Goal: Transaction & Acquisition: Purchase product/service

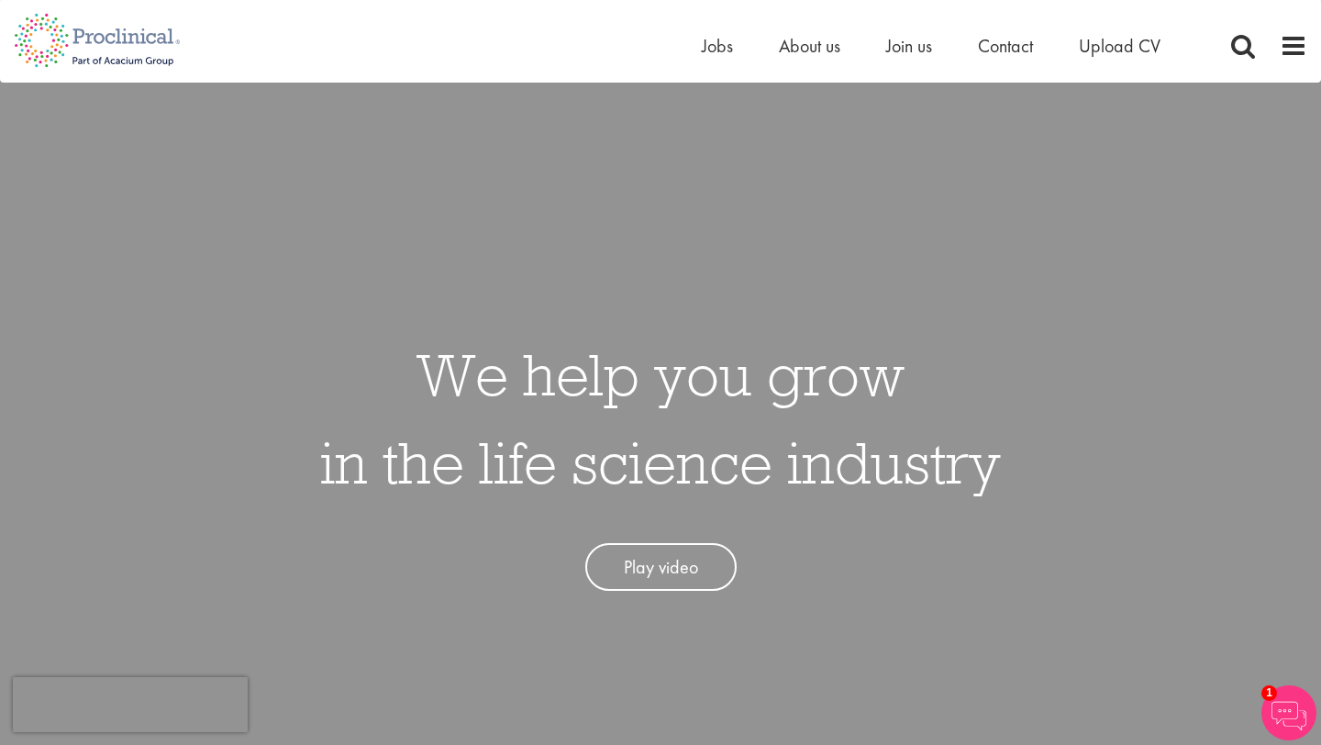
scroll to position [6, 0]
click at [723, 55] on span "Jobs" at bounding box center [717, 46] width 31 height 24
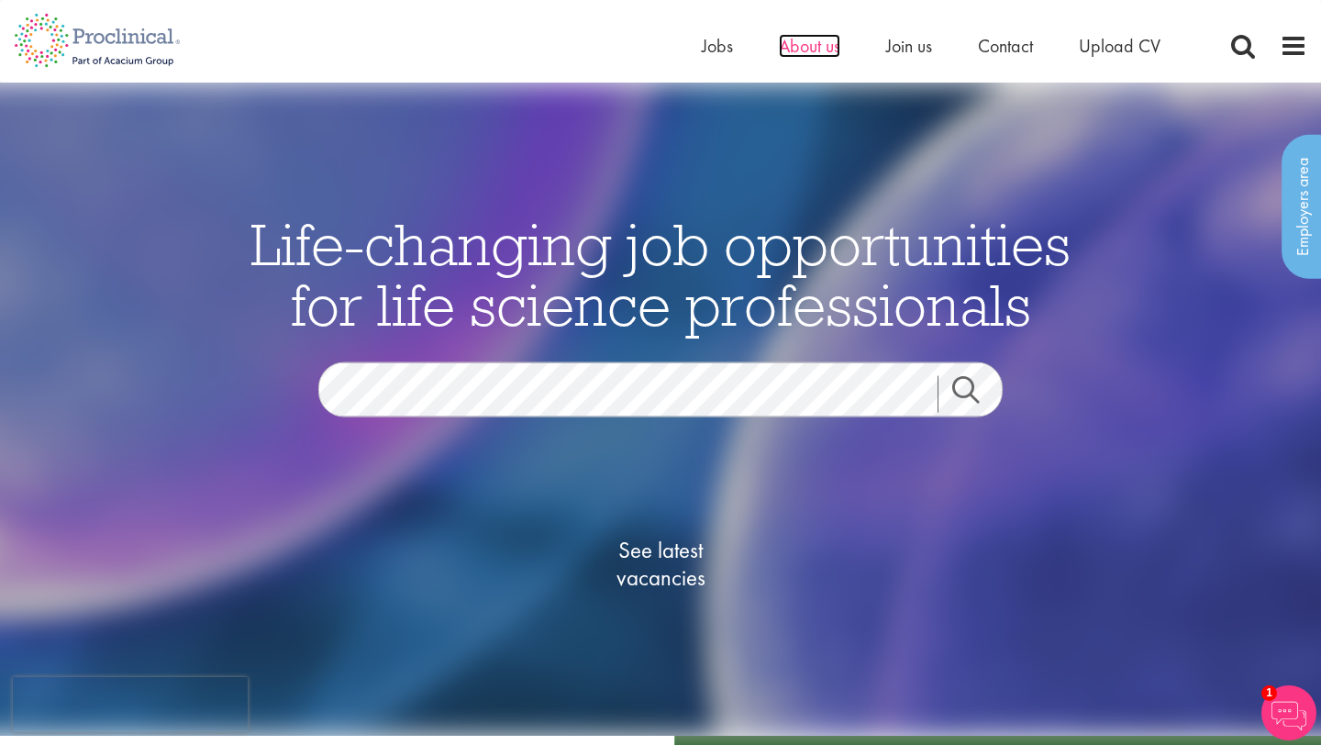
click at [824, 50] on span "About us" at bounding box center [809, 46] width 61 height 24
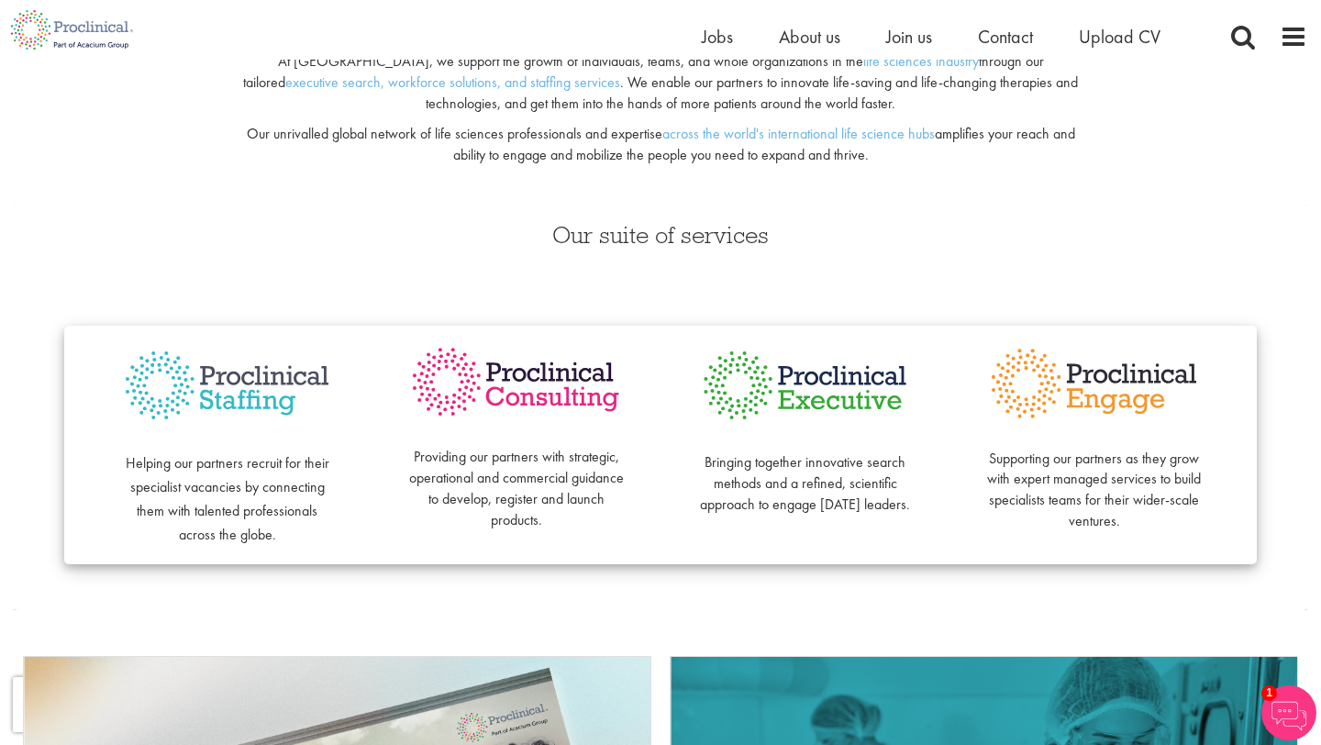
scroll to position [302, 0]
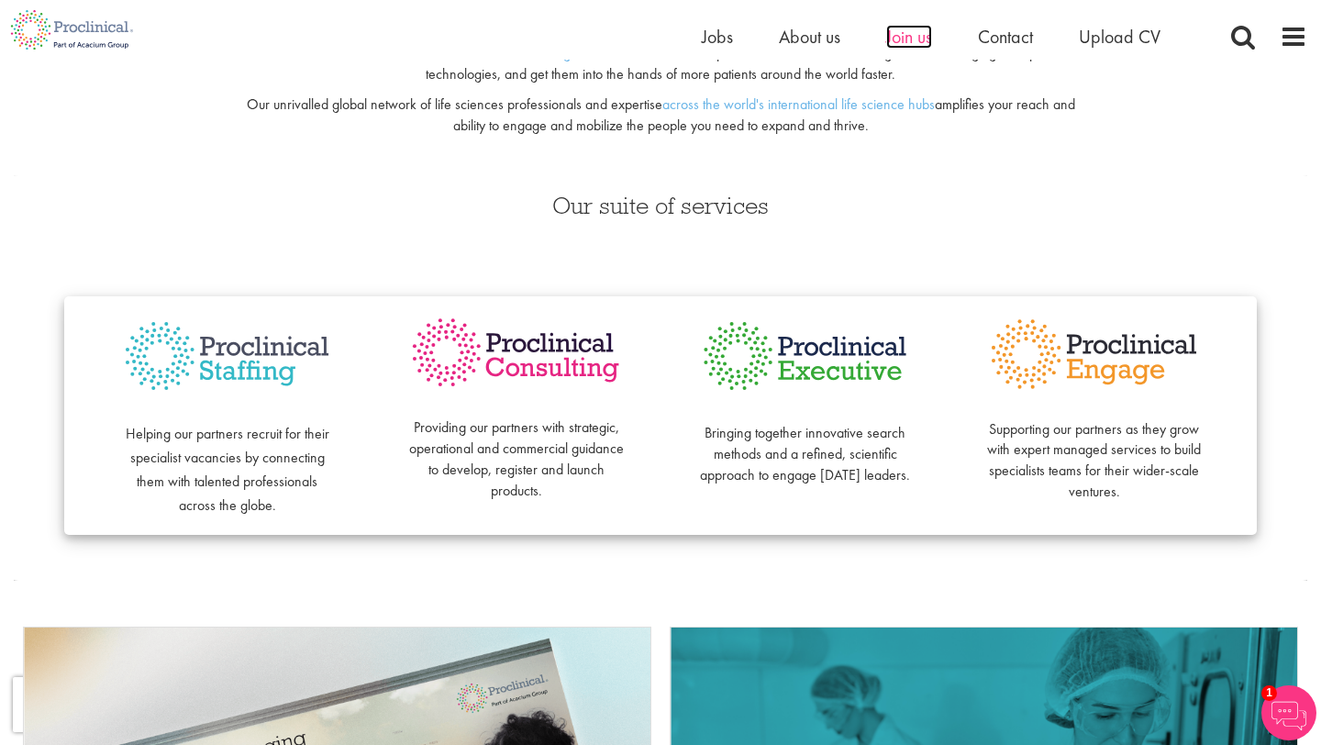
click at [906, 37] on span "Join us" at bounding box center [909, 37] width 46 height 24
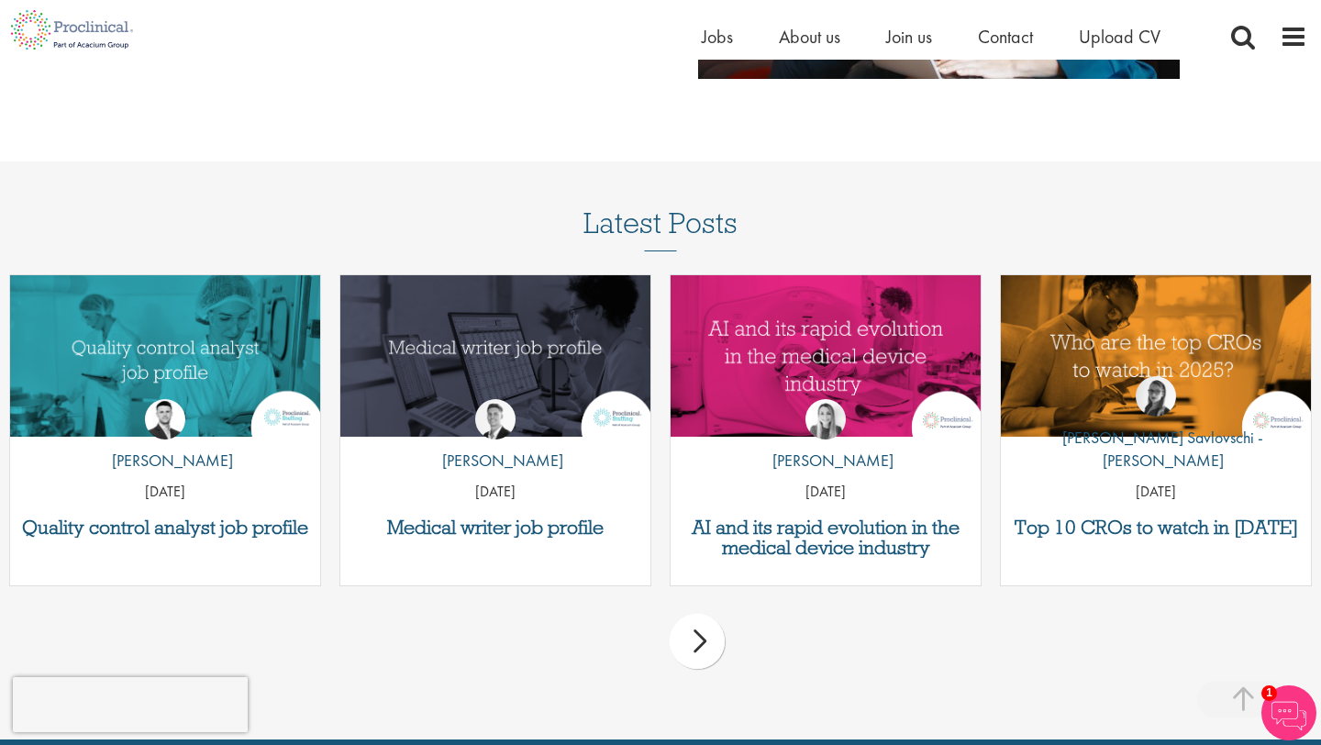
scroll to position [2209, 0]
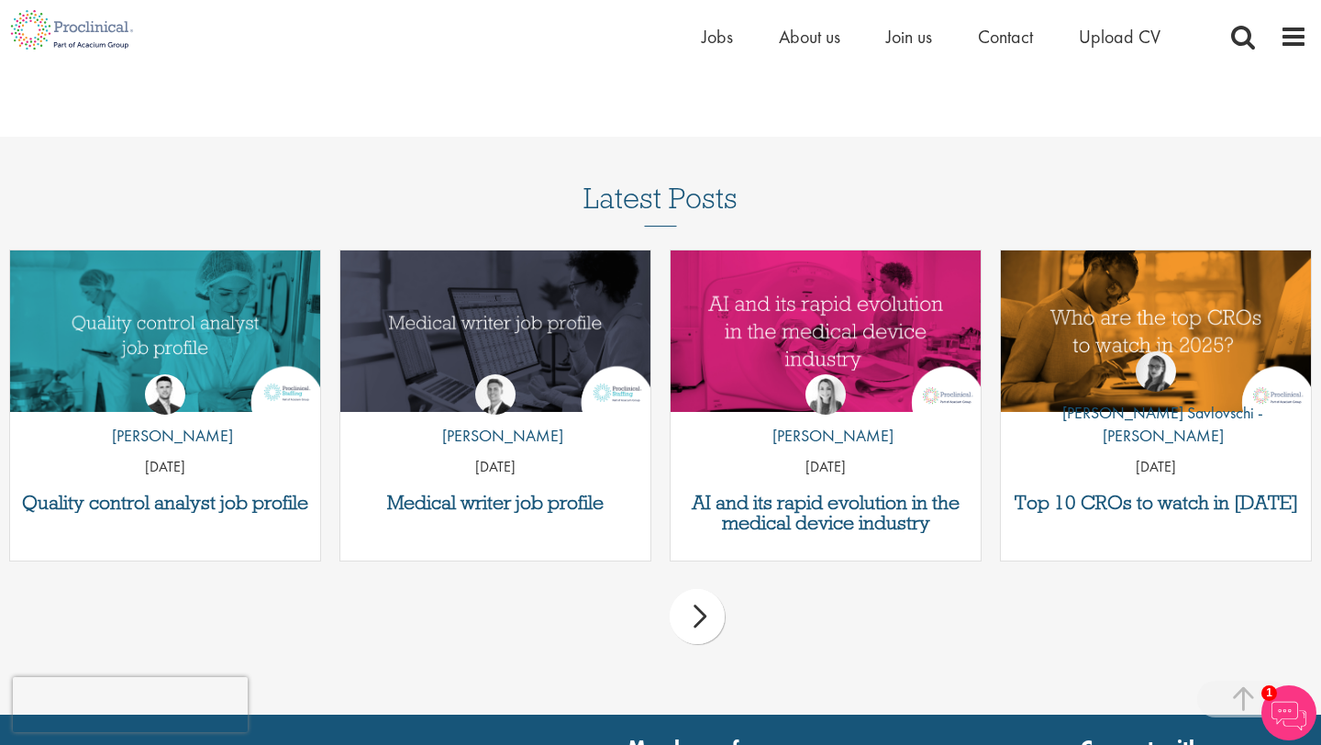
click at [731, 33] on ul "Home Jobs About us Join us Contact Upload CV" at bounding box center [954, 37] width 505 height 28
click at [723, 37] on span "Jobs" at bounding box center [717, 37] width 31 height 24
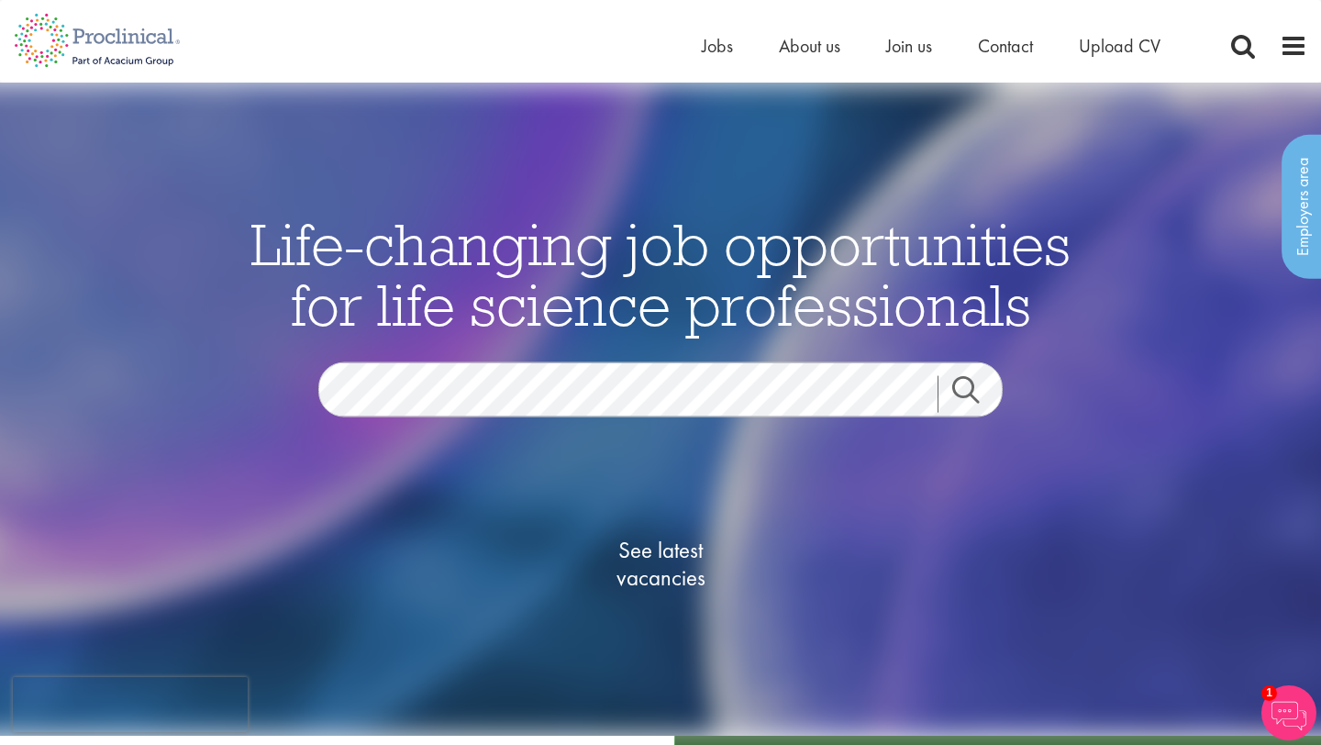
click at [946, 398] on link "Search" at bounding box center [977, 393] width 79 height 37
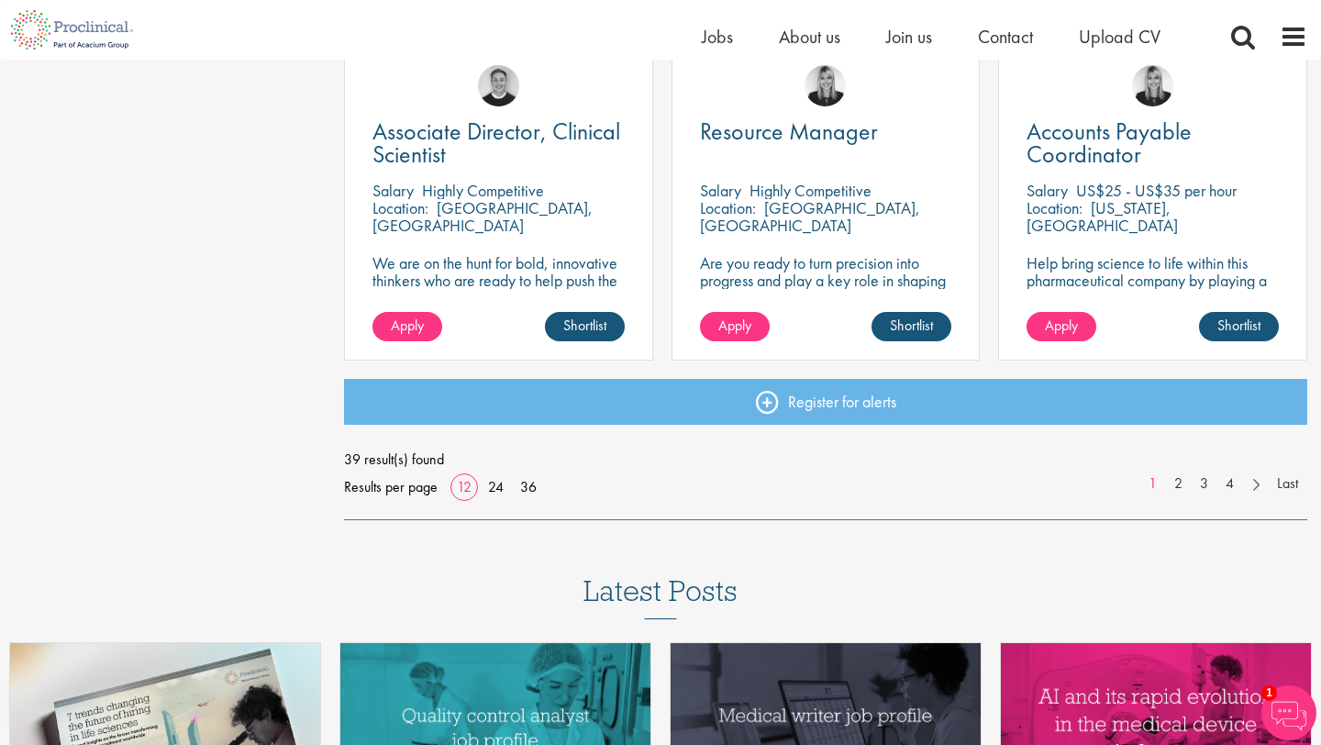
scroll to position [1368, 0]
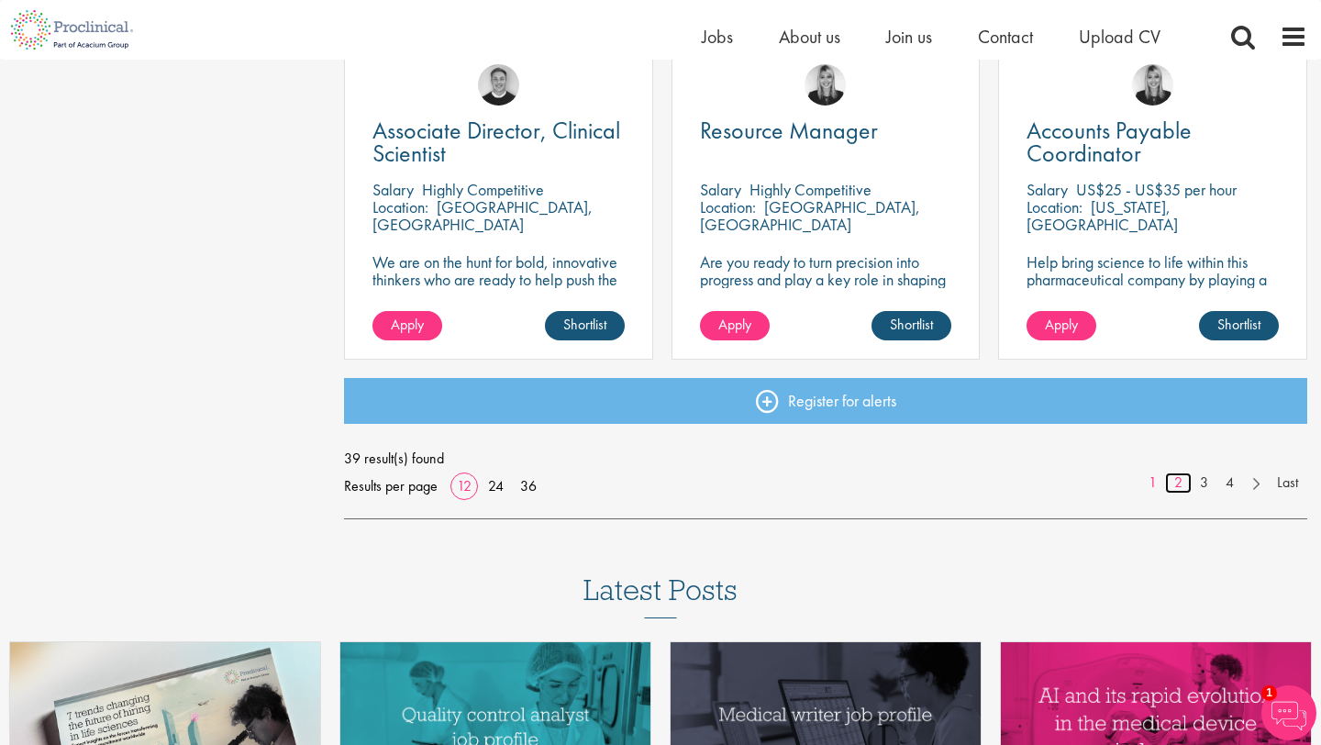
click at [1180, 477] on link "2" at bounding box center [1178, 483] width 27 height 21
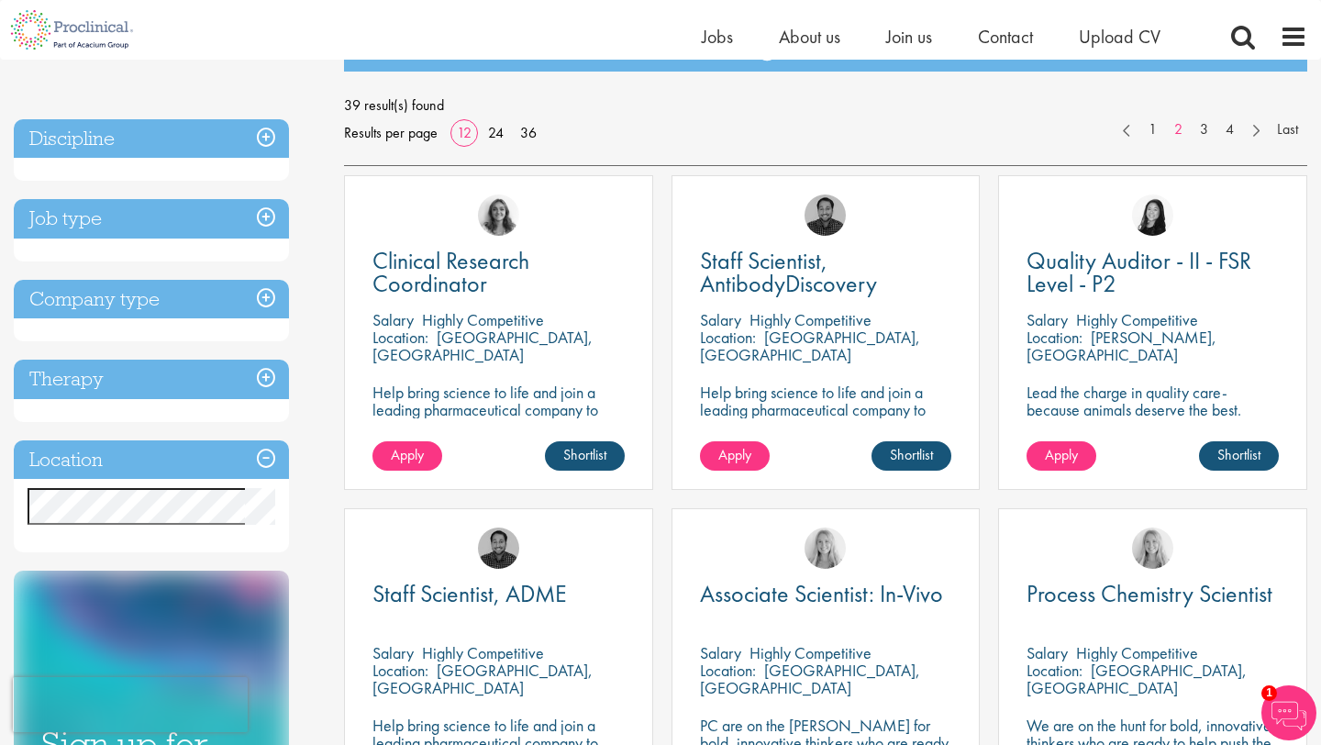
scroll to position [240, 0]
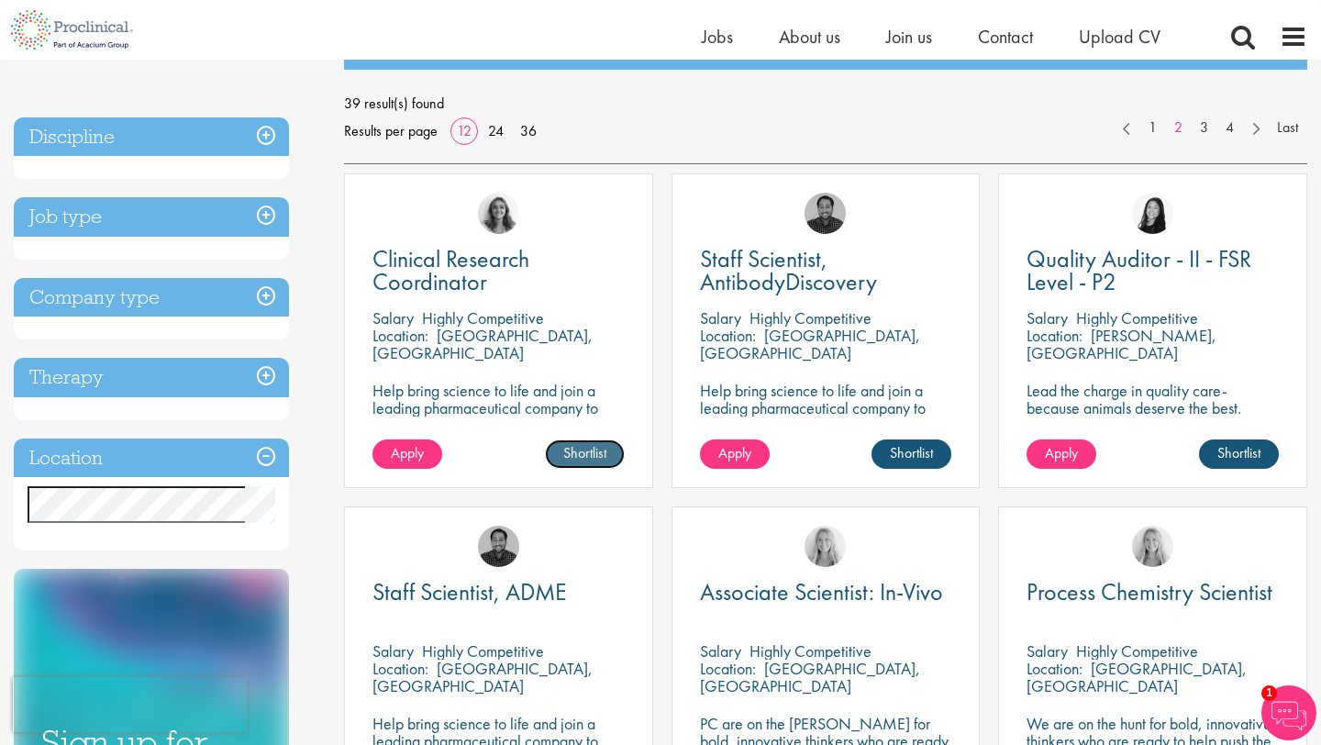
click at [575, 456] on link "Shortlist" at bounding box center [585, 454] width 80 height 29
click at [575, 456] on link "Shortlisted" at bounding box center [577, 454] width 95 height 29
click at [554, 417] on div "Clinical Research Coordinator Salary Highly Competitive Location: Dearborn, USA…" at bounding box center [498, 330] width 309 height 315
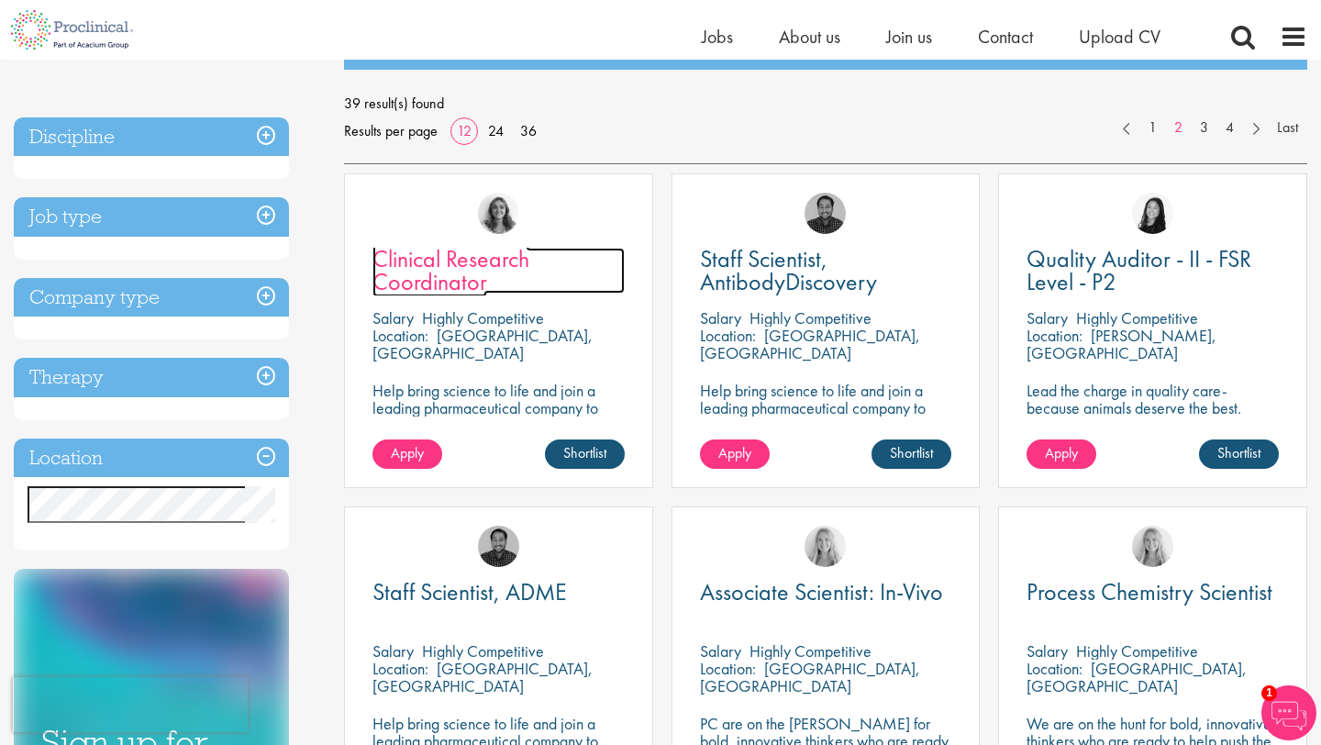
click at [505, 257] on span "Clinical Research Coordinator" at bounding box center [451, 270] width 157 height 54
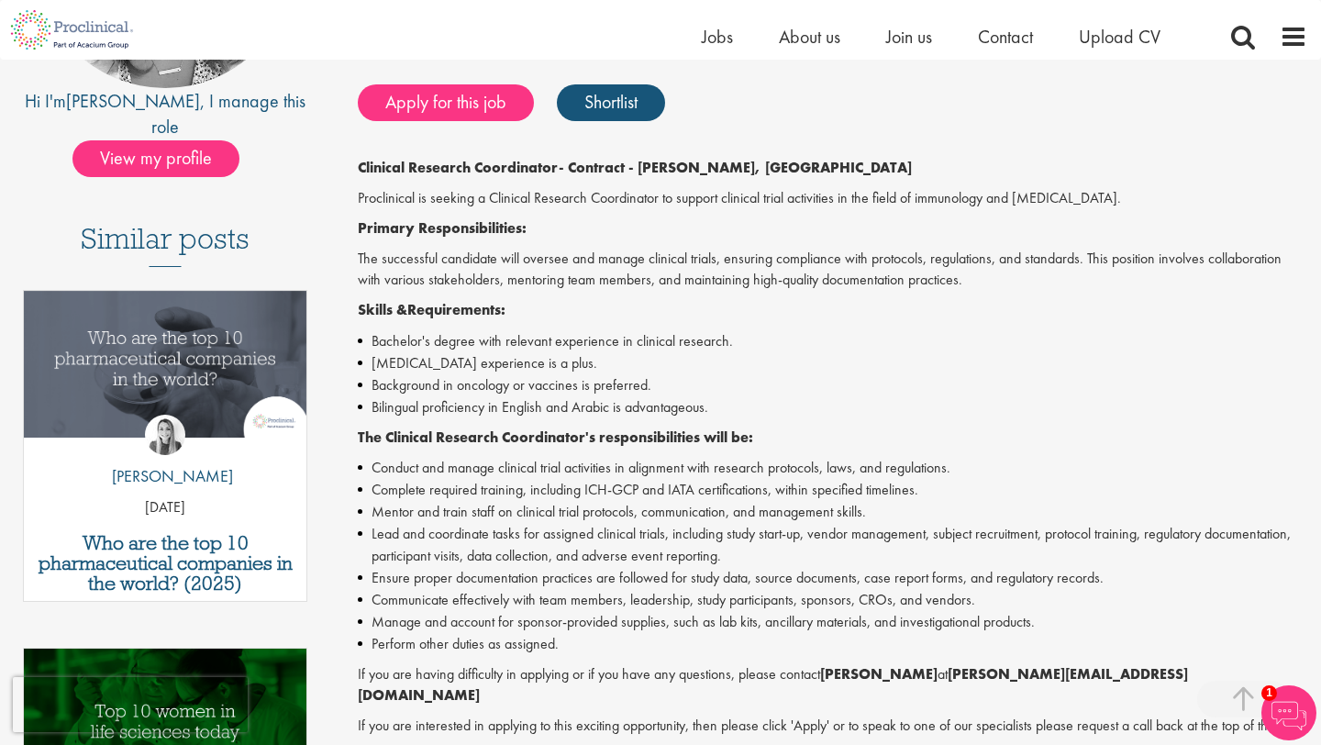
scroll to position [374, 0]
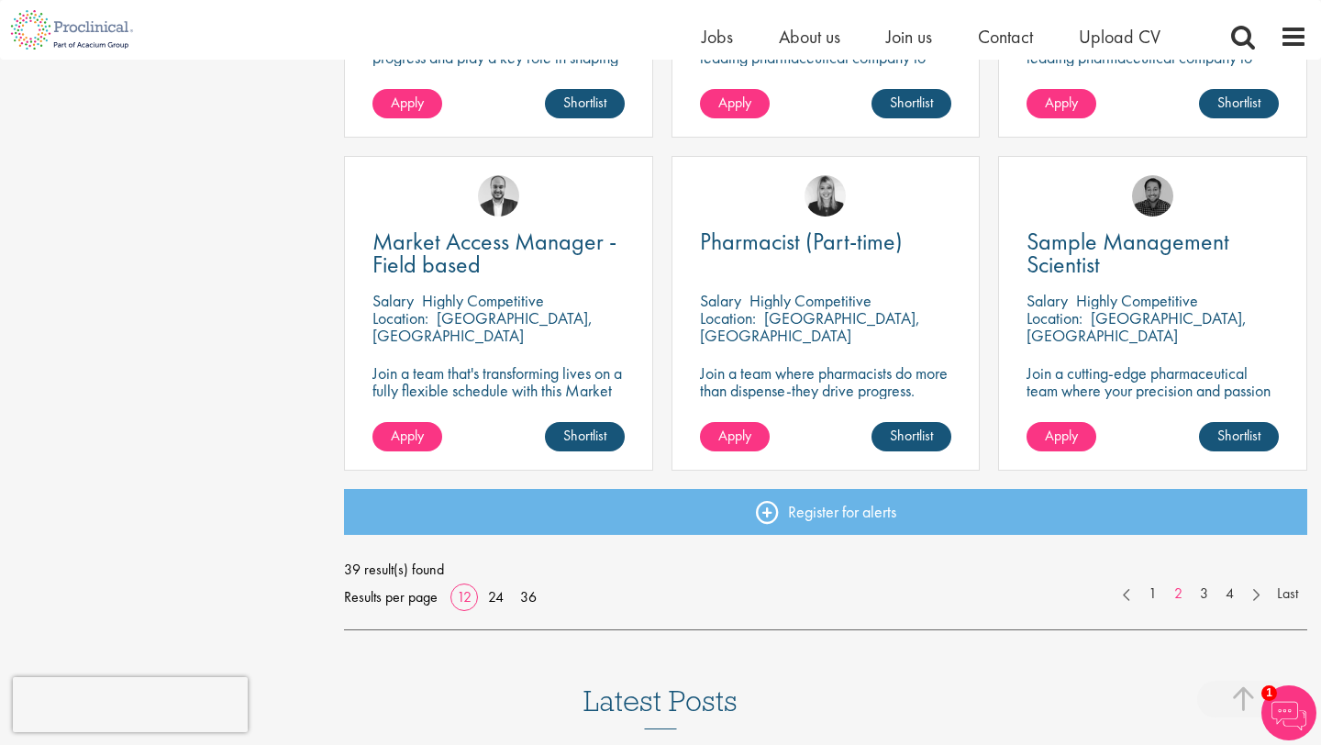
scroll to position [1259, 0]
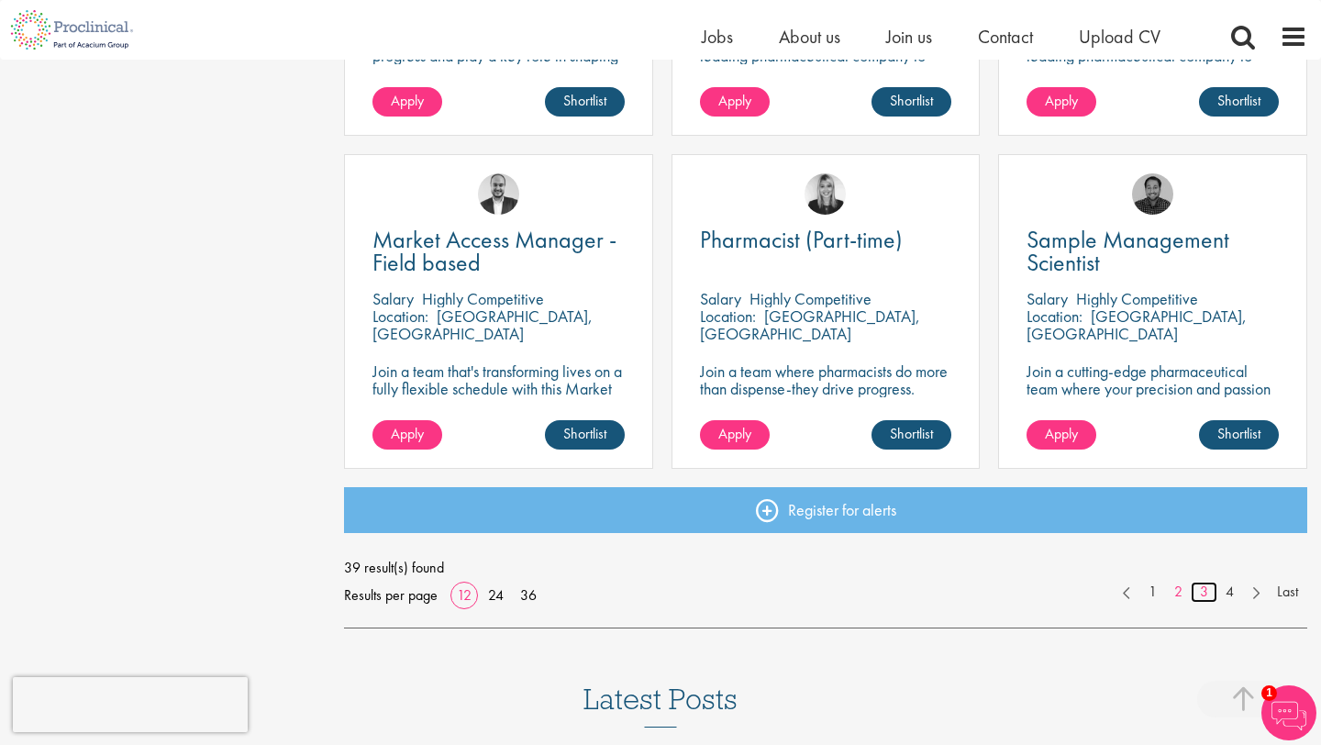
click at [1197, 588] on link "3" at bounding box center [1204, 592] width 27 height 21
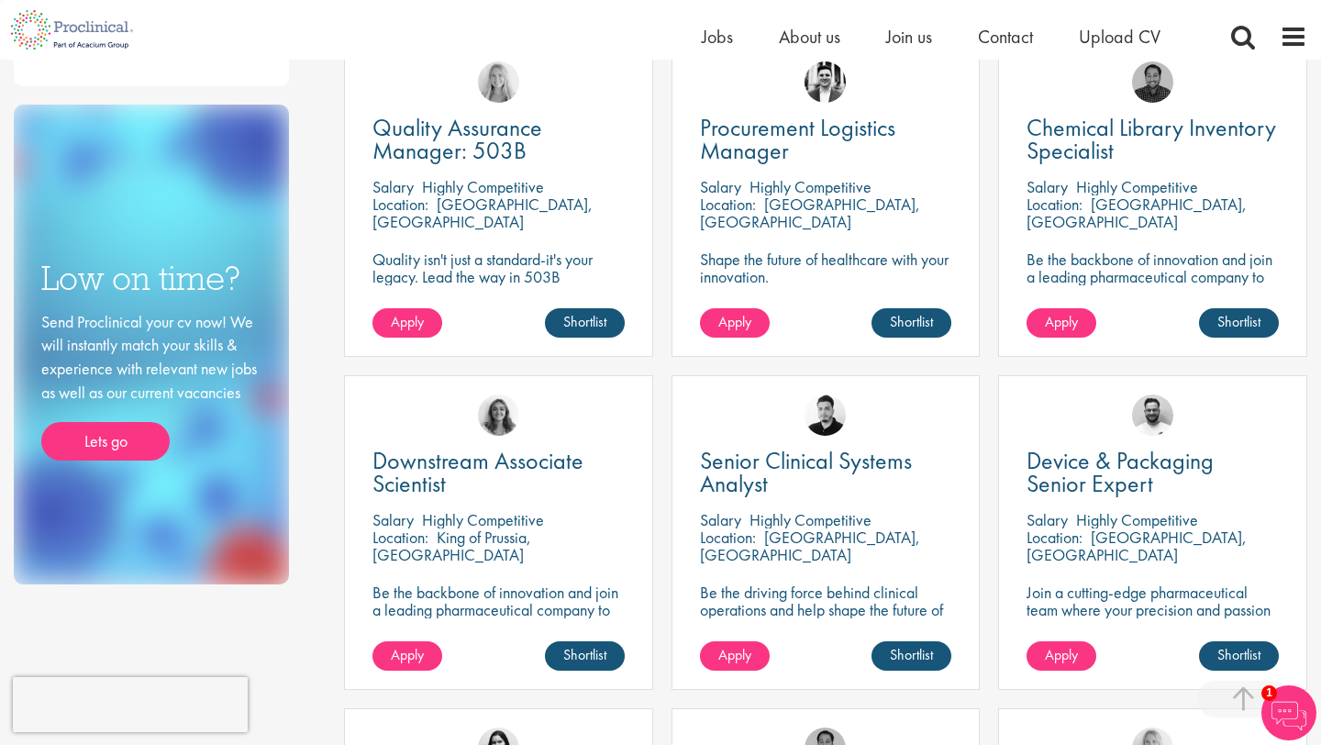
scroll to position [703, 0]
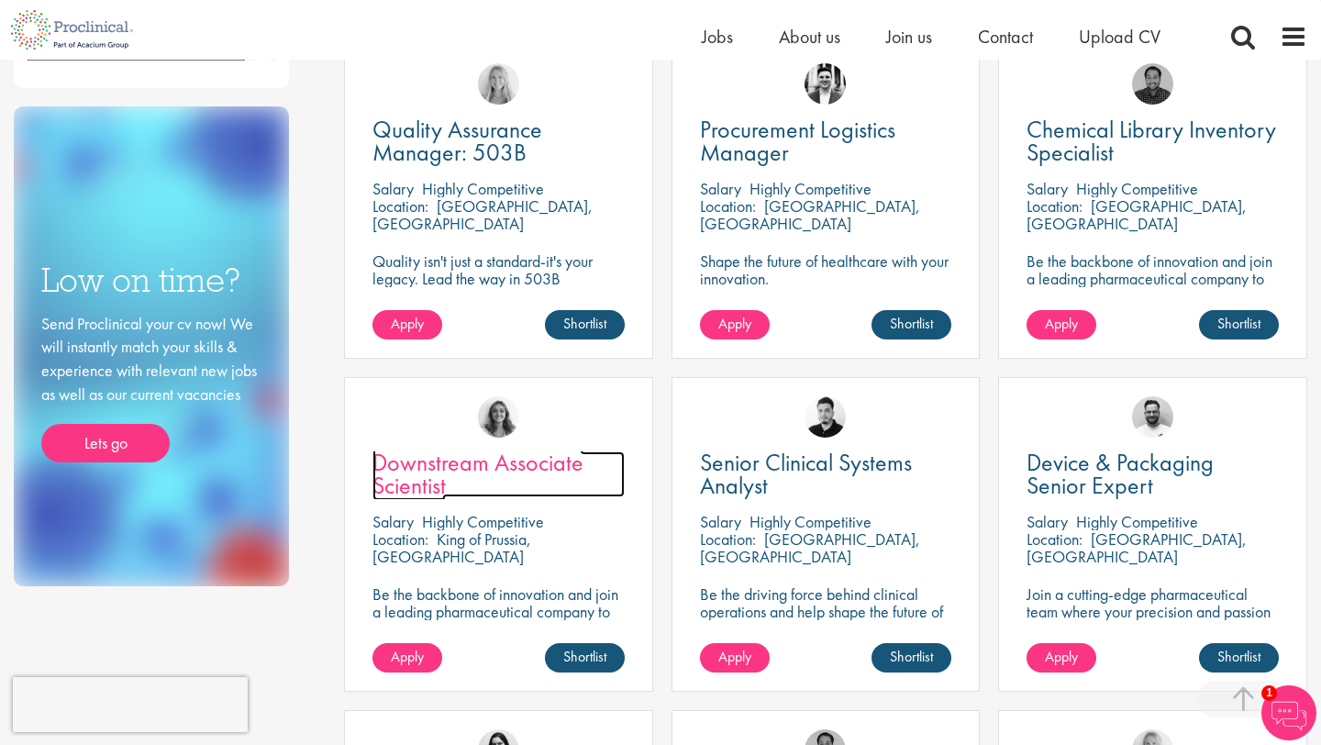
click at [474, 489] on link "Downstream Associate Scientist" at bounding box center [499, 475] width 252 height 46
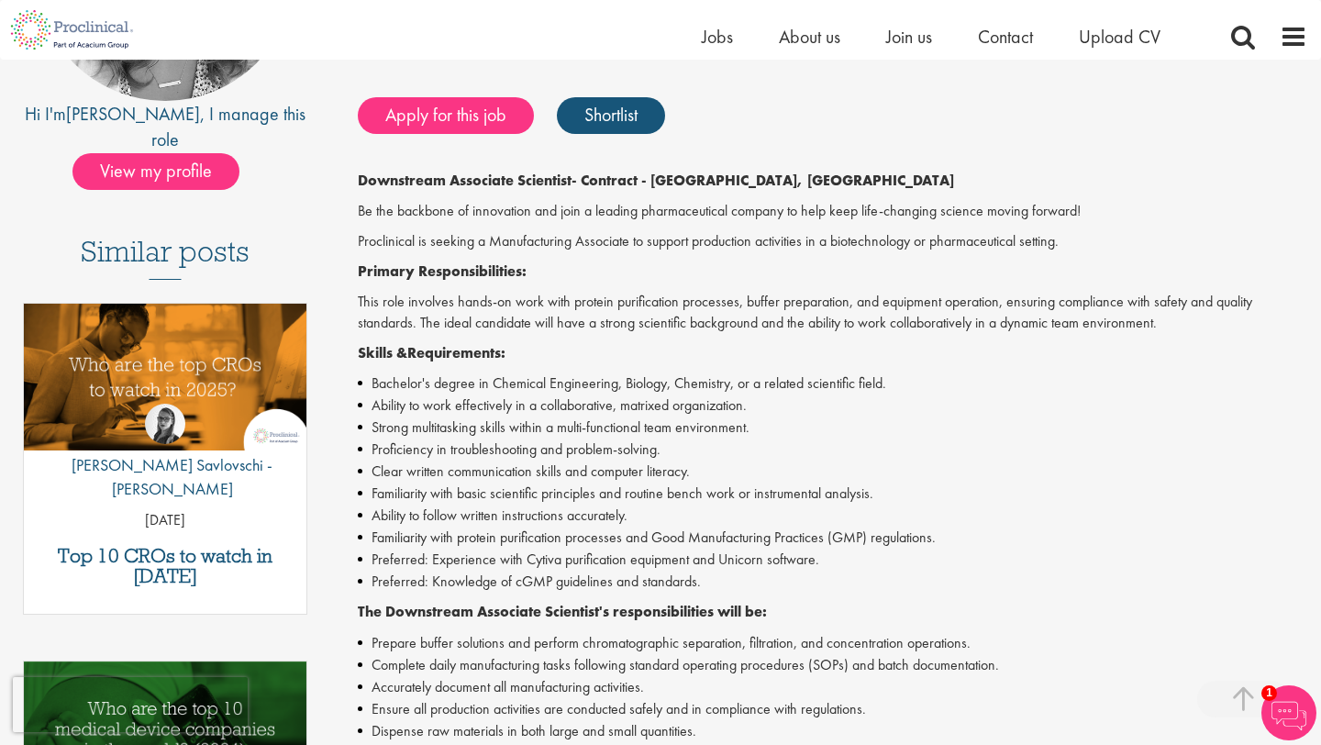
scroll to position [381, 0]
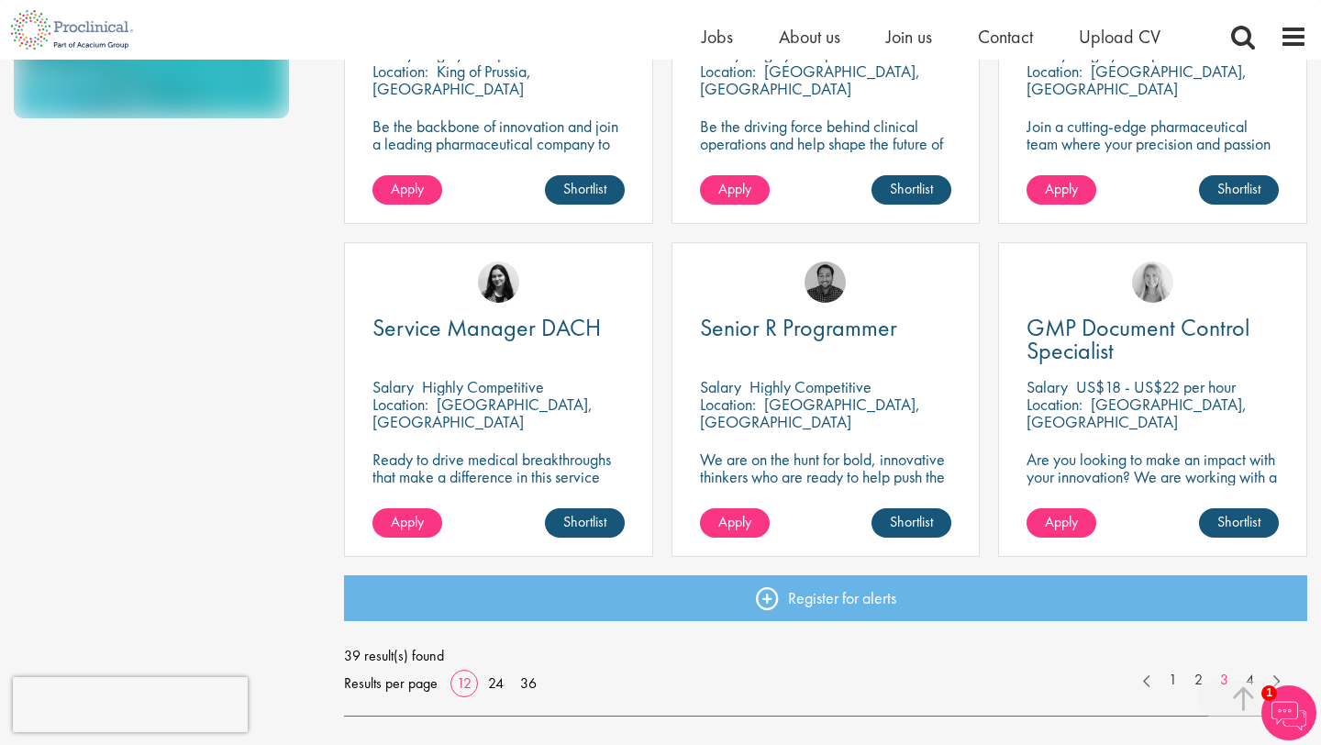
scroll to position [1178, 0]
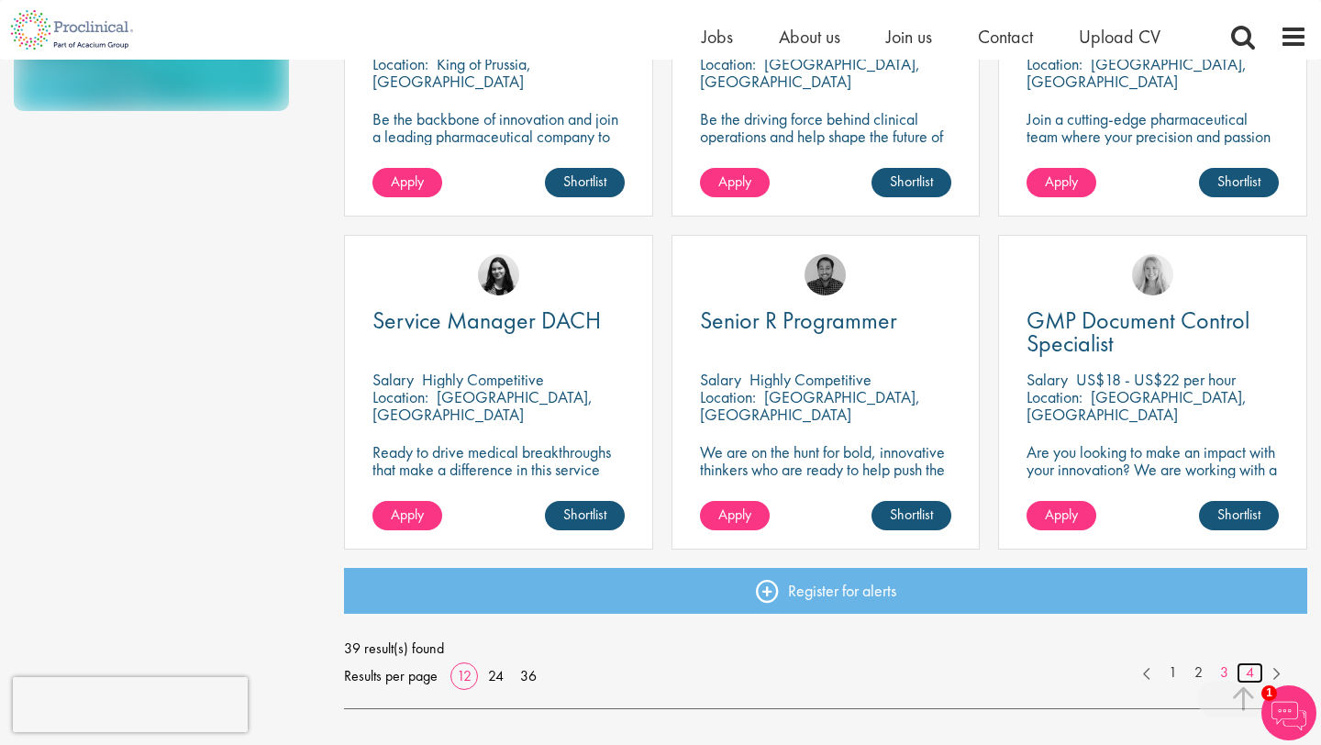
click at [1250, 672] on link "4" at bounding box center [1250, 673] width 27 height 21
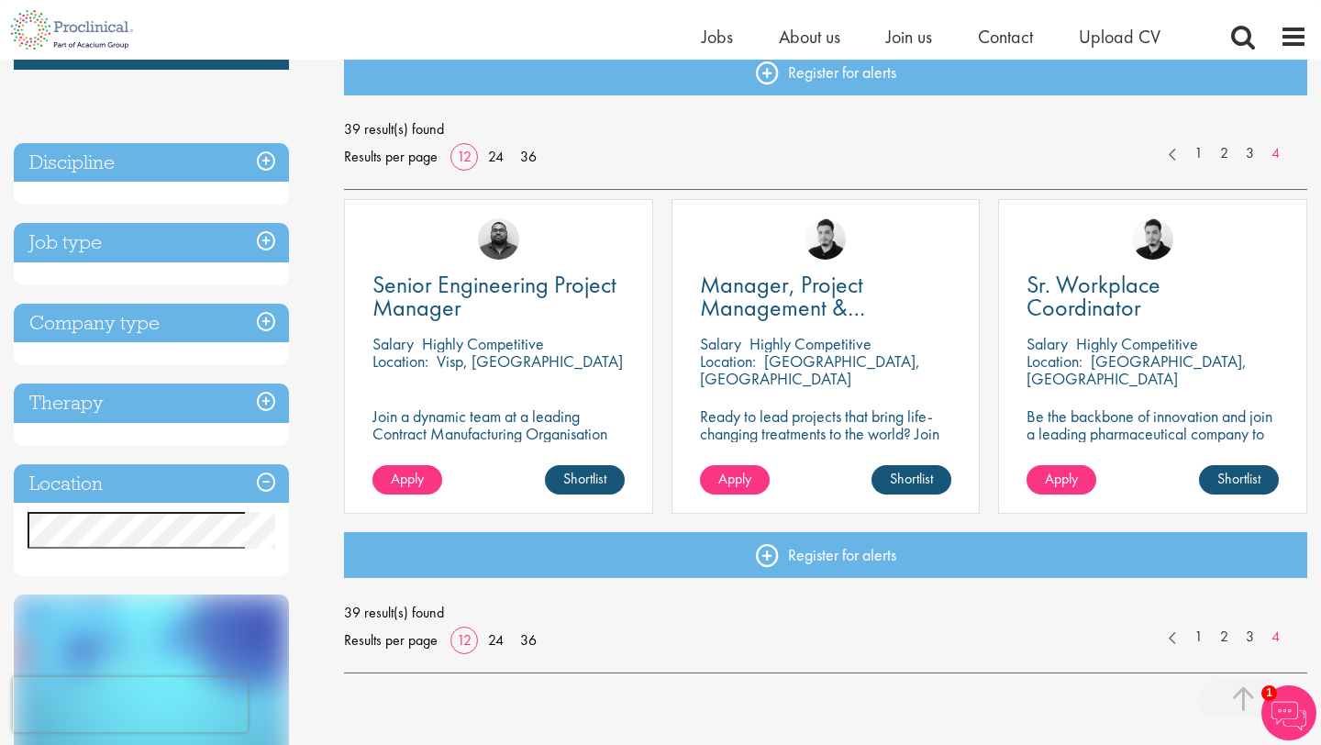
scroll to position [290, 0]
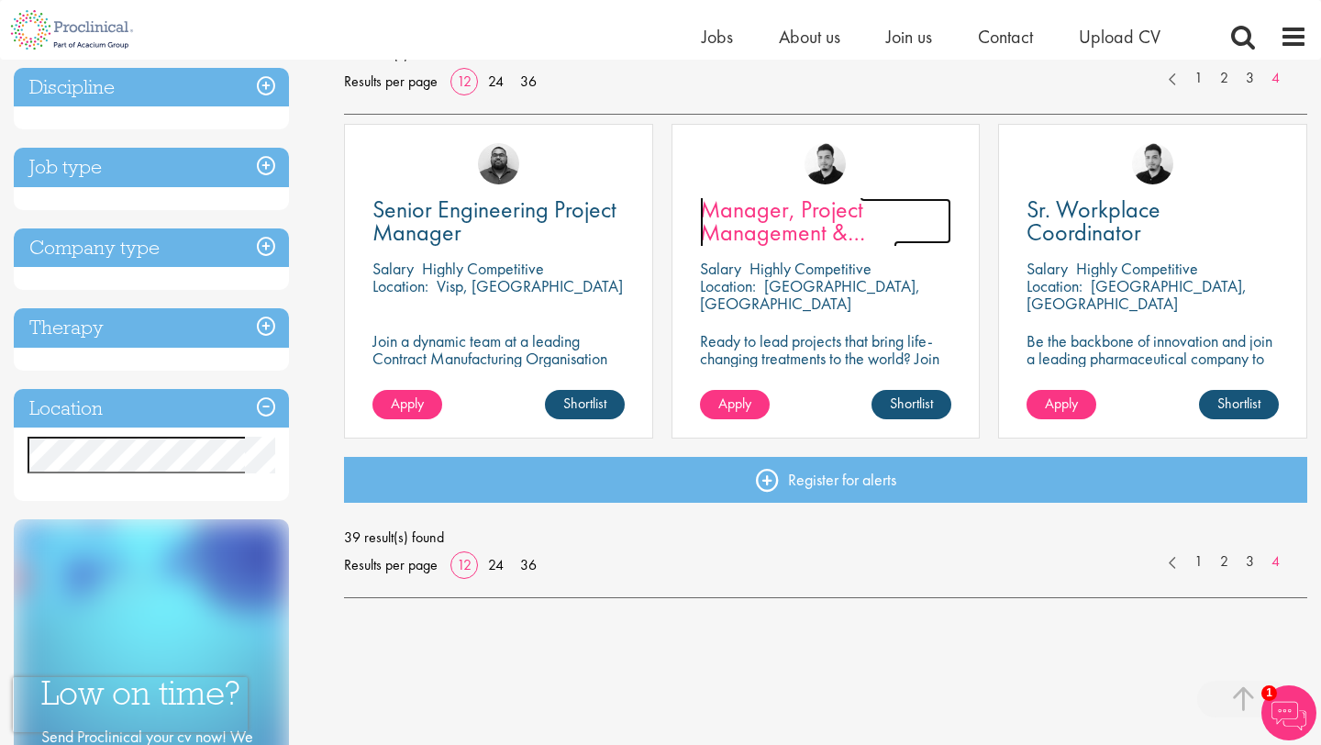
click at [815, 216] on span "Manager, Project Management & Operational Delivery" at bounding box center [798, 232] width 197 height 77
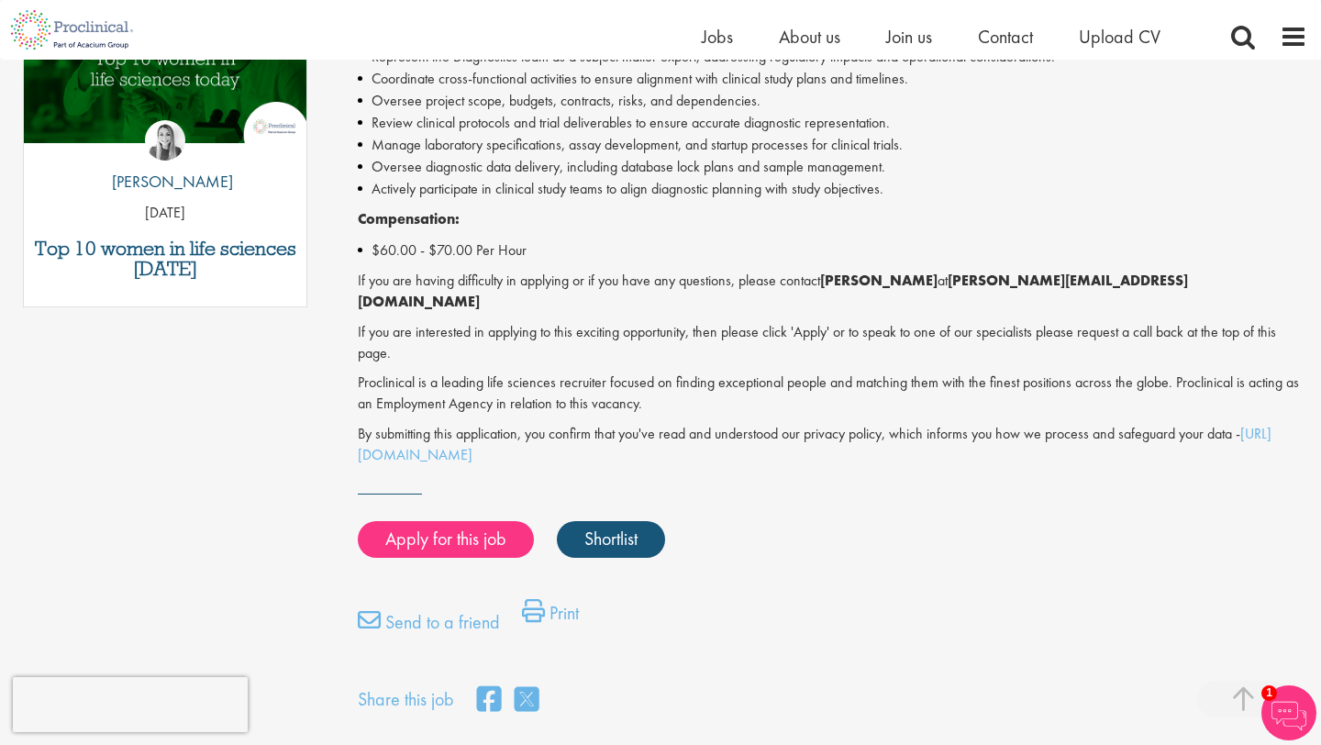
scroll to position [1043, 0]
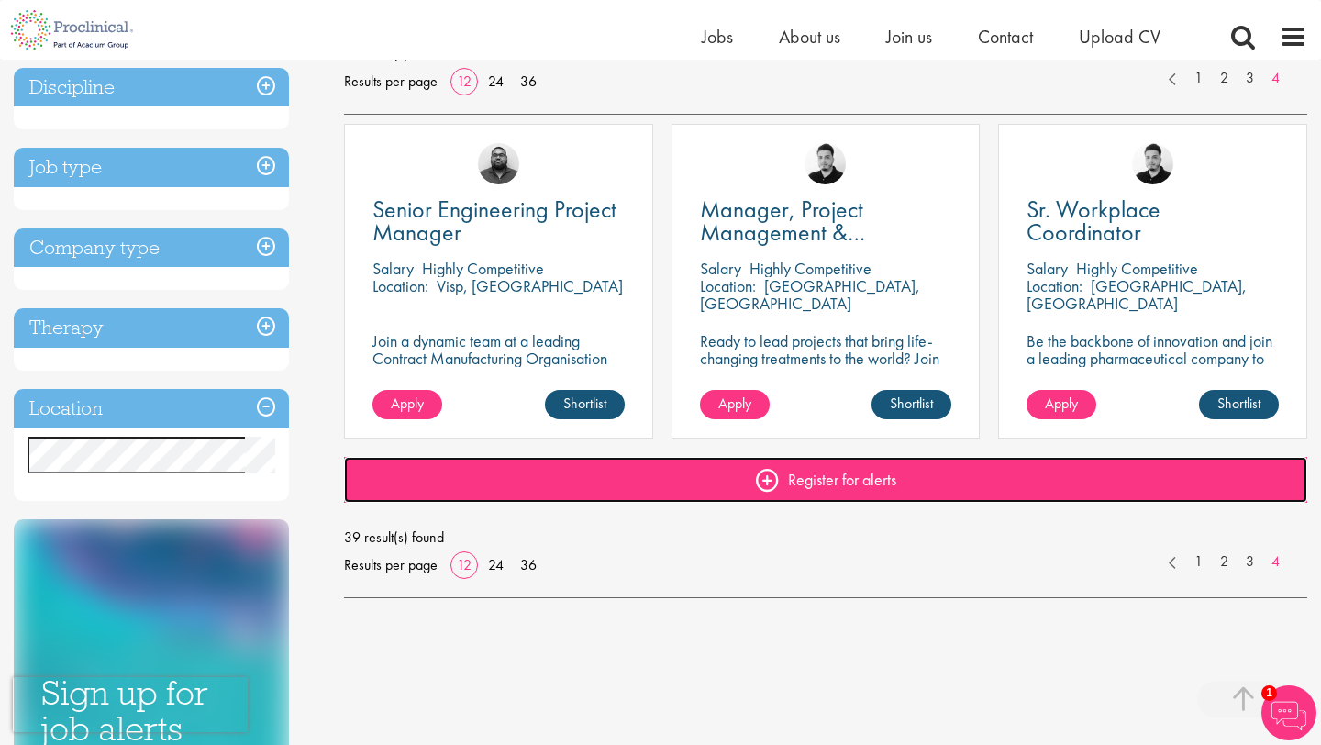
click at [832, 490] on link "Register for alerts" at bounding box center [826, 480] width 964 height 46
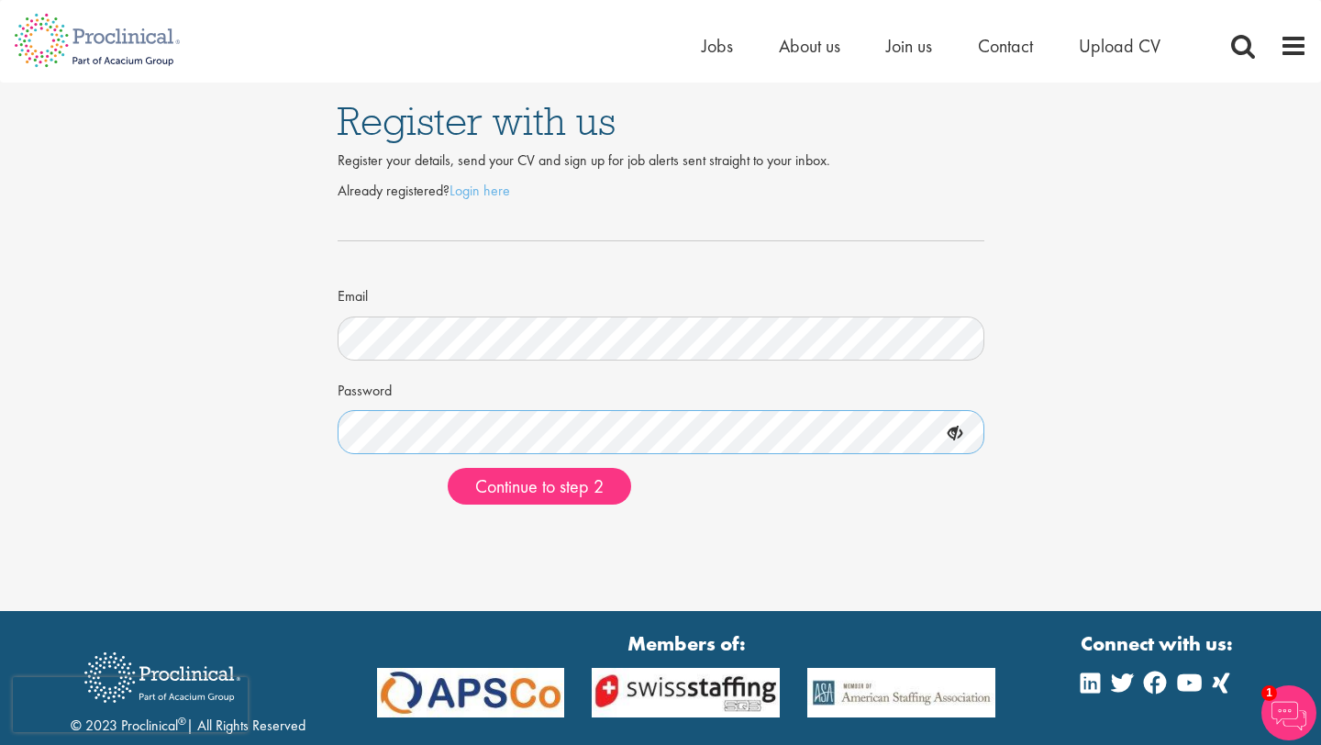
click at [448, 468] on button "Continue to step 2" at bounding box center [540, 486] width 184 height 37
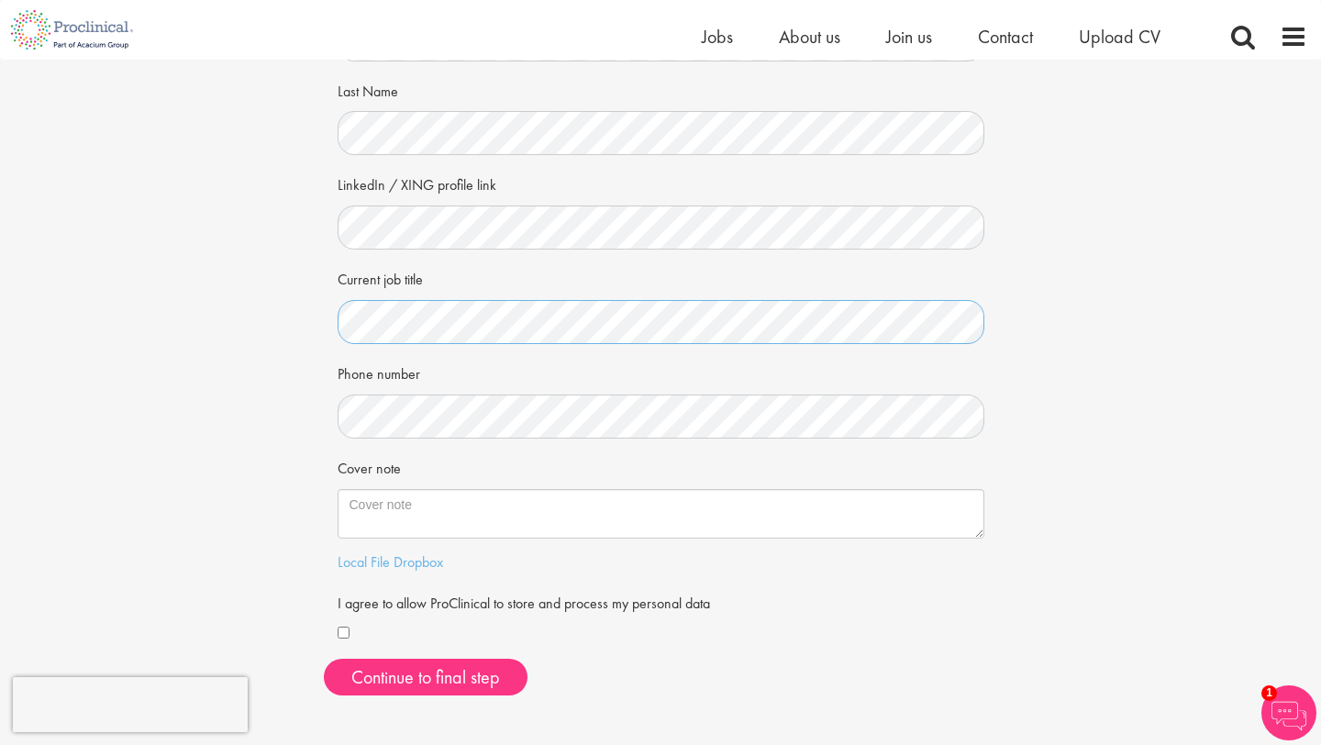
scroll to position [186, 0]
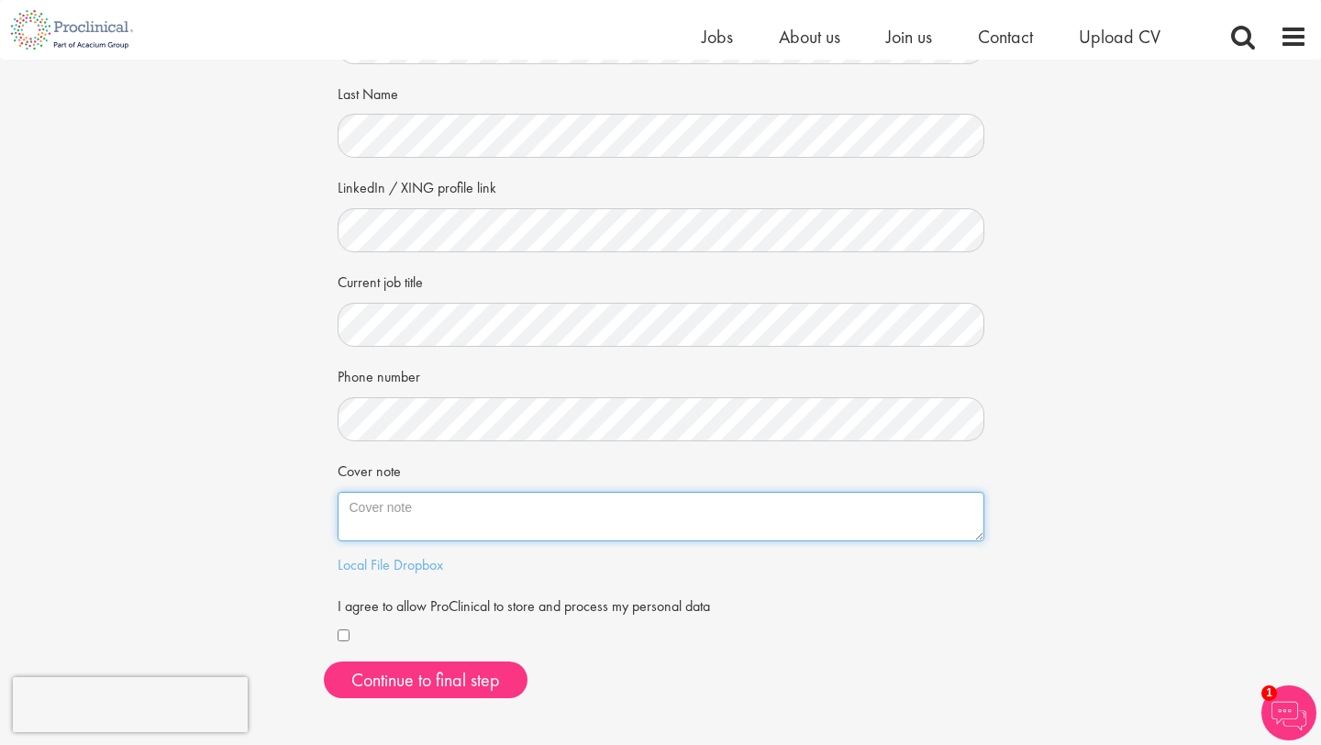
click at [366, 526] on textarea "Cover note" at bounding box center [661, 517] width 647 height 50
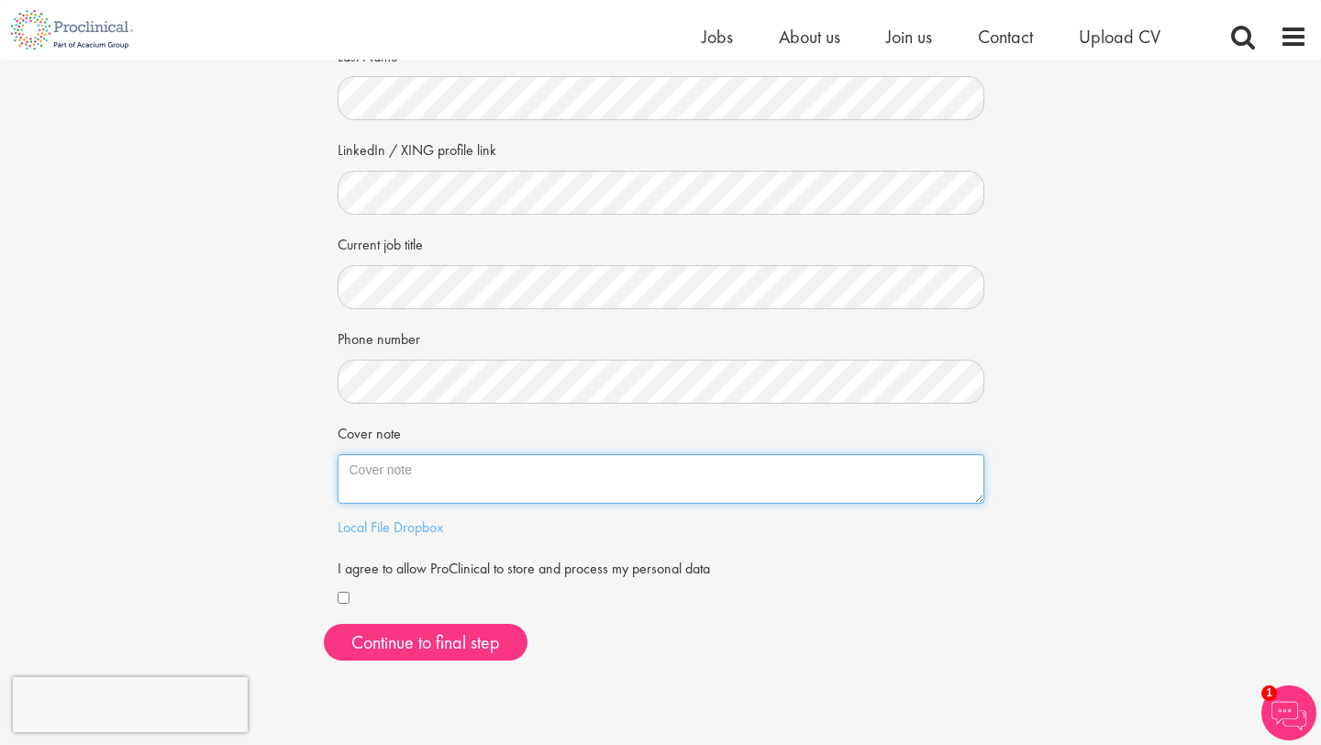
scroll to position [232, 0]
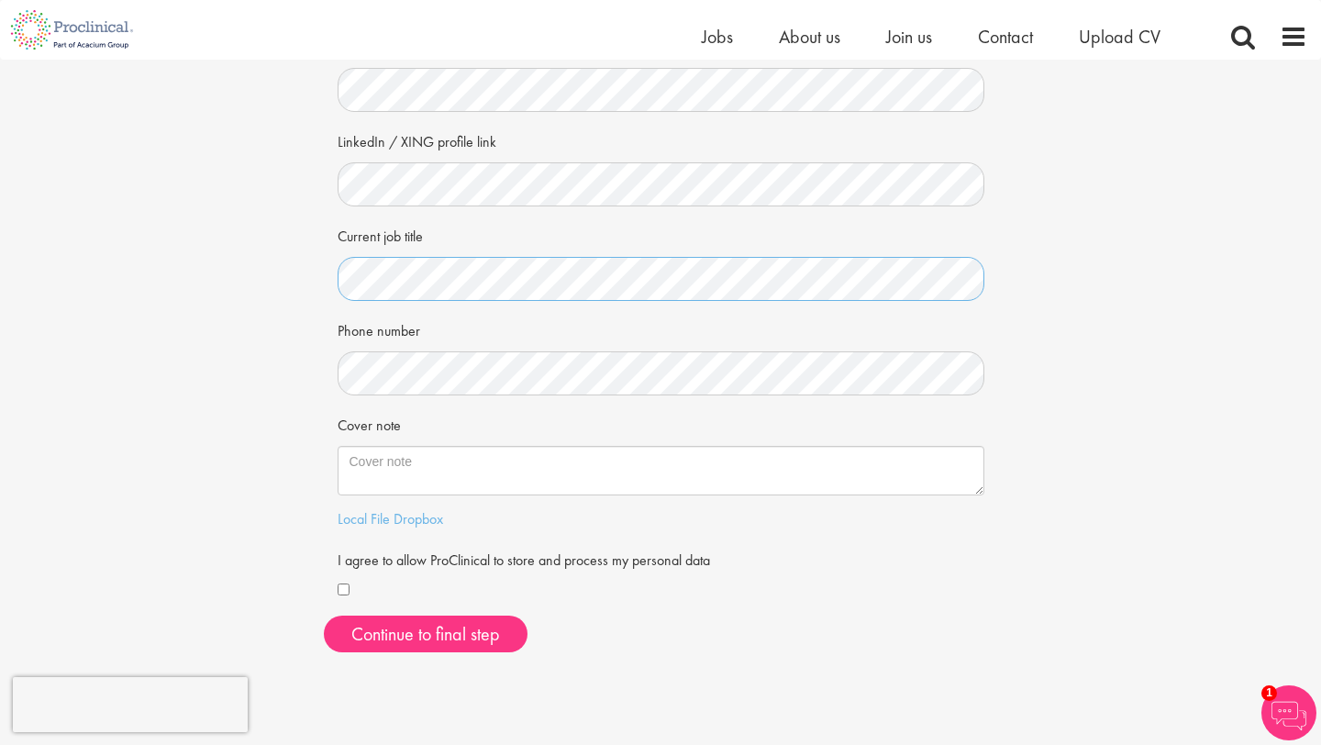
click at [336, 260] on div "First Name Last Name LinkedIn / XING profile link Current job title Phone numbe…" at bounding box center [661, 303] width 675 height 730
click at [530, 441] on div "Cover note" at bounding box center [661, 452] width 647 height 86
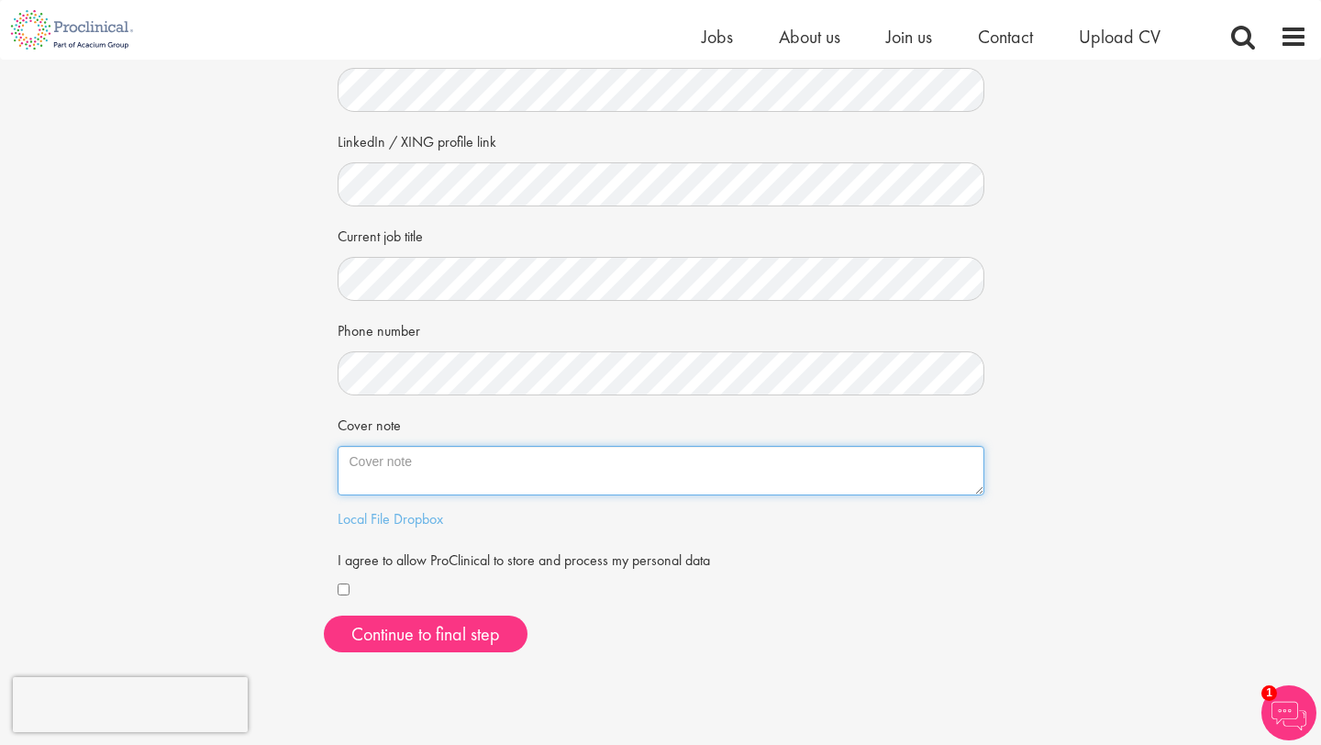
click at [519, 458] on textarea "Cover note" at bounding box center [661, 471] width 647 height 50
paste textarea "I’m currently seeking new opportunities in the clinical research and pharmaceut…"
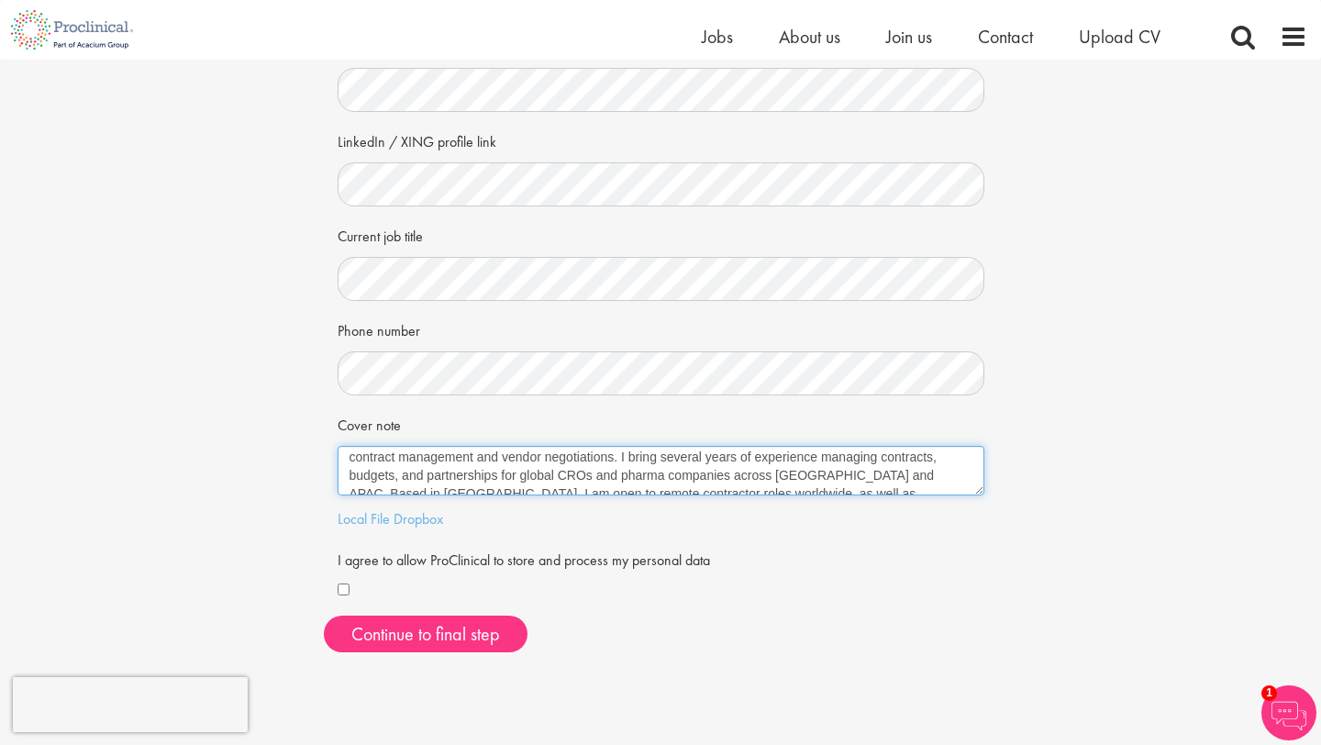
scroll to position [25, 0]
click at [623, 452] on textarea "I’m currently seeking new opportunities in the clinical research and pharmaceut…" at bounding box center [661, 471] width 647 height 50
drag, startPoint x: 432, startPoint y: 456, endPoint x: 338, endPoint y: 468, distance: 95.3
click at [338, 468] on textarea "I’m currently seeking new opportunities in the clinical research and pharmaceut…" at bounding box center [661, 471] width 647 height 50
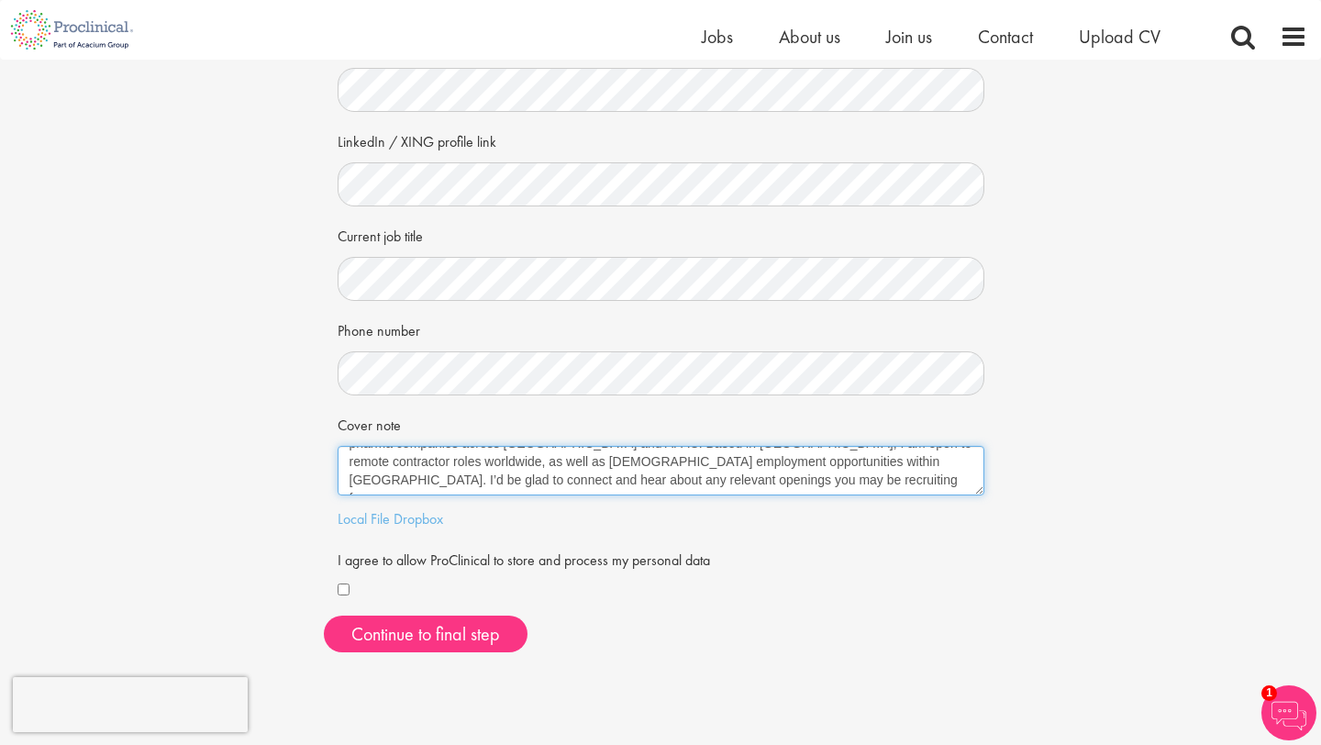
scroll to position [29, 0]
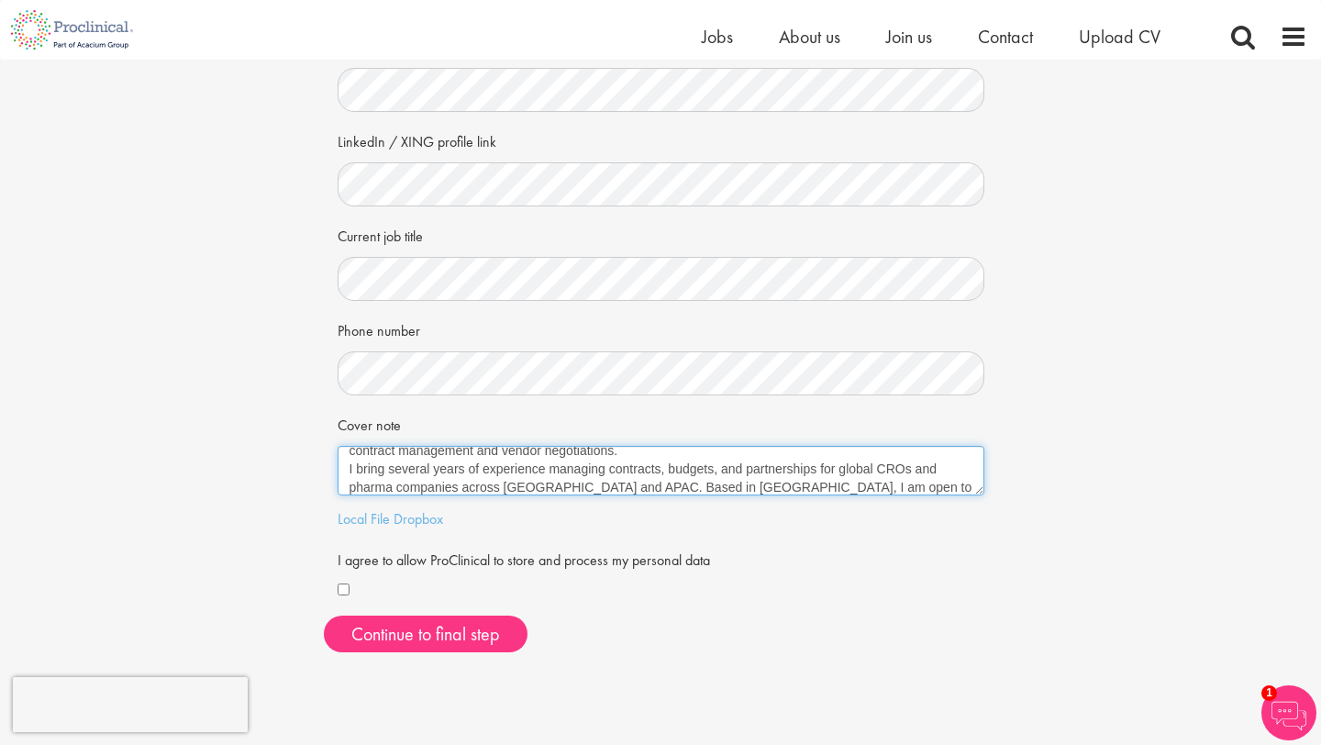
click at [398, 463] on textarea "I’m currently seeking new opportunities in the clinical research and pharmaceut…" at bounding box center [661, 471] width 647 height 50
click at [437, 471] on textarea "I’m currently seeking new opportunities in the clinical research and pharmaceut…" at bounding box center [661, 471] width 647 height 50
click at [920, 472] on textarea "I’m currently seeking new opportunities in the clinical research and pharmaceut…" at bounding box center [661, 471] width 647 height 50
click at [962, 472] on textarea "I’m currently seeking new opportunities in the clinical research and pharmaceut…" at bounding box center [661, 471] width 647 height 50
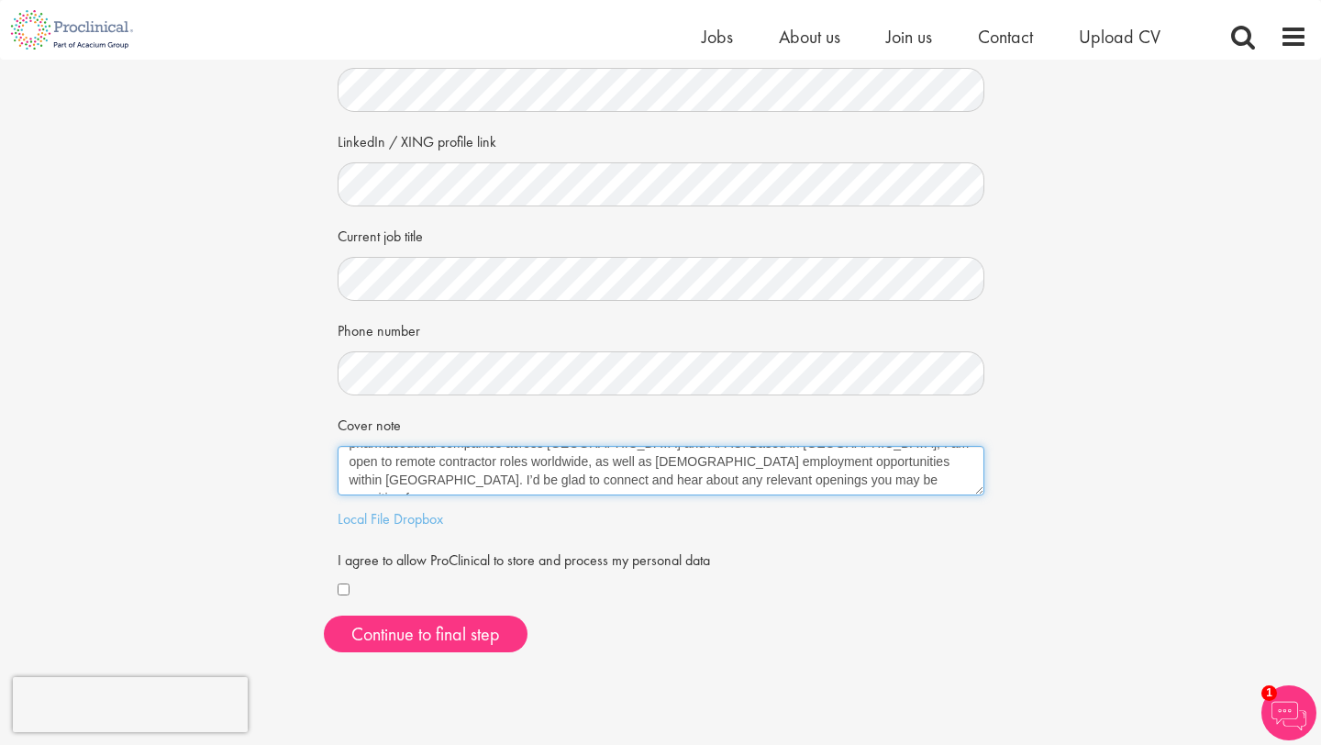
drag, startPoint x: 618, startPoint y: 488, endPoint x: 565, endPoint y: 470, distance: 55.4
click at [569, 473] on textarea "I’m currently seeking new opportunities in the clinical research and pharmaceut…" at bounding box center [661, 471] width 647 height 50
click at [565, 470] on textarea "I’m currently seeking new opportunities in the clinical research and pharmaceut…" at bounding box center [661, 471] width 647 height 50
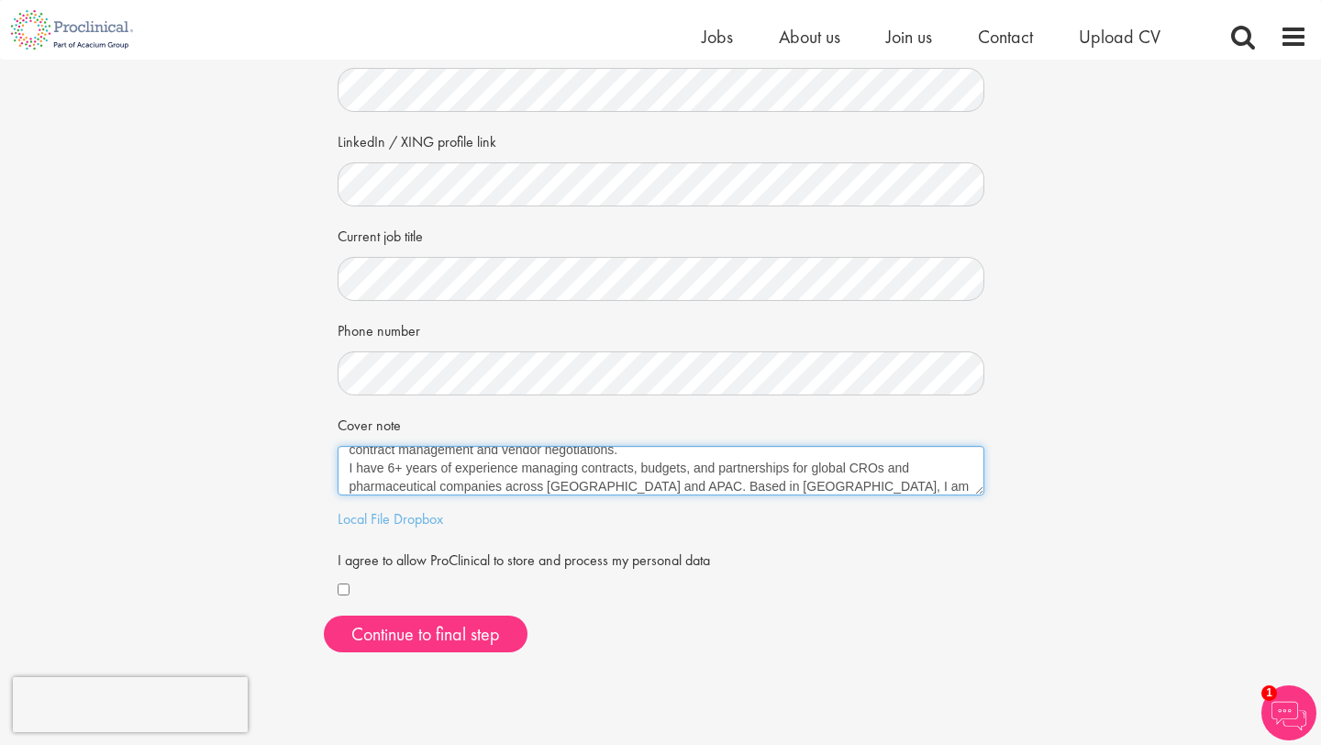
scroll to position [39, 0]
click at [618, 483] on textarea "I’m currently seeking new opportunities in the clinical research and pharmaceut…" at bounding box center [661, 471] width 647 height 50
drag, startPoint x: 651, startPoint y: 480, endPoint x: 548, endPoint y: 455, distance: 105.7
click at [549, 455] on textarea "I’m currently seeking new opportunities in the clinical research and pharmaceut…" at bounding box center [661, 471] width 647 height 50
click at [543, 484] on textarea "I’m currently seeking new opportunities in the clinical research and pharmaceut…" at bounding box center [661, 471] width 647 height 50
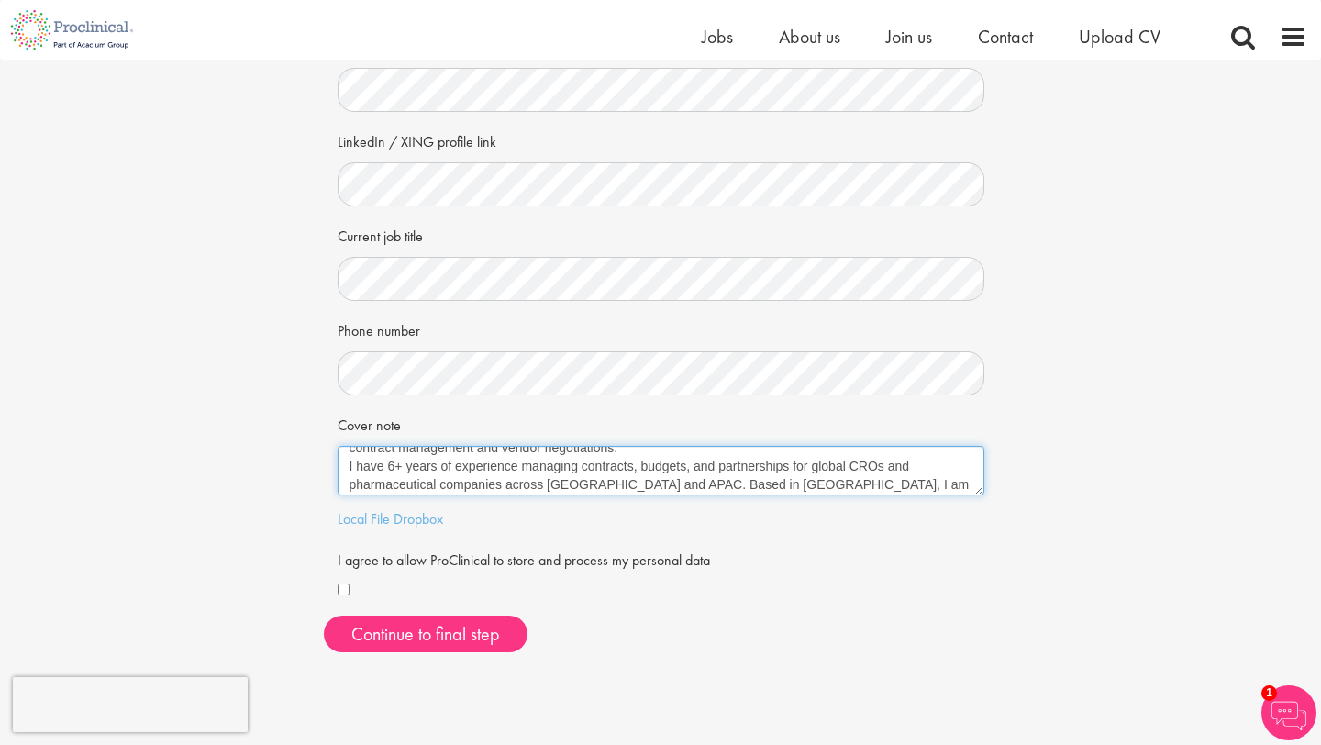
scroll to position [73, 0]
drag, startPoint x: 507, startPoint y: 488, endPoint x: 524, endPoint y: 485, distance: 16.7
click at [524, 485] on textarea "I’m currently seeking new opportunities in the clinical research and pharmaceut…" at bounding box center [661, 471] width 647 height 50
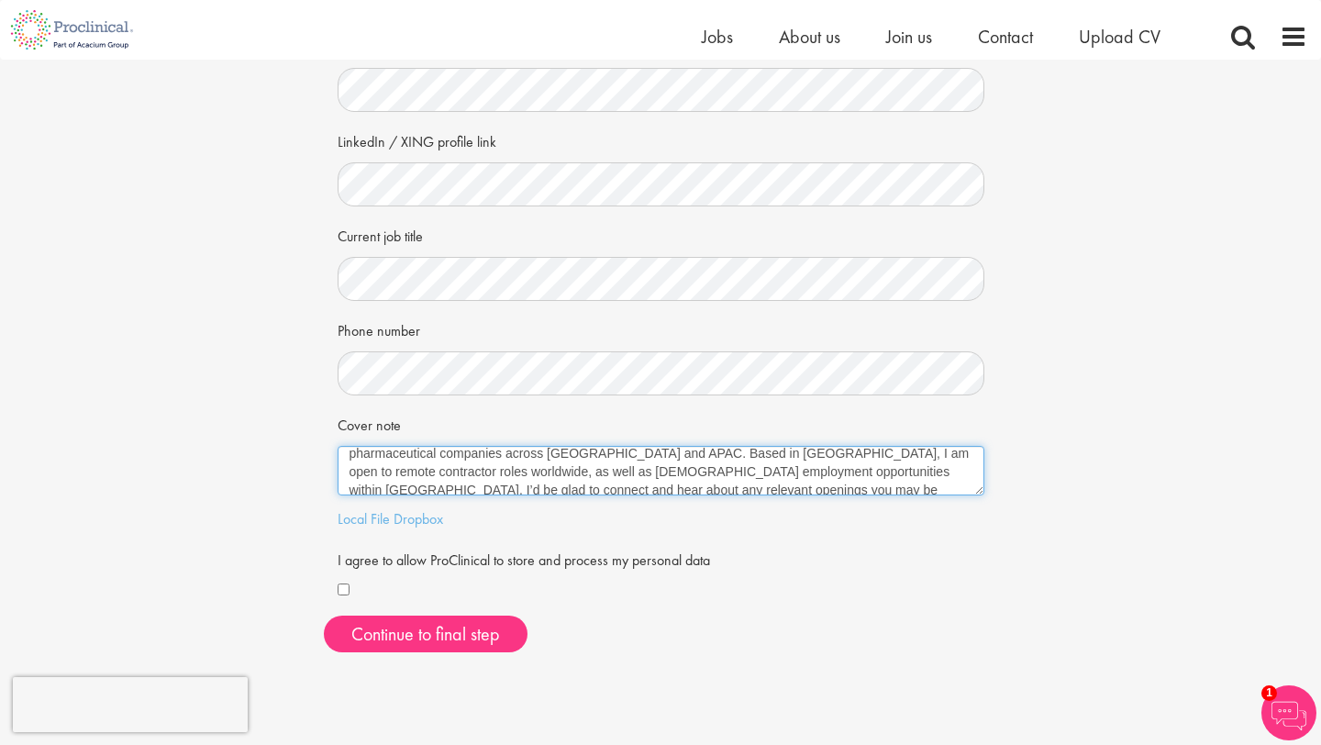
click at [652, 457] on textarea "I’m currently seeking new opportunities in the clinical research and pharmaceut…" at bounding box center [661, 471] width 647 height 50
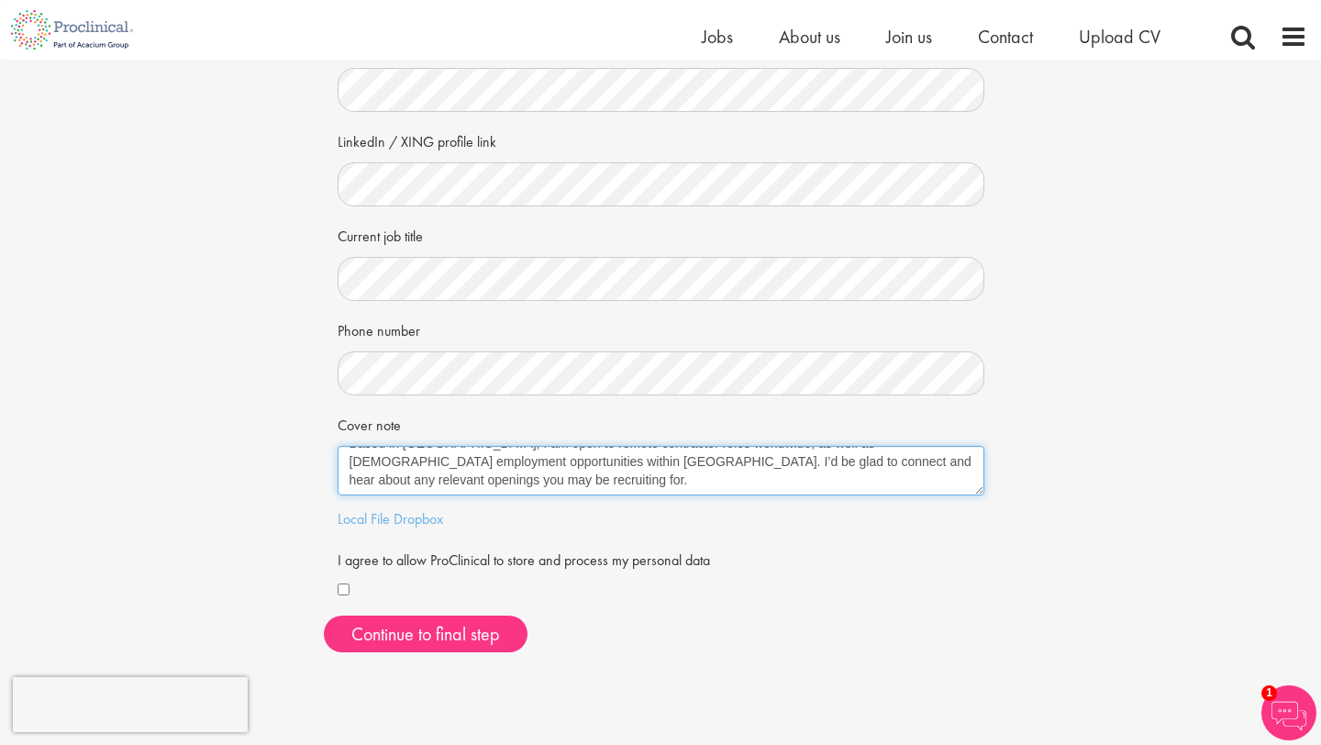
type textarea "I’m currently seeking new opportunities in the clinical research and pharmaceut…"
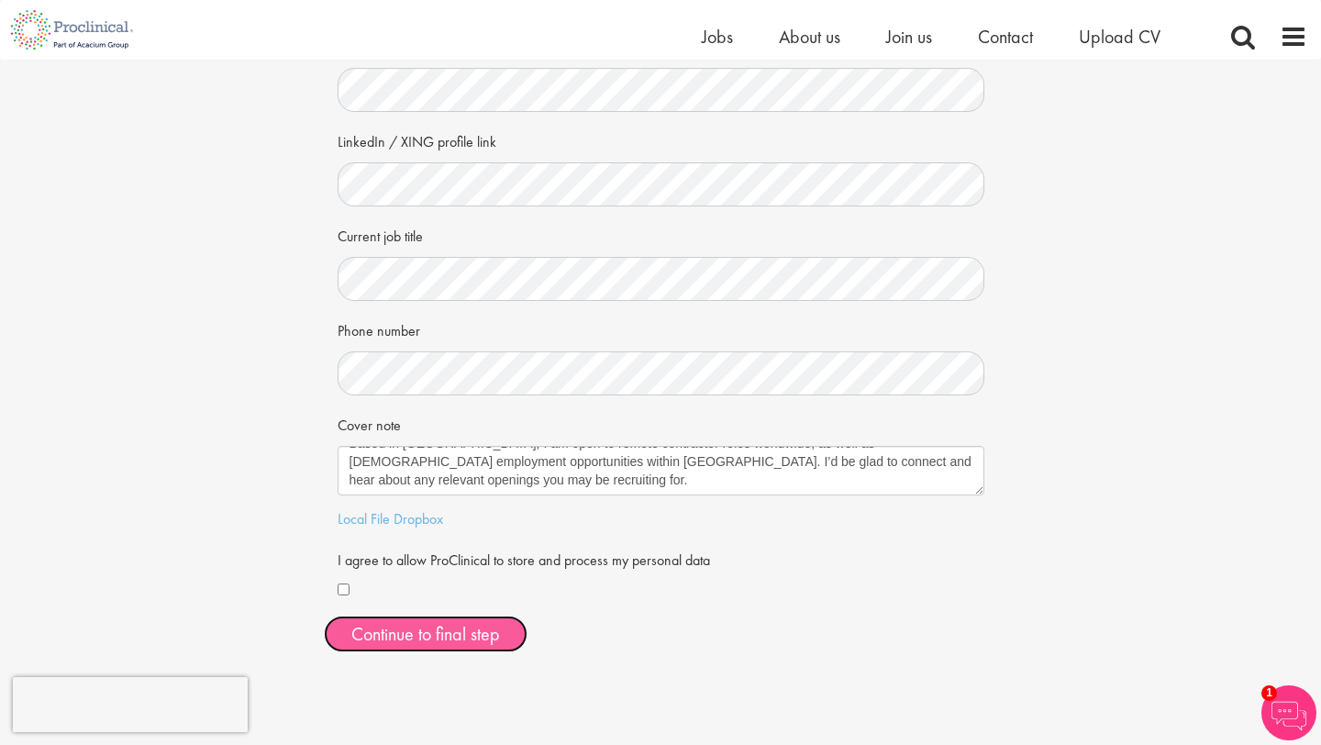
click at [383, 622] on button "Continue to final step" at bounding box center [426, 634] width 204 height 37
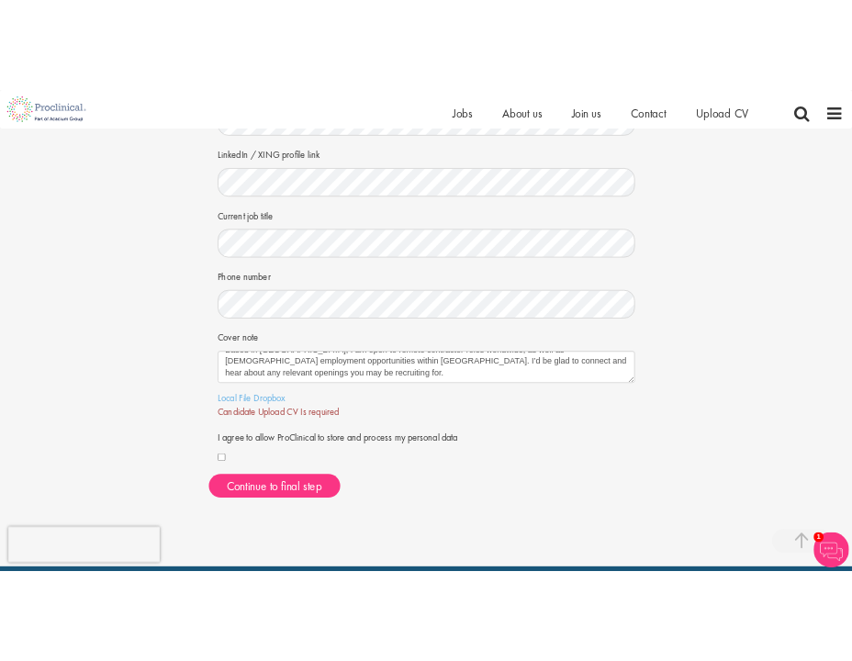
scroll to position [289, 0]
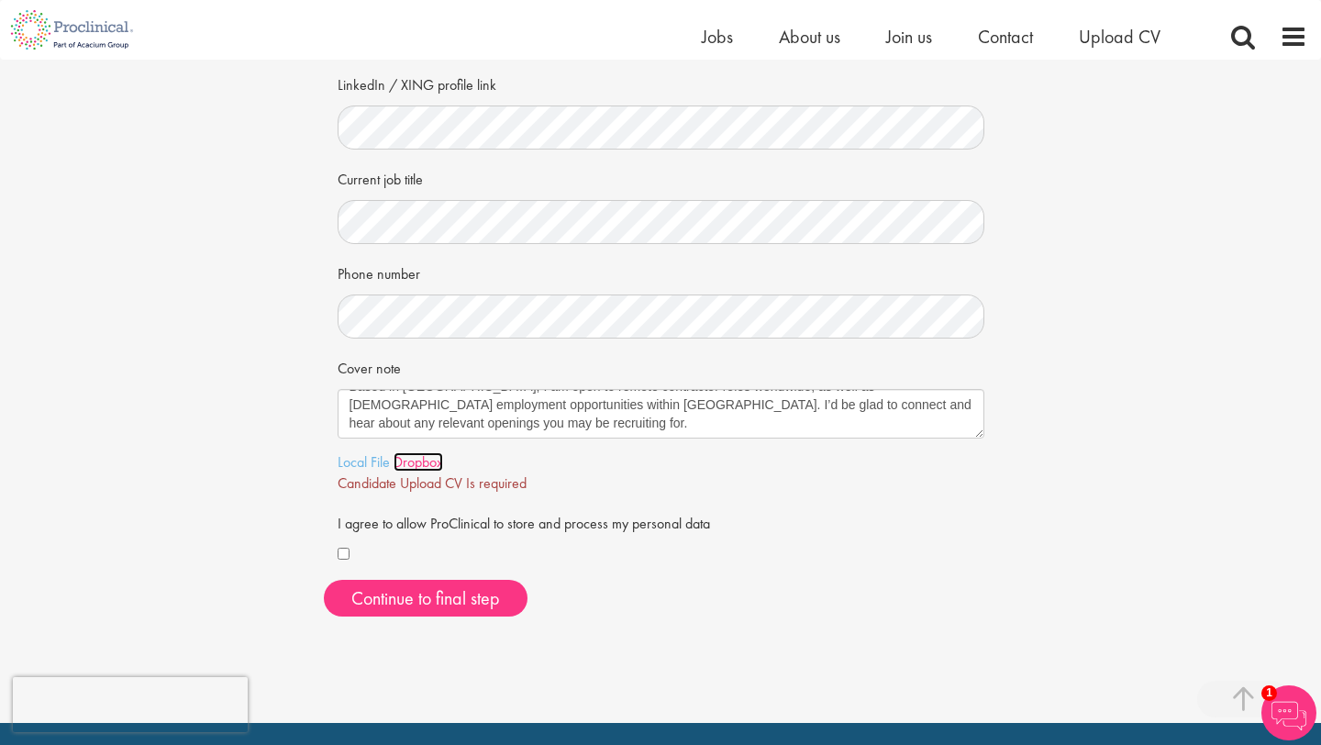
click at [402, 463] on link "Dropbox" at bounding box center [419, 461] width 50 height 19
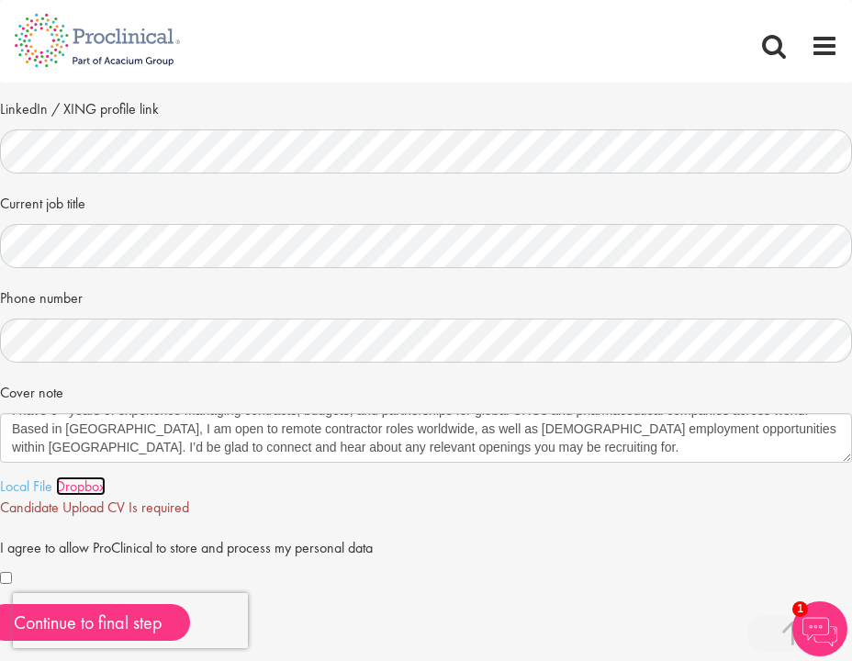
scroll to position [439, 0]
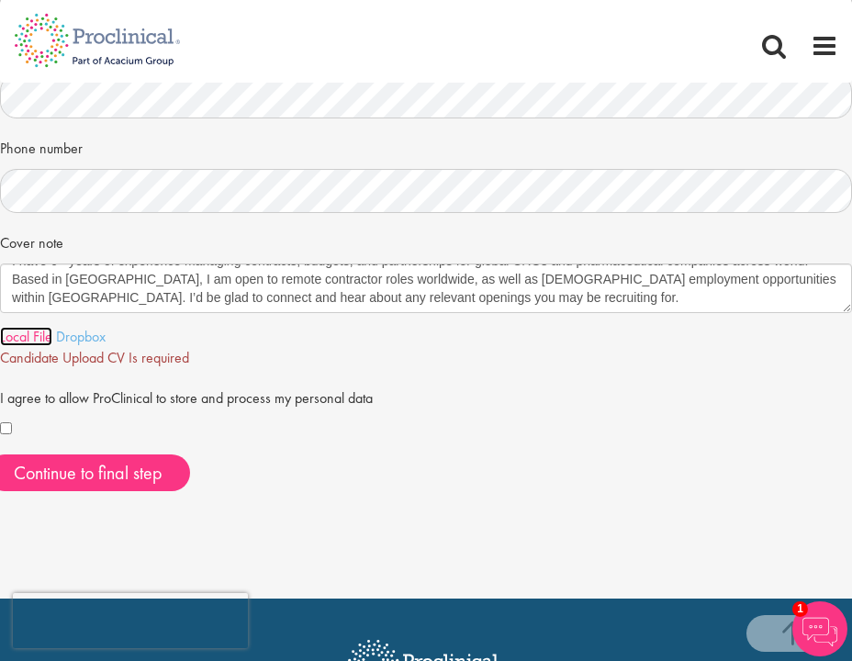
click at [39, 342] on link "Local File" at bounding box center [26, 336] width 52 height 19
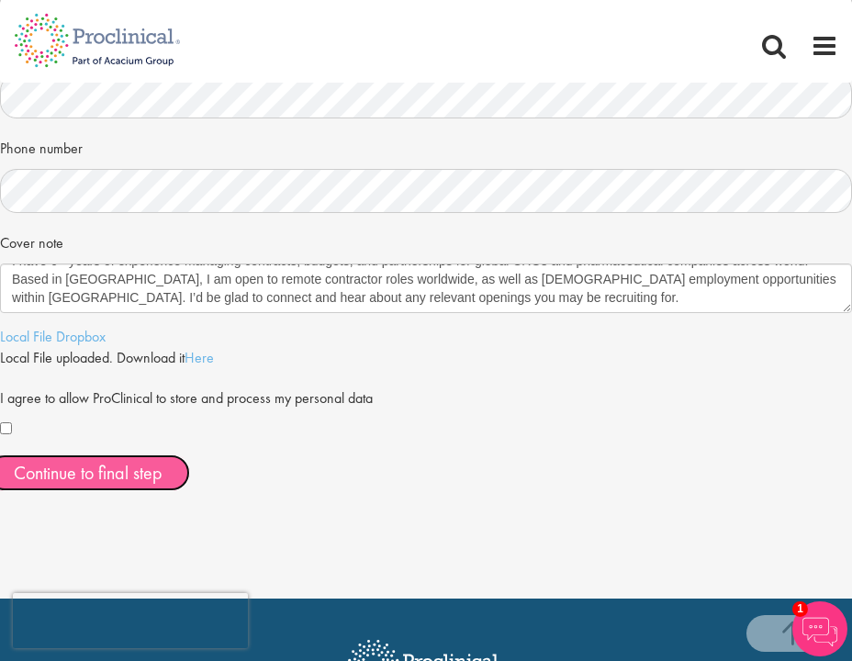
click at [165, 463] on button "Continue to final step" at bounding box center [88, 472] width 204 height 37
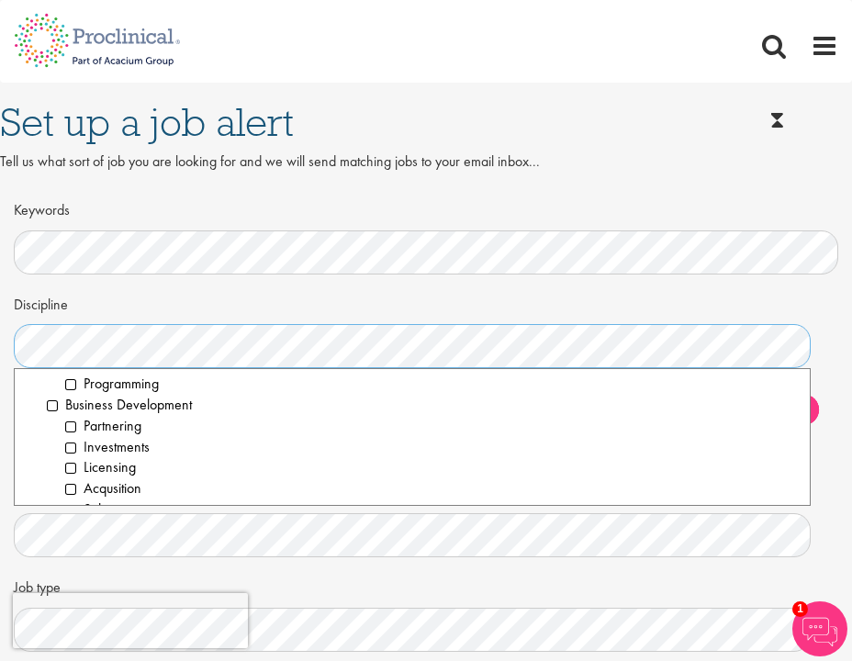
scroll to position [200, 0]
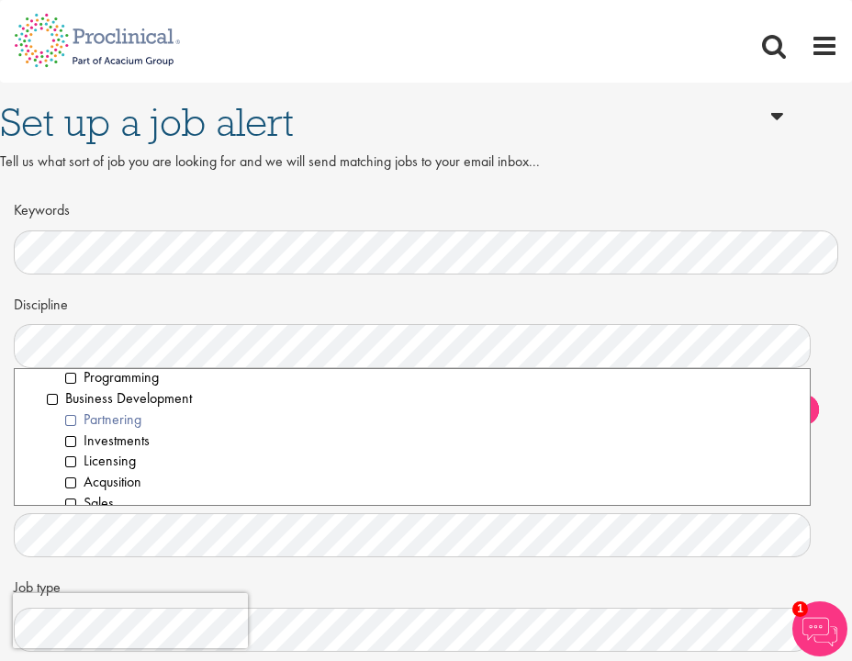
click at [131, 419] on li "Partnering" at bounding box center [430, 419] width 730 height 21
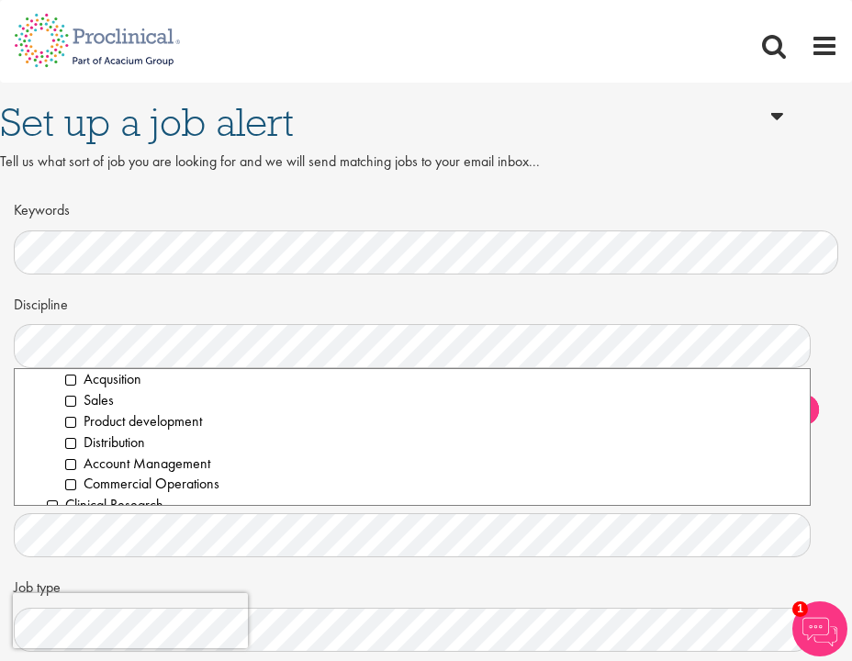
scroll to position [304, 0]
click at [128, 461] on li "Account Management" at bounding box center [430, 462] width 730 height 21
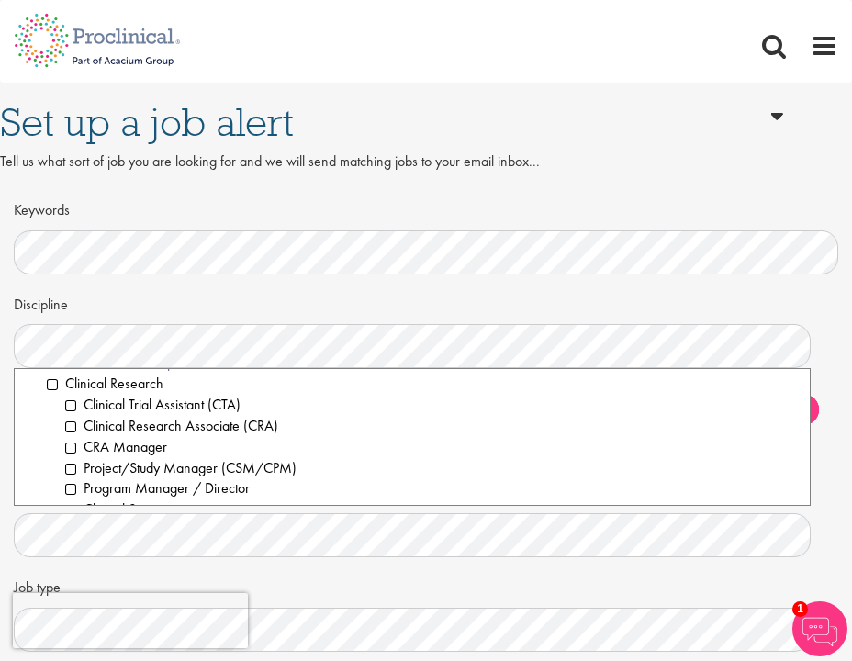
scroll to position [425, 0]
click at [135, 396] on li "Clinical Trial Assistant (CTA)" at bounding box center [430, 404] width 730 height 21
click at [139, 430] on li "Clinical Research Associate (CRA)" at bounding box center [430, 425] width 730 height 21
click at [132, 450] on li "CRA Manager" at bounding box center [430, 446] width 730 height 21
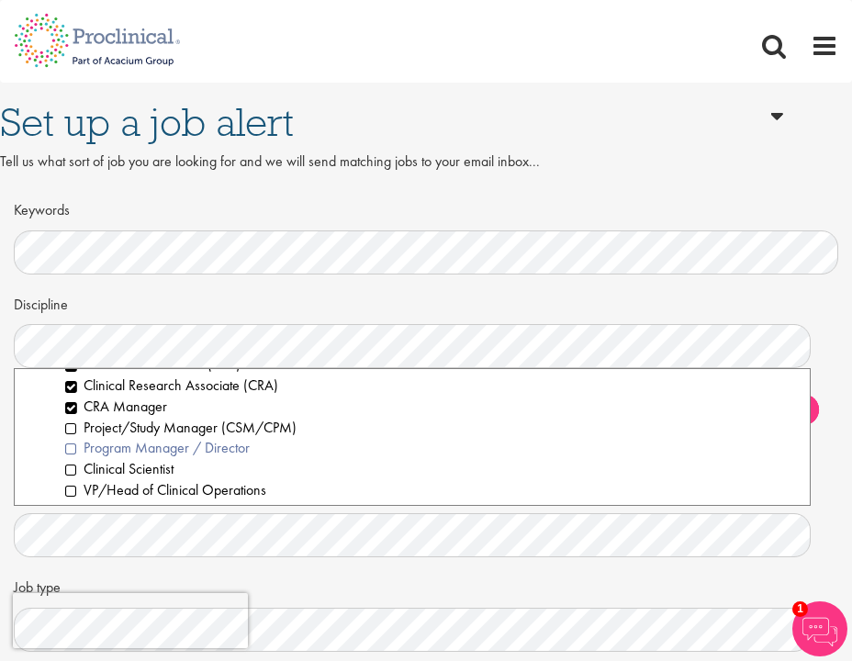
scroll to position [471, 0]
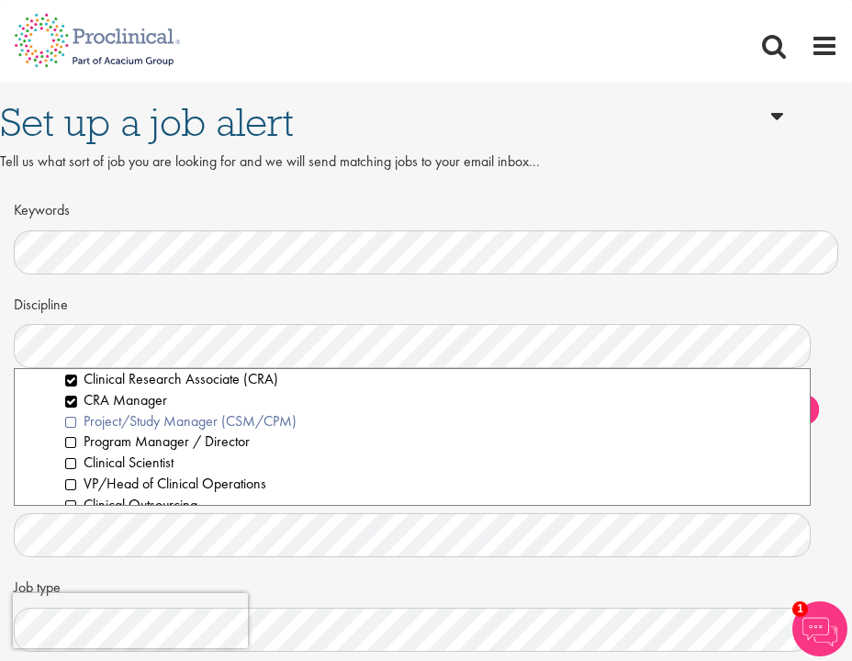
click at [163, 423] on li "Project/Study Manager (CSM/CPM)" at bounding box center [430, 421] width 730 height 21
click at [163, 438] on li "Program Manager / Director" at bounding box center [430, 441] width 730 height 21
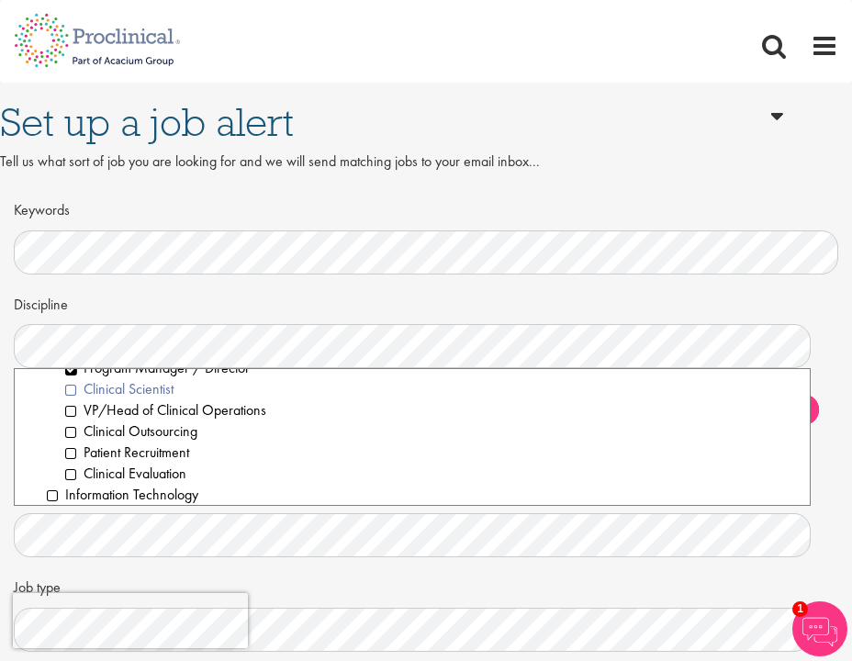
scroll to position [548, 0]
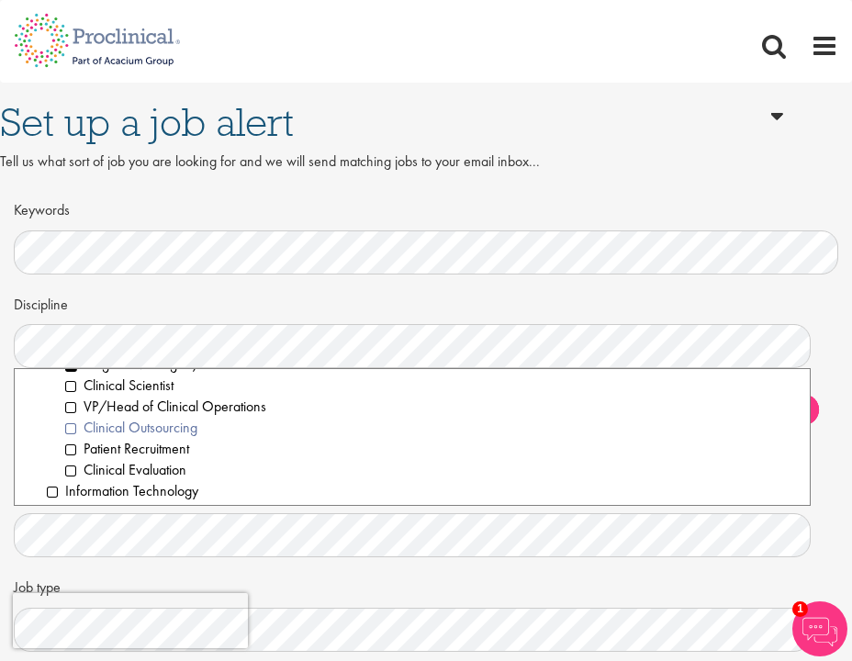
click at [160, 433] on li "Clinical Outsourcing" at bounding box center [430, 428] width 730 height 21
click at [156, 476] on li "Clinical Evaluation" at bounding box center [430, 470] width 730 height 21
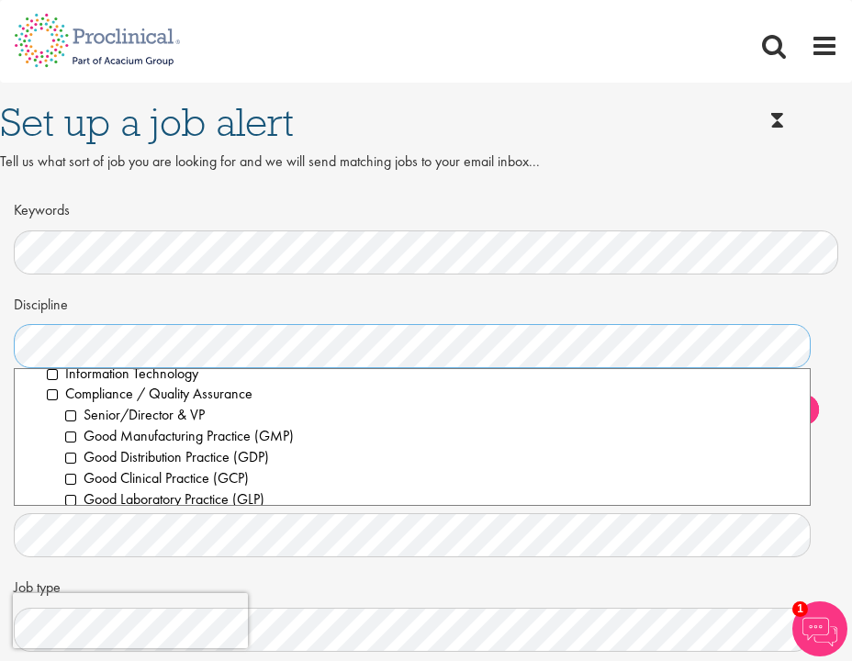
scroll to position [664, 0]
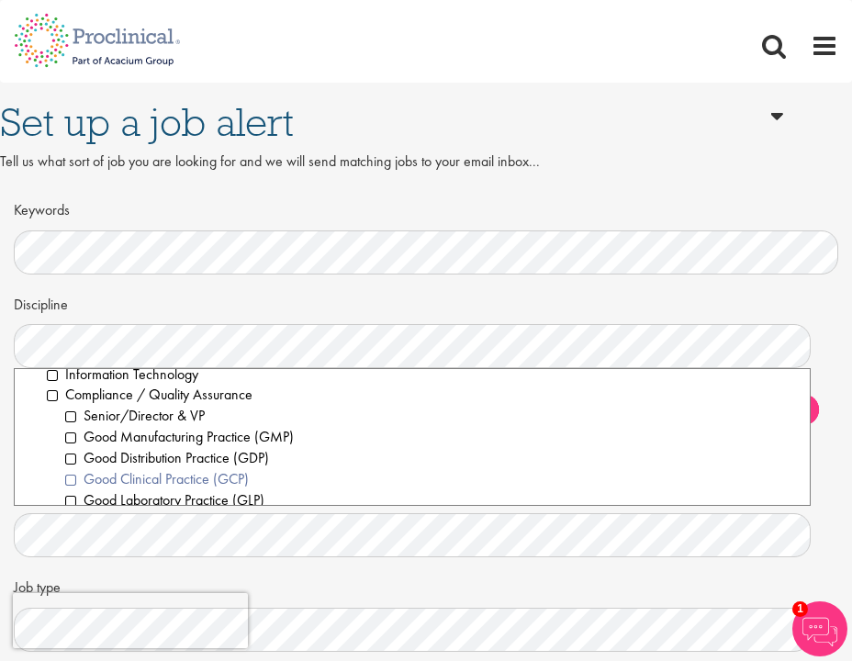
click at [101, 477] on li "Good Clinical Practice (GCP)" at bounding box center [430, 479] width 730 height 21
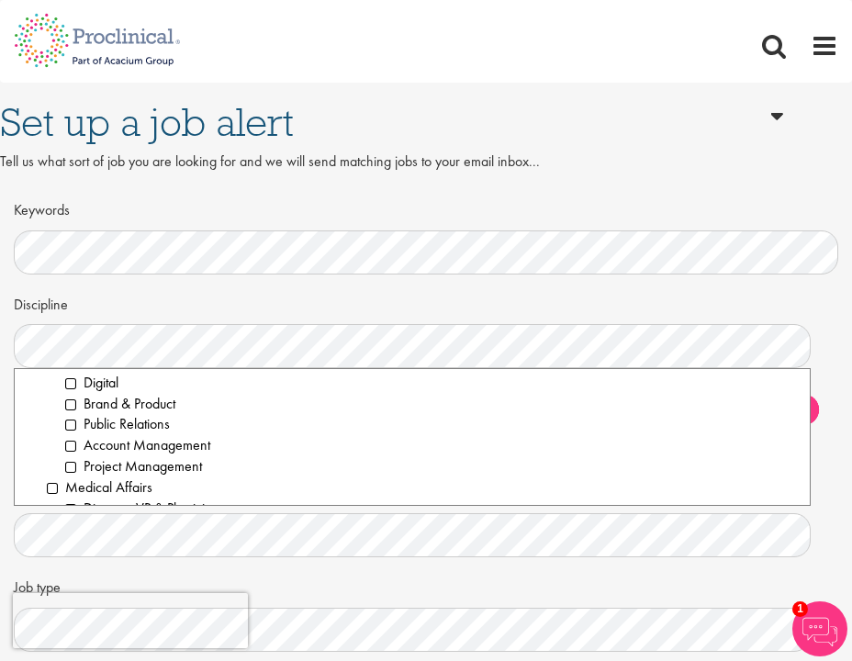
scroll to position [1589, 0]
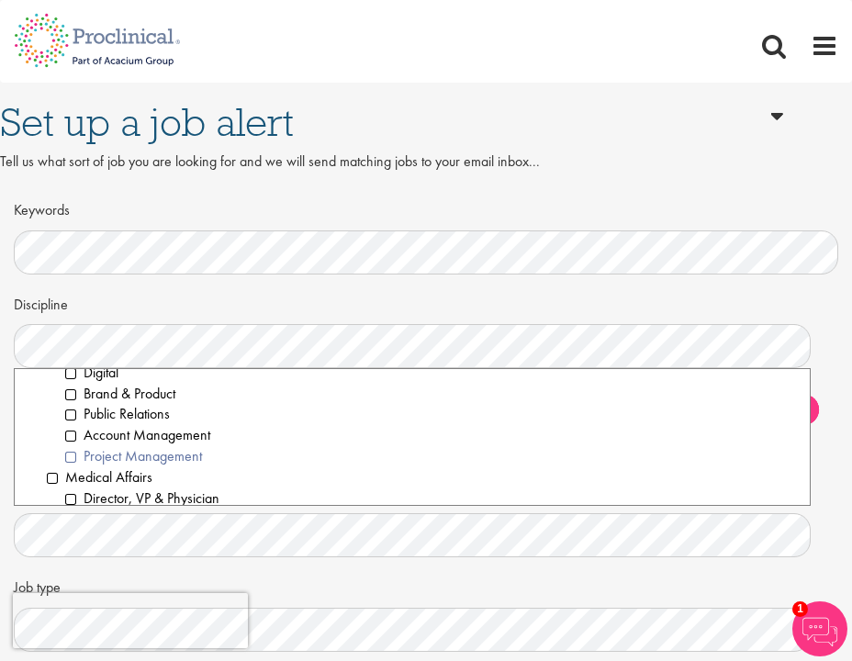
click at [104, 458] on li "Project Management" at bounding box center [430, 456] width 730 height 21
click at [101, 434] on li "Account Management" at bounding box center [430, 435] width 730 height 21
click at [98, 408] on li "Public Relations" at bounding box center [430, 414] width 730 height 21
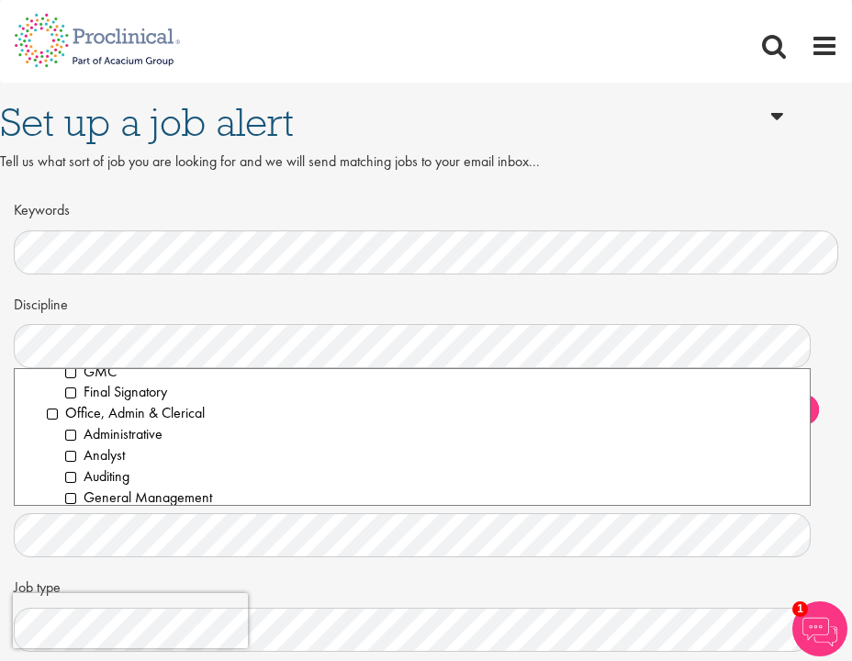
scroll to position [1864, 0]
click at [100, 433] on li "Administrative" at bounding box center [430, 432] width 730 height 21
click at [101, 455] on li "Analyst" at bounding box center [430, 453] width 730 height 21
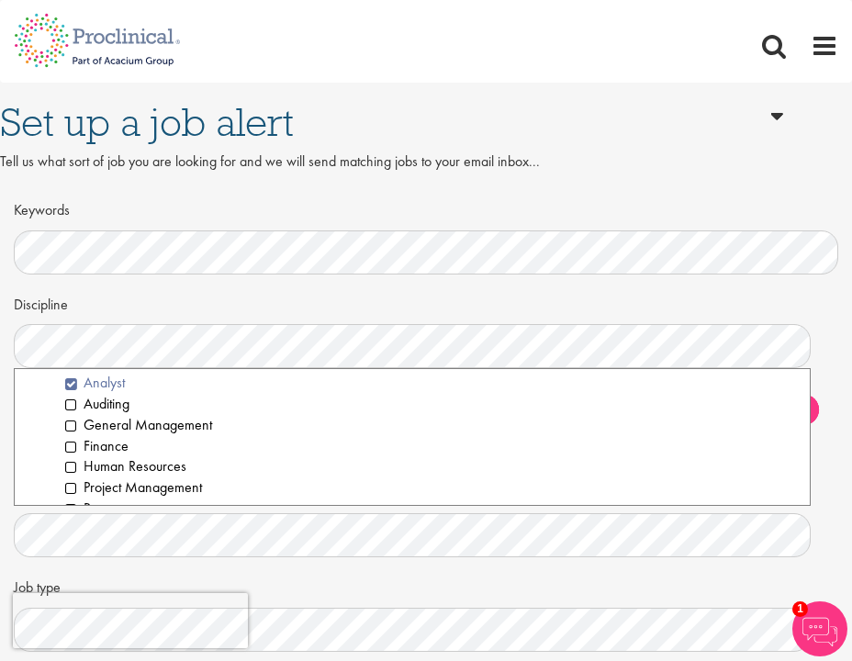
scroll to position [1935, 0]
click at [105, 429] on li "General Management" at bounding box center [430, 424] width 730 height 21
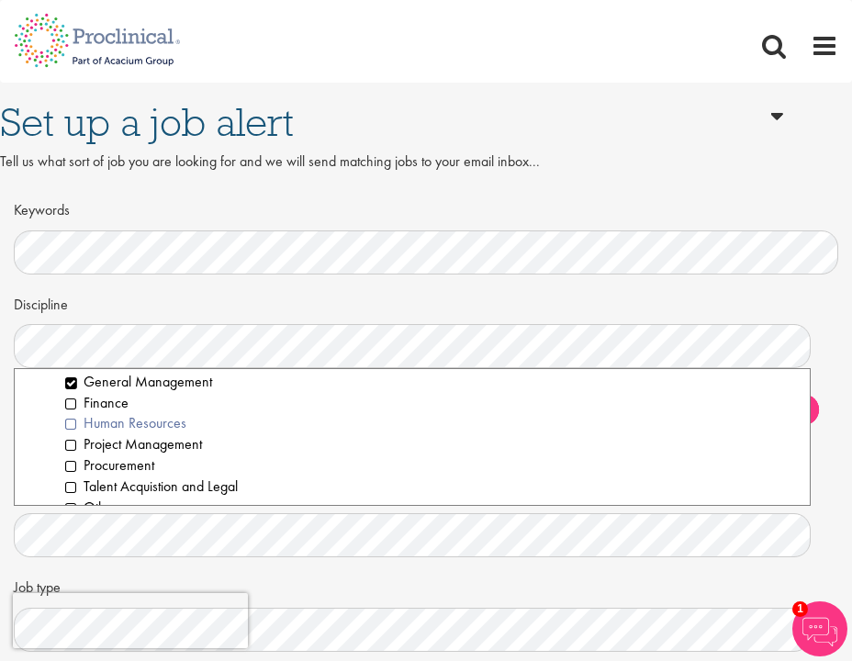
scroll to position [1980, 0]
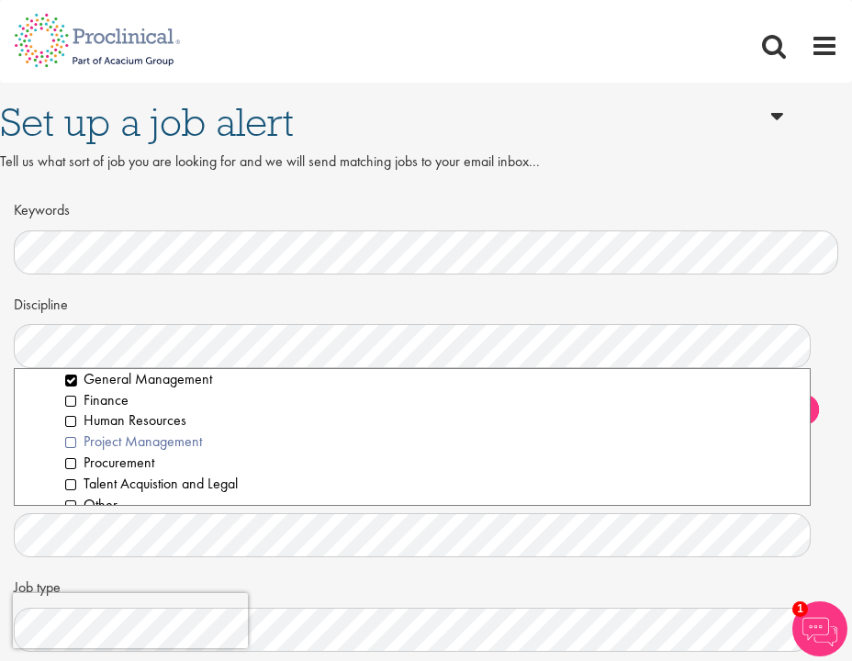
click at [99, 447] on li "Project Management" at bounding box center [430, 441] width 730 height 21
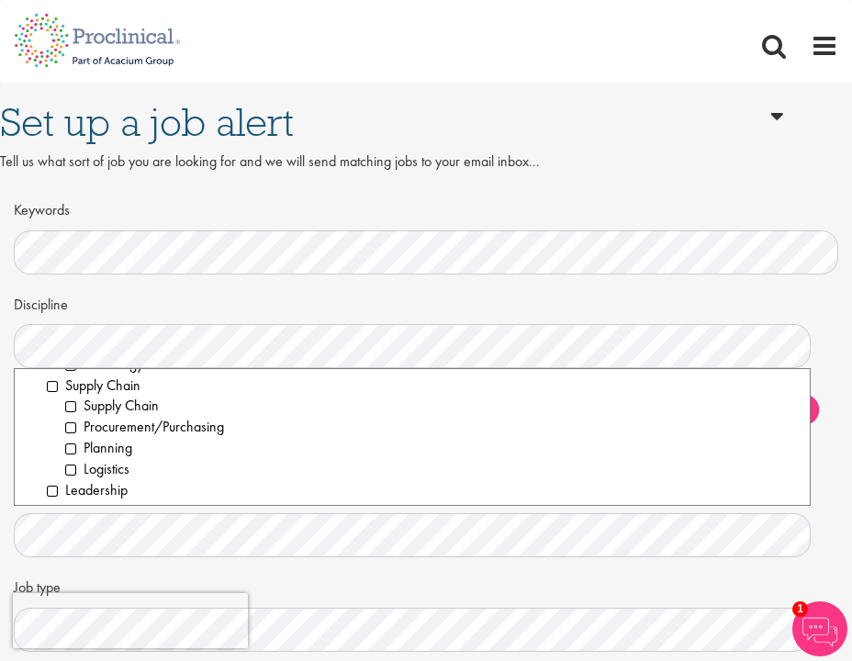
scroll to position [2670, 0]
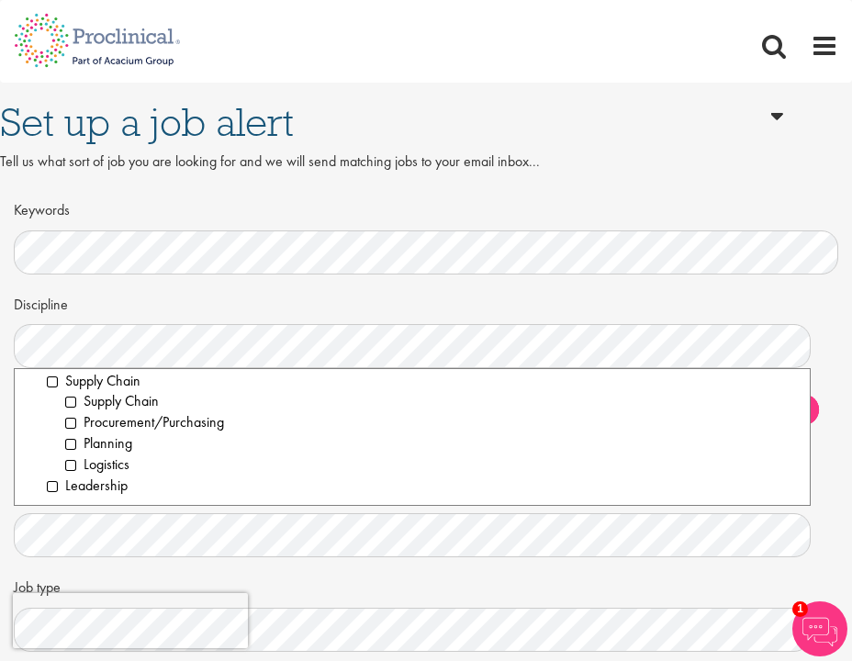
click at [79, 574] on div "Job type Clear All Permanent Contract" at bounding box center [426, 611] width 824 height 81
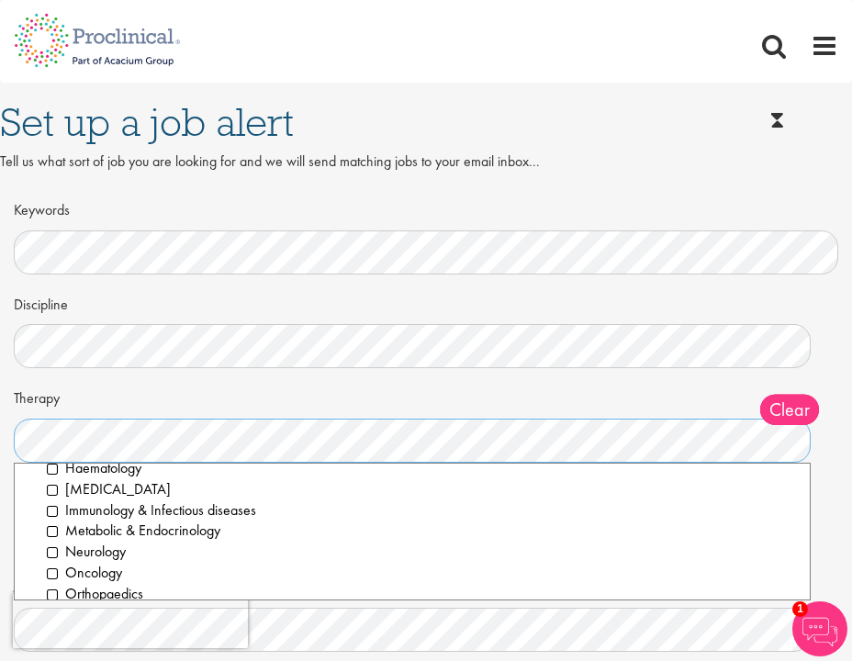
scroll to position [0, 0]
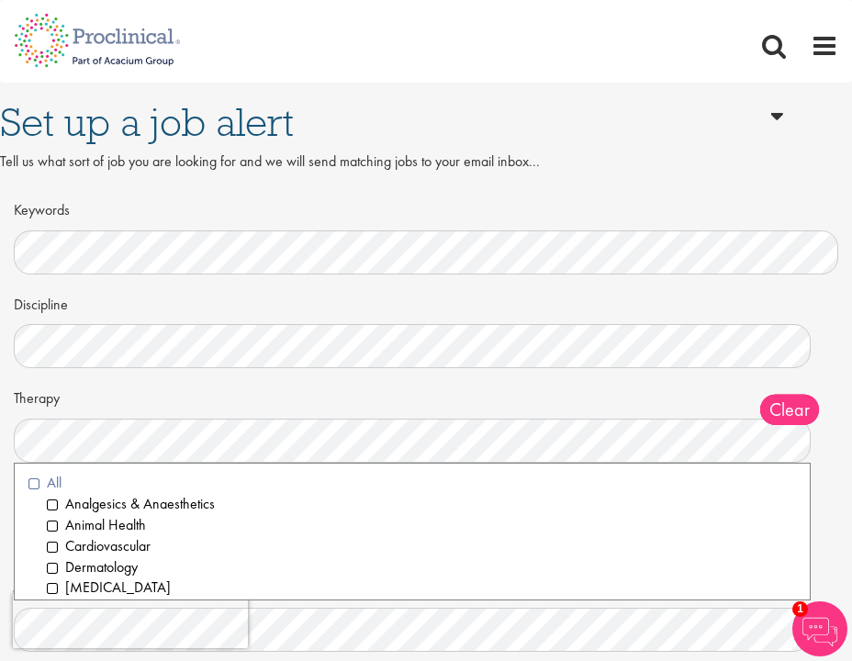
click at [40, 481] on li "All" at bounding box center [411, 483] width 767 height 21
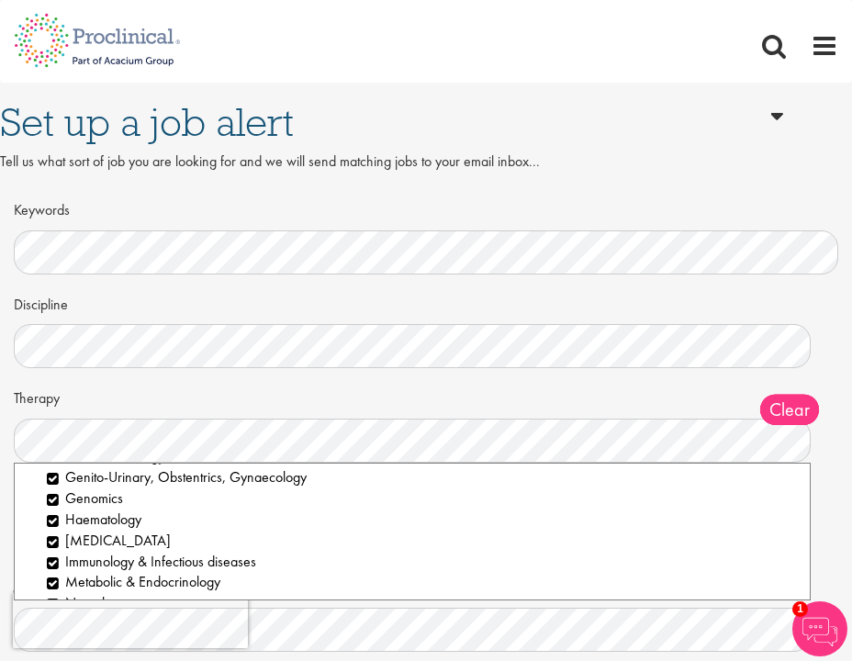
scroll to position [159, 0]
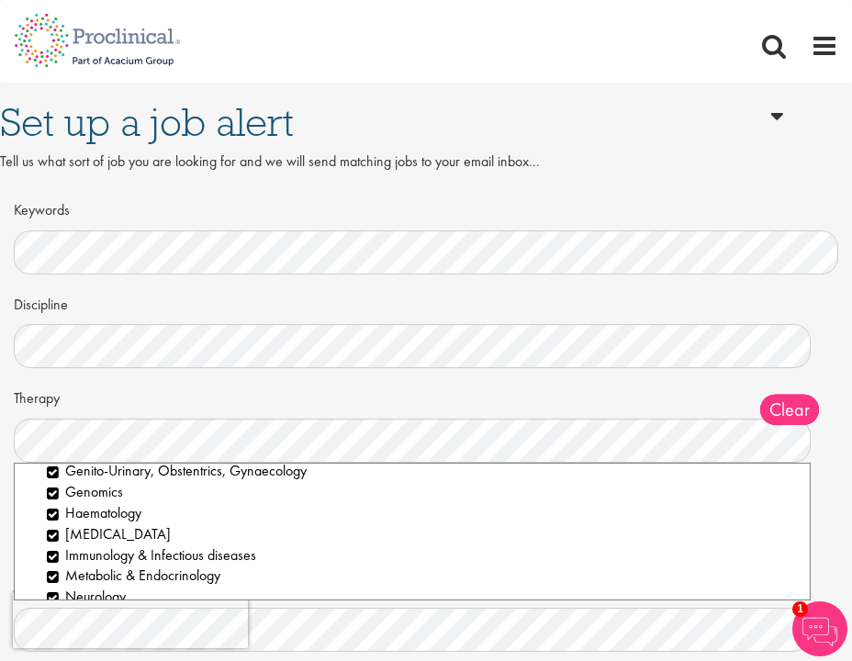
click at [157, 391] on div "Therapy Clear All Analgesics & Anaesthetics Animal Health Cardiovascular Dermat…" at bounding box center [426, 422] width 824 height 81
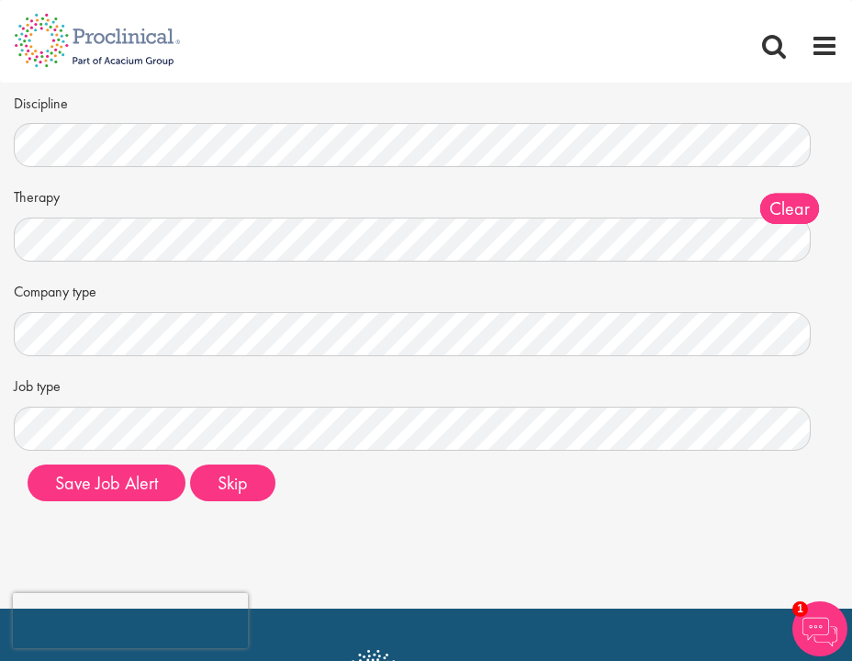
scroll to position [203, 0]
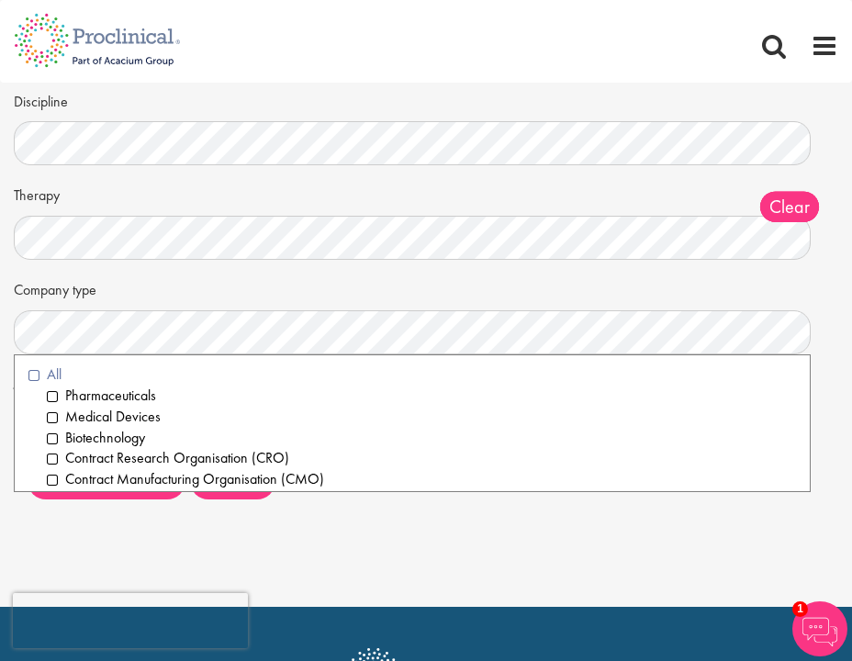
click at [45, 374] on li "All" at bounding box center [411, 374] width 767 height 21
click at [214, 295] on div "Company type Clear All Pharmaceuticals Medical Devices Biotechnology Contract R…" at bounding box center [426, 313] width 824 height 81
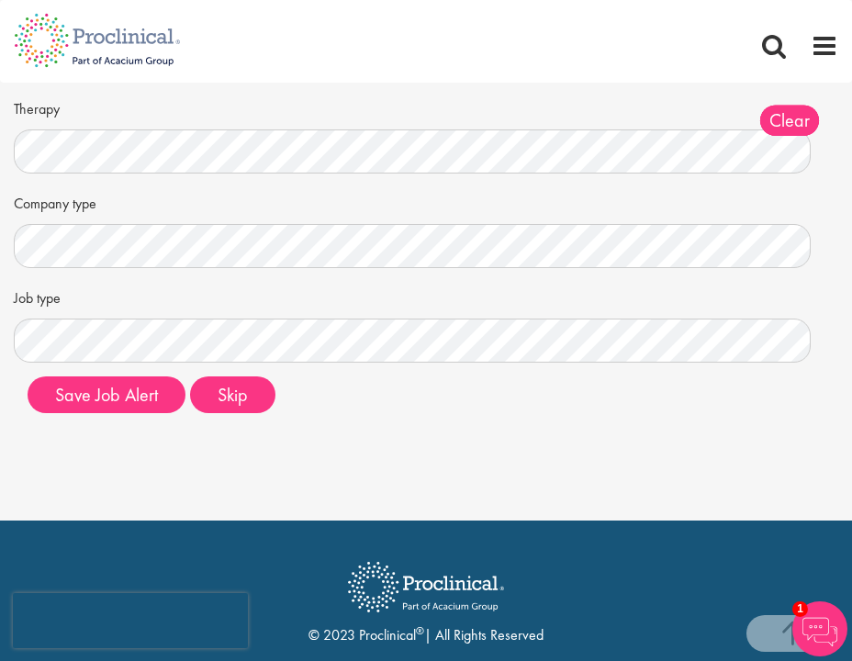
scroll to position [290, 0]
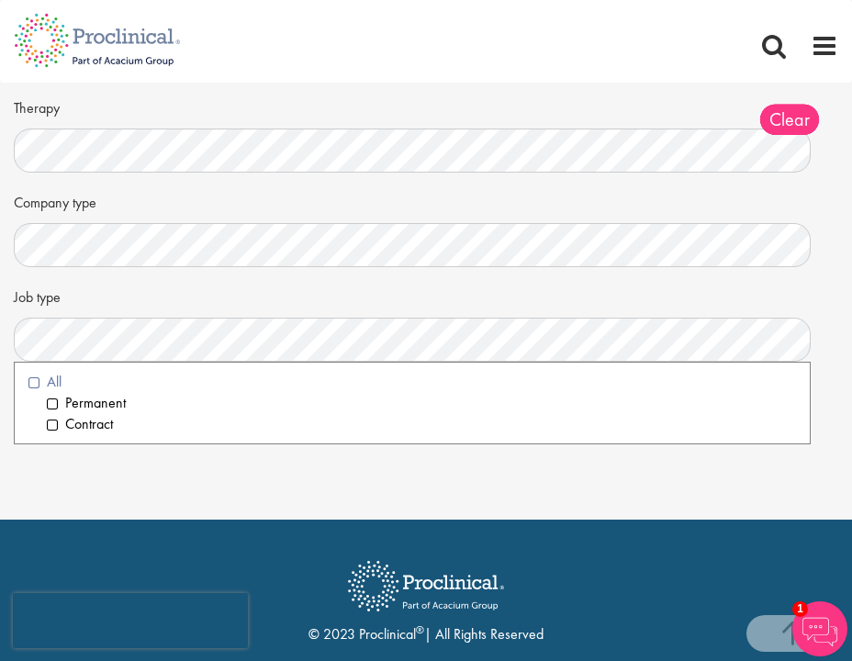
click at [40, 380] on li "All" at bounding box center [411, 382] width 767 height 21
click at [136, 286] on div "Job type Clear All Permanent Contract" at bounding box center [426, 321] width 824 height 81
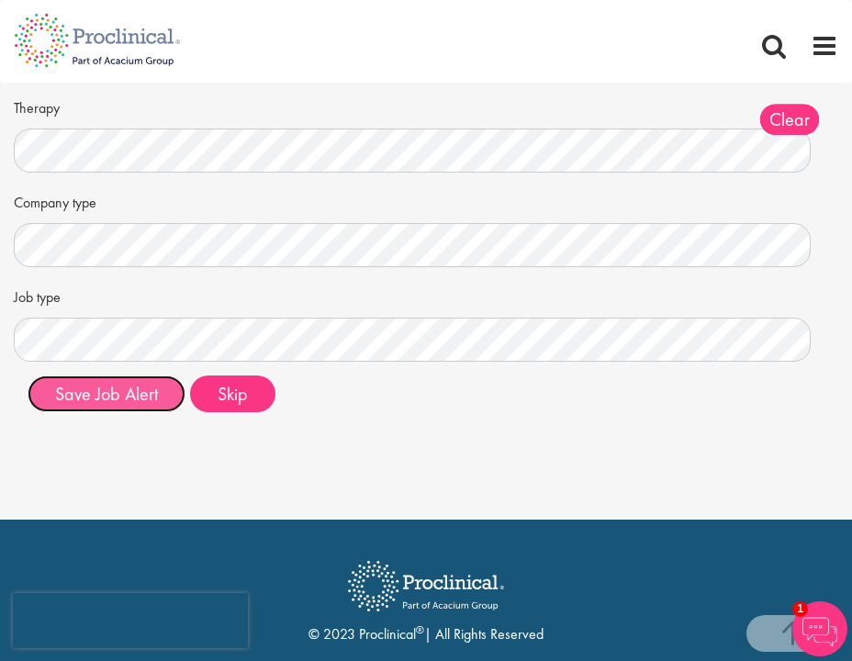
click at [125, 400] on button "Save Job Alert" at bounding box center [107, 393] width 158 height 37
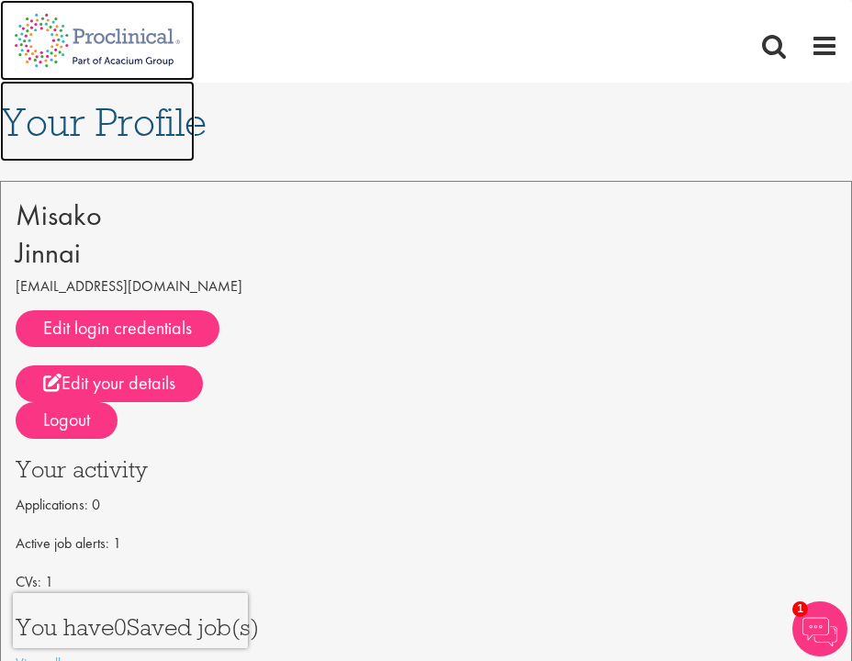
click at [117, 47] on img at bounding box center [97, 40] width 195 height 81
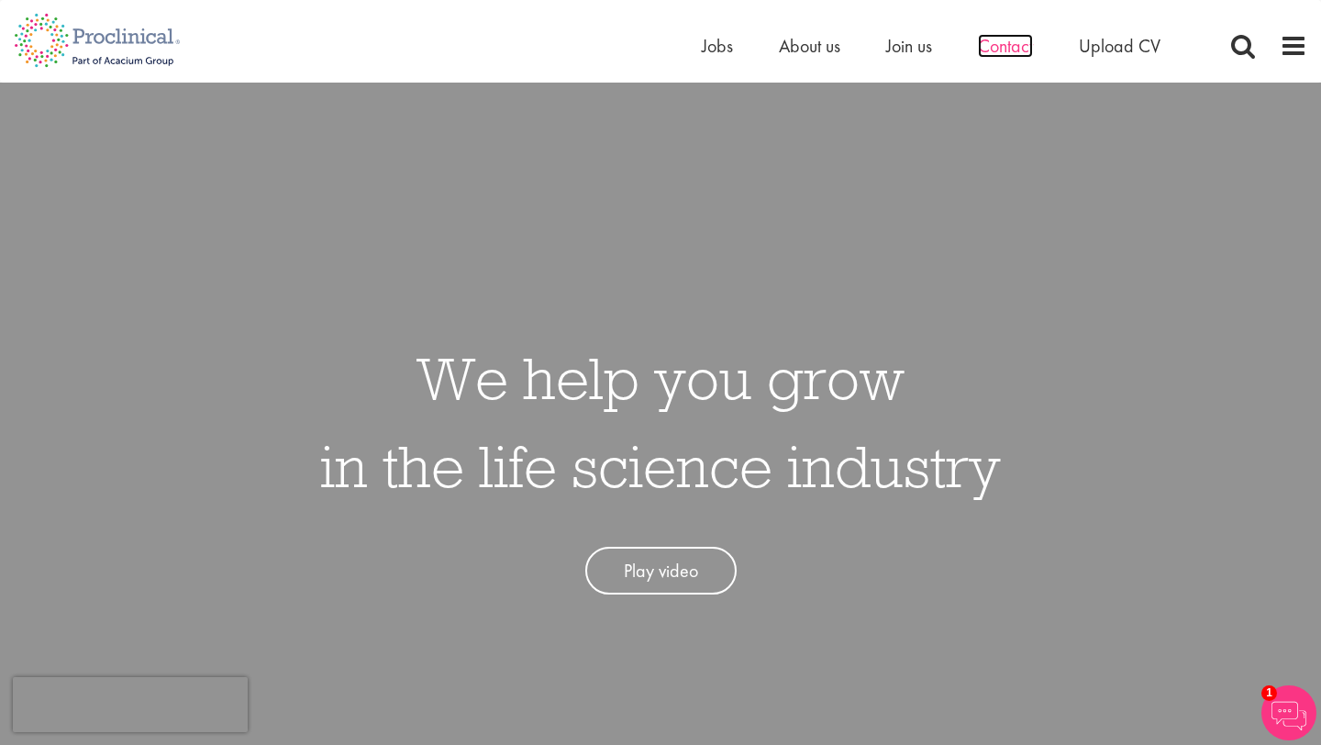
click at [851, 48] on span "Contact" at bounding box center [1005, 46] width 55 height 24
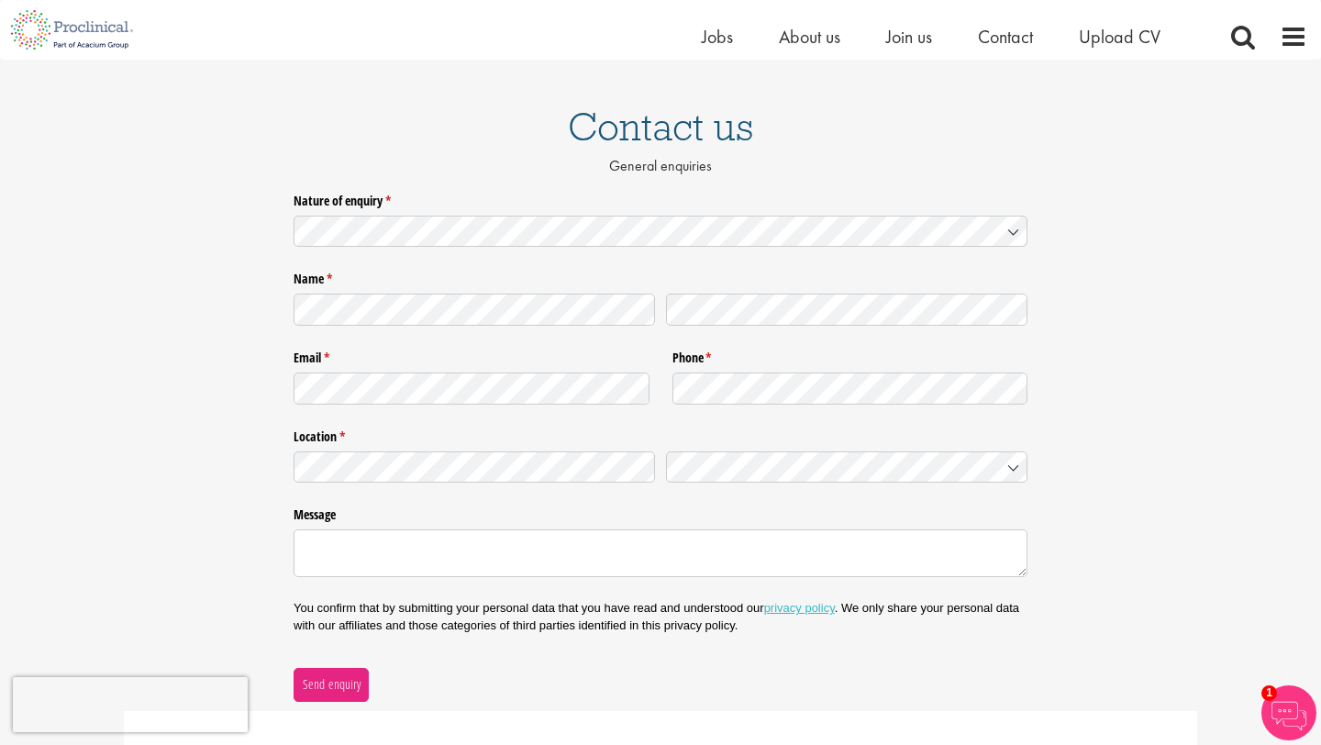
scroll to position [93, 0]
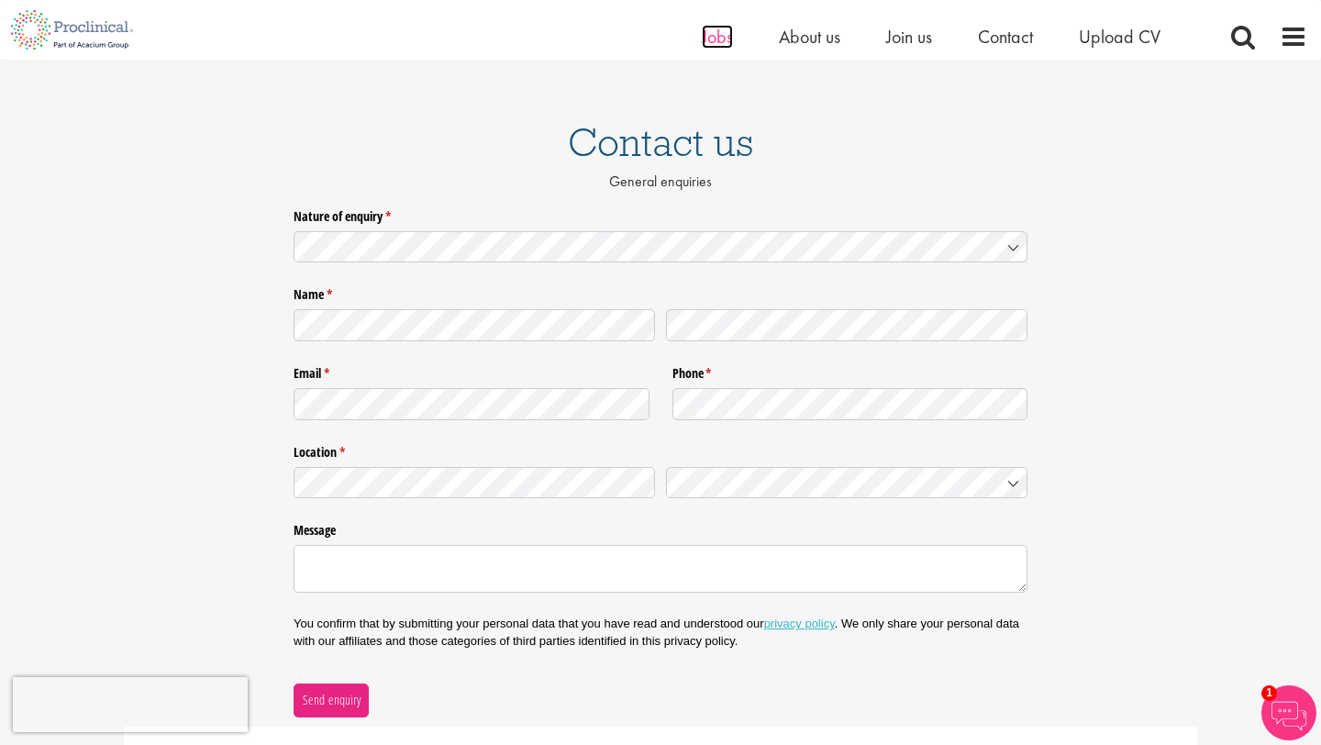
click at [719, 30] on span "Jobs" at bounding box center [717, 37] width 31 height 24
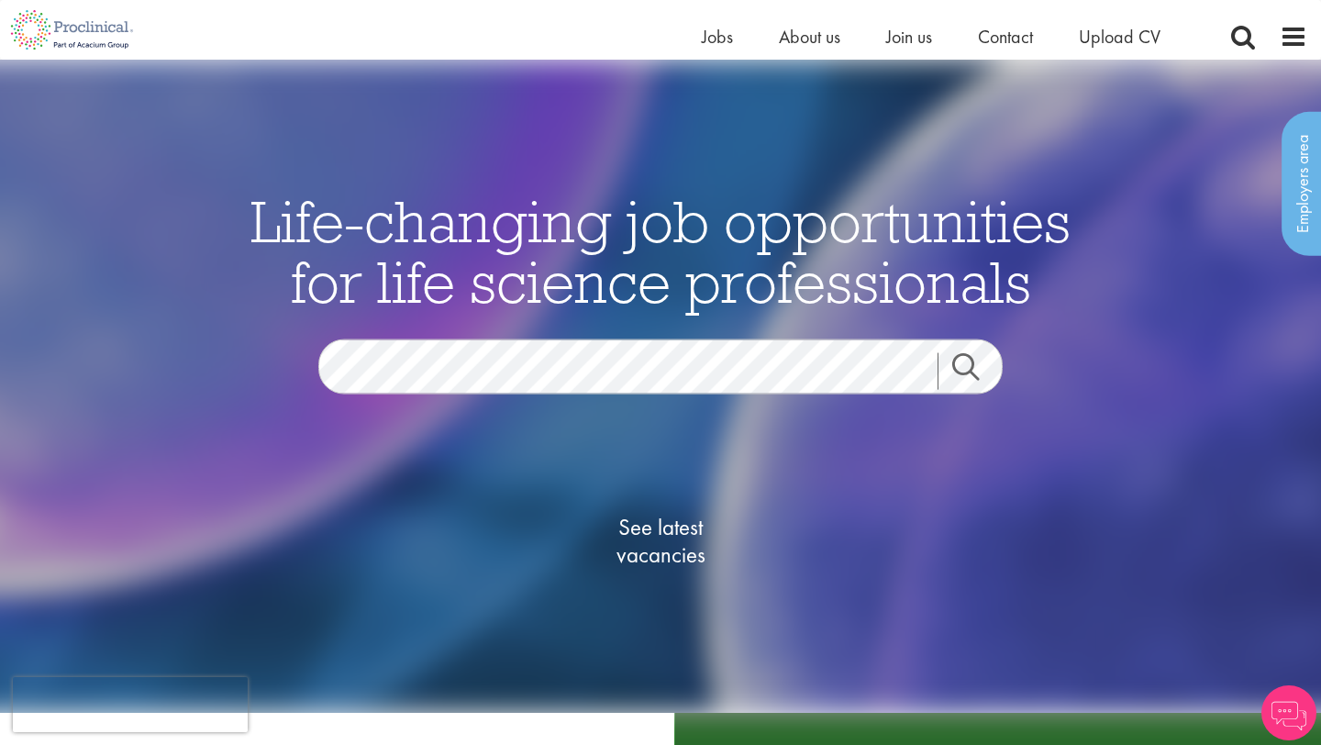
scroll to position [97, 0]
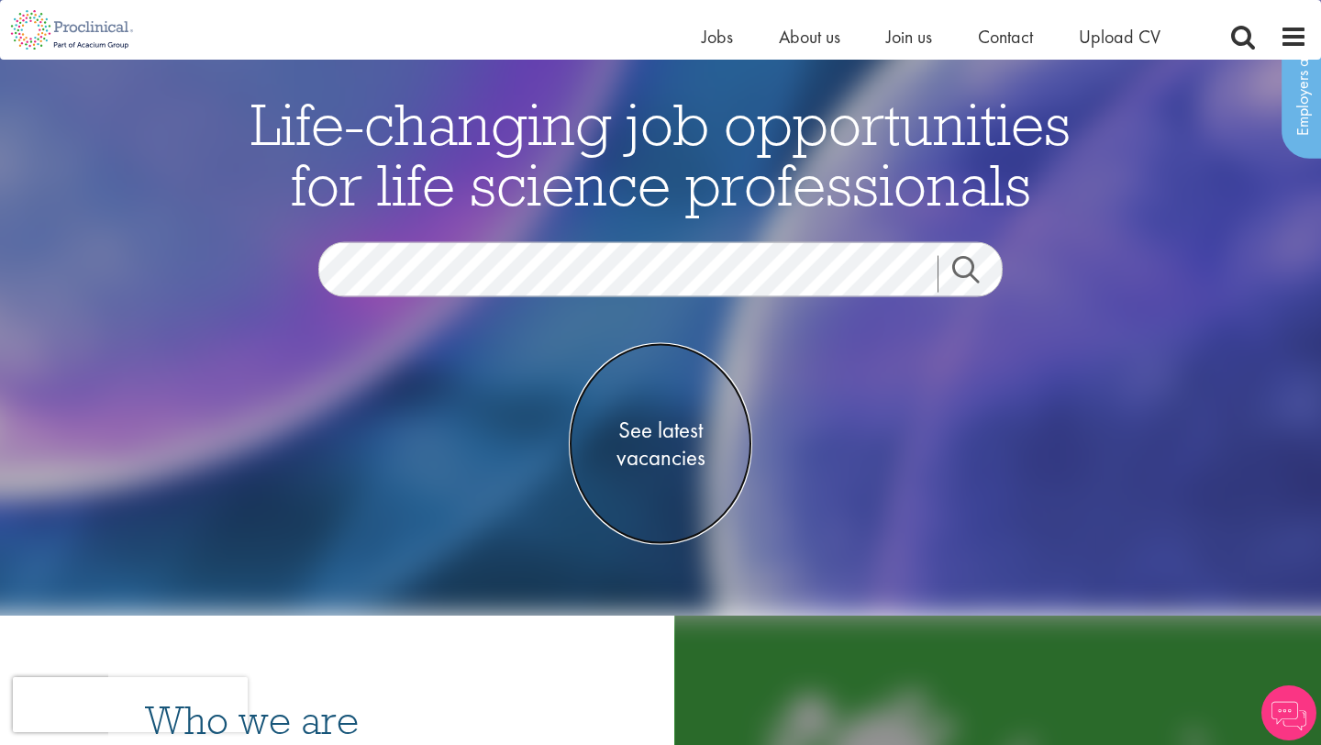
click at [662, 431] on span "See latest vacancies" at bounding box center [661, 443] width 184 height 55
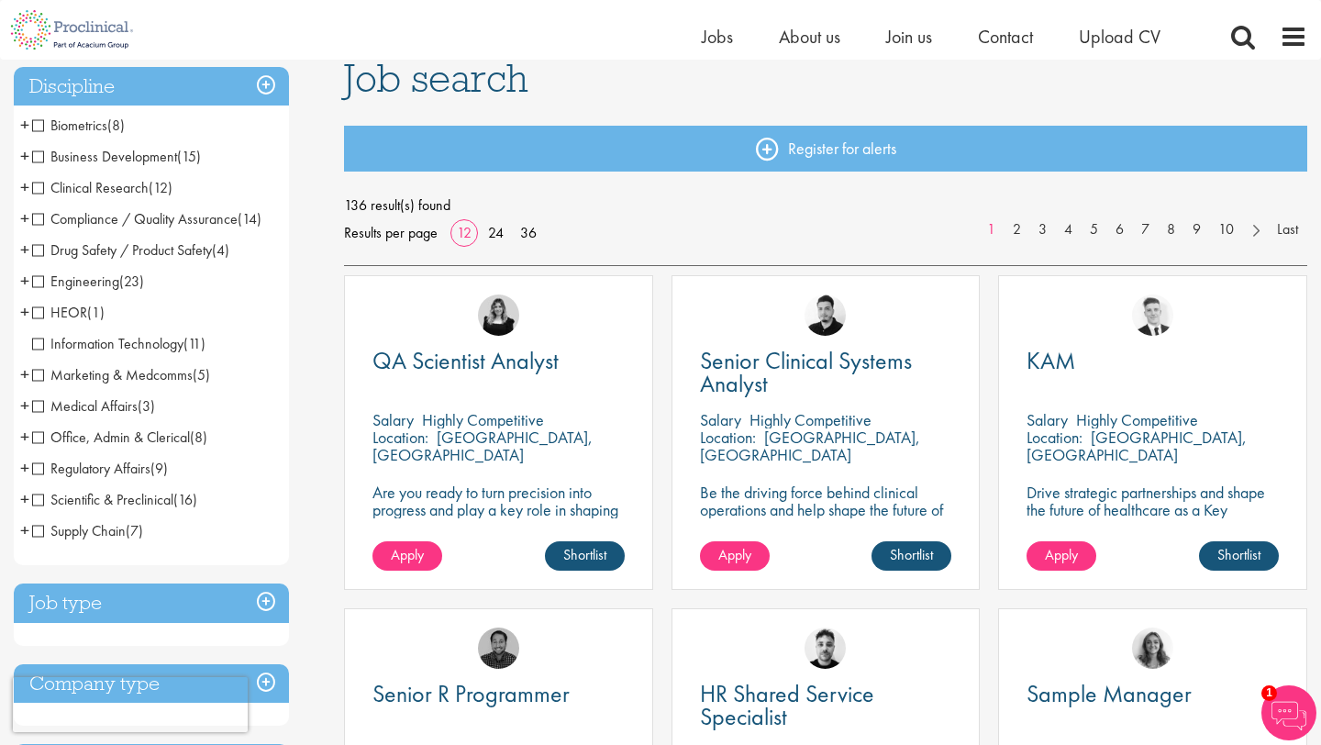
scroll to position [117, 0]
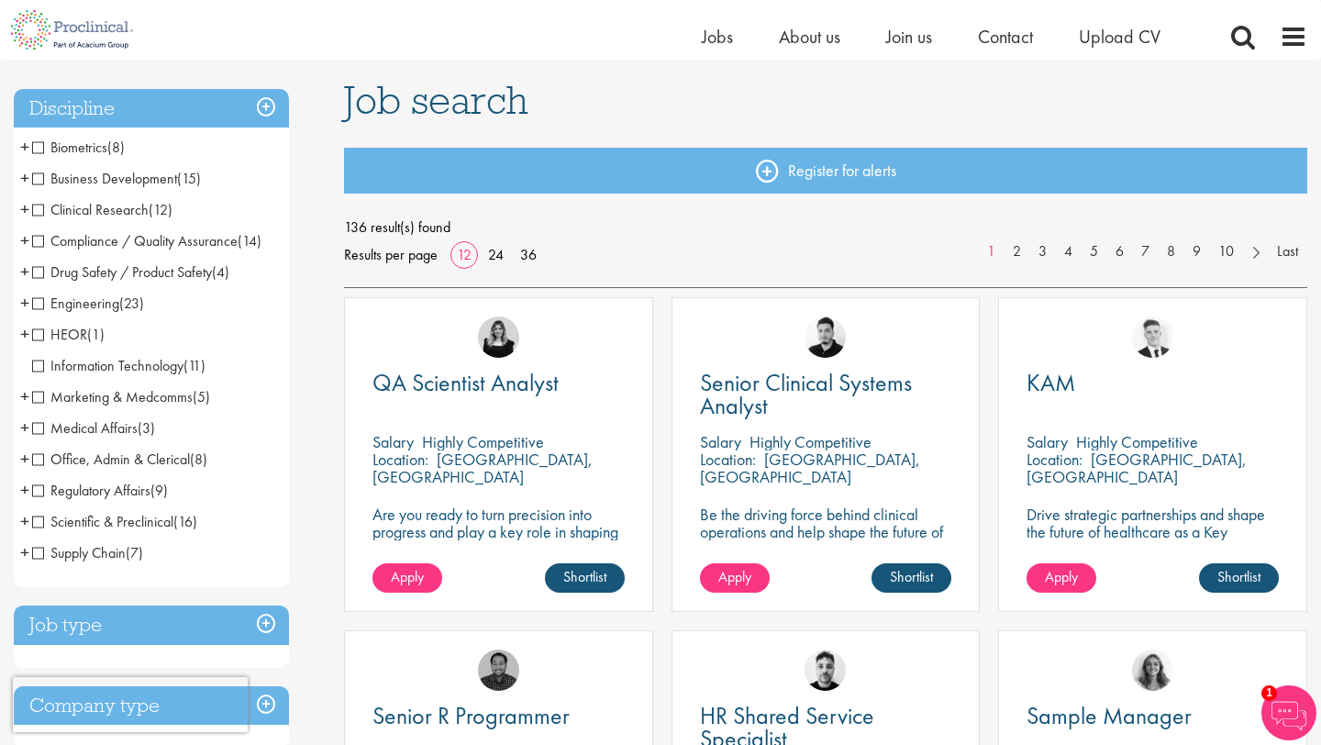
click at [25, 211] on span "+" at bounding box center [24, 209] width 9 height 28
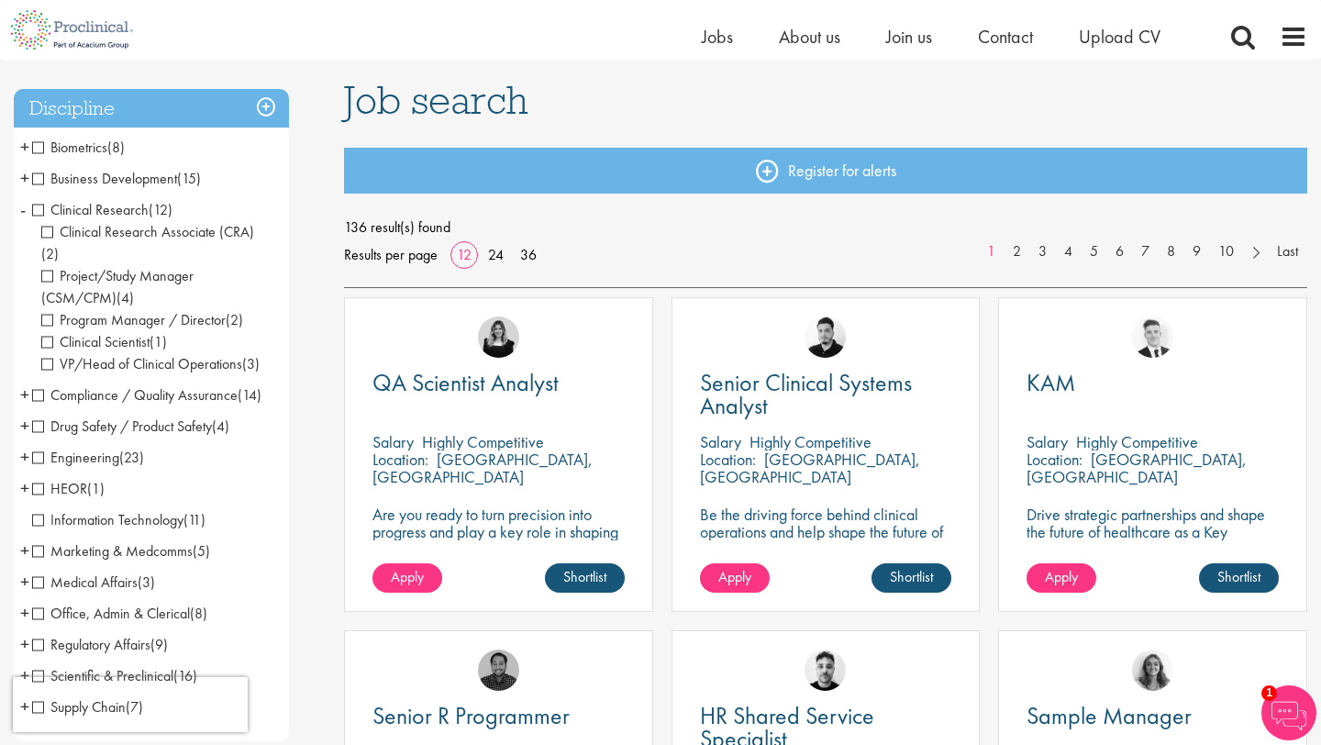
click at [42, 219] on li "Clinical Research (12) - + Clinical Research Associate (CRA) (2) Project/Study …" at bounding box center [151, 287] width 275 height 185
click at [47, 232] on span "Clinical Research Associate (CRA)" at bounding box center [147, 231] width 213 height 19
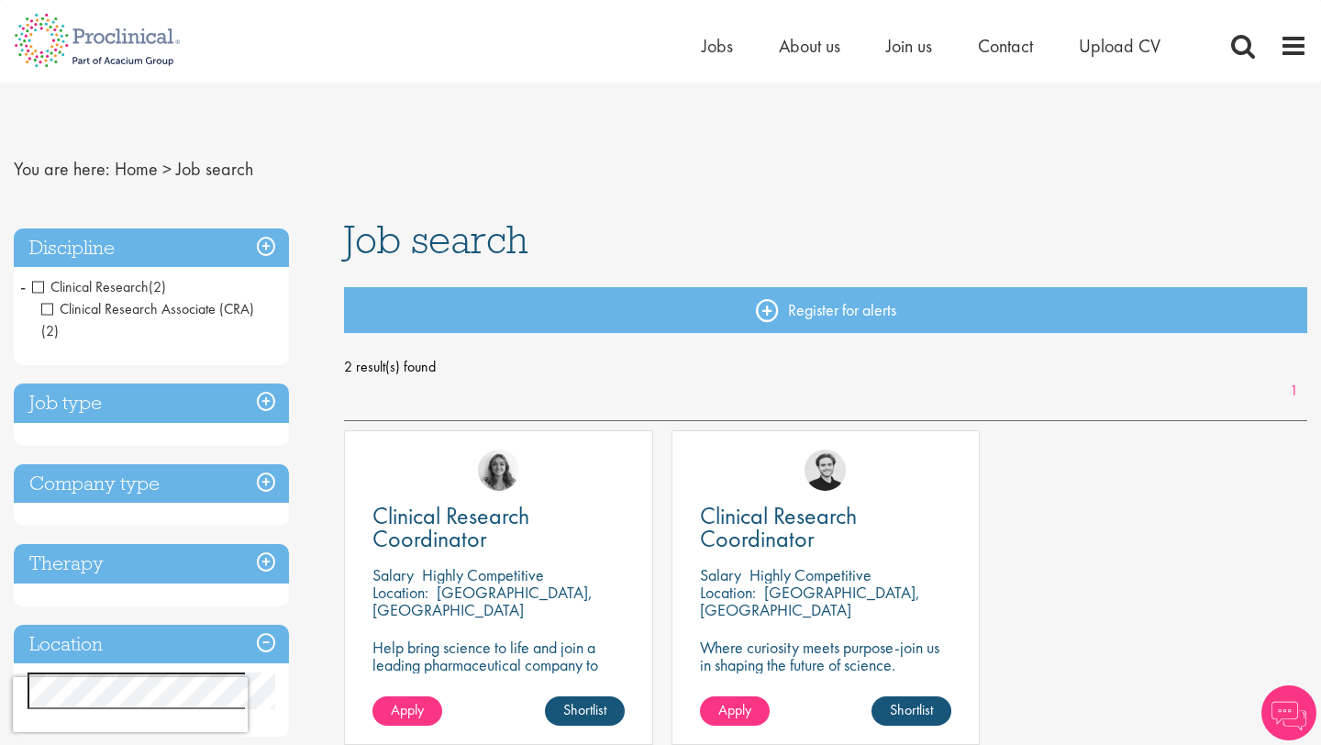
click at [38, 289] on span "Clinical Research" at bounding box center [90, 286] width 117 height 19
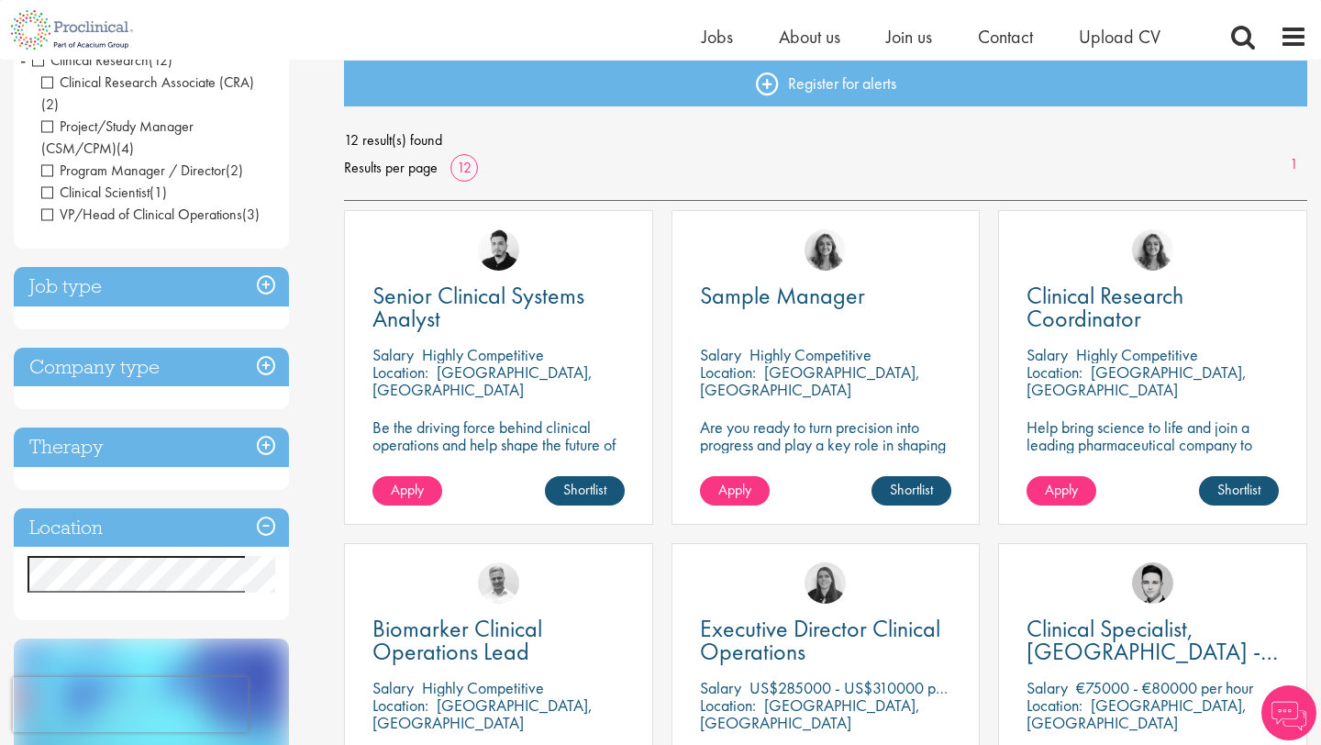
scroll to position [206, 0]
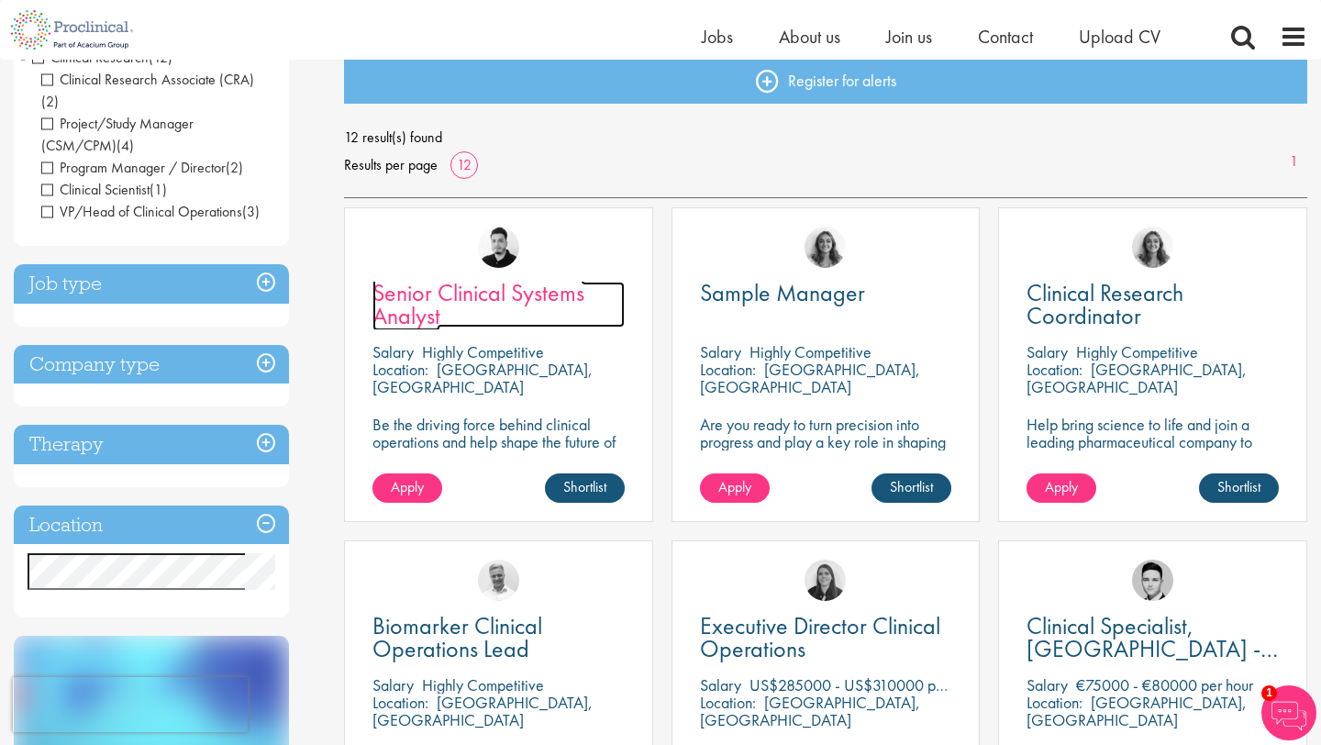
click at [465, 294] on span "Senior Clinical Systems Analyst" at bounding box center [479, 304] width 212 height 54
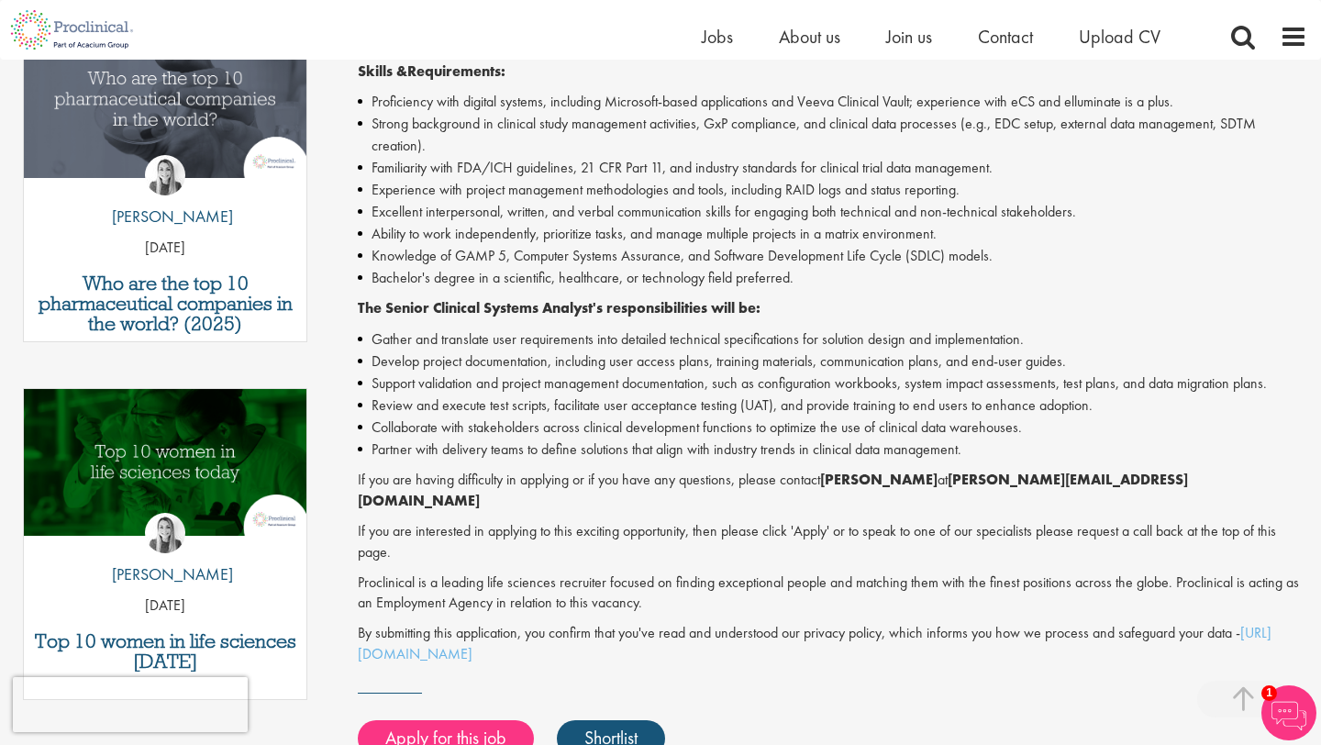
scroll to position [644, 0]
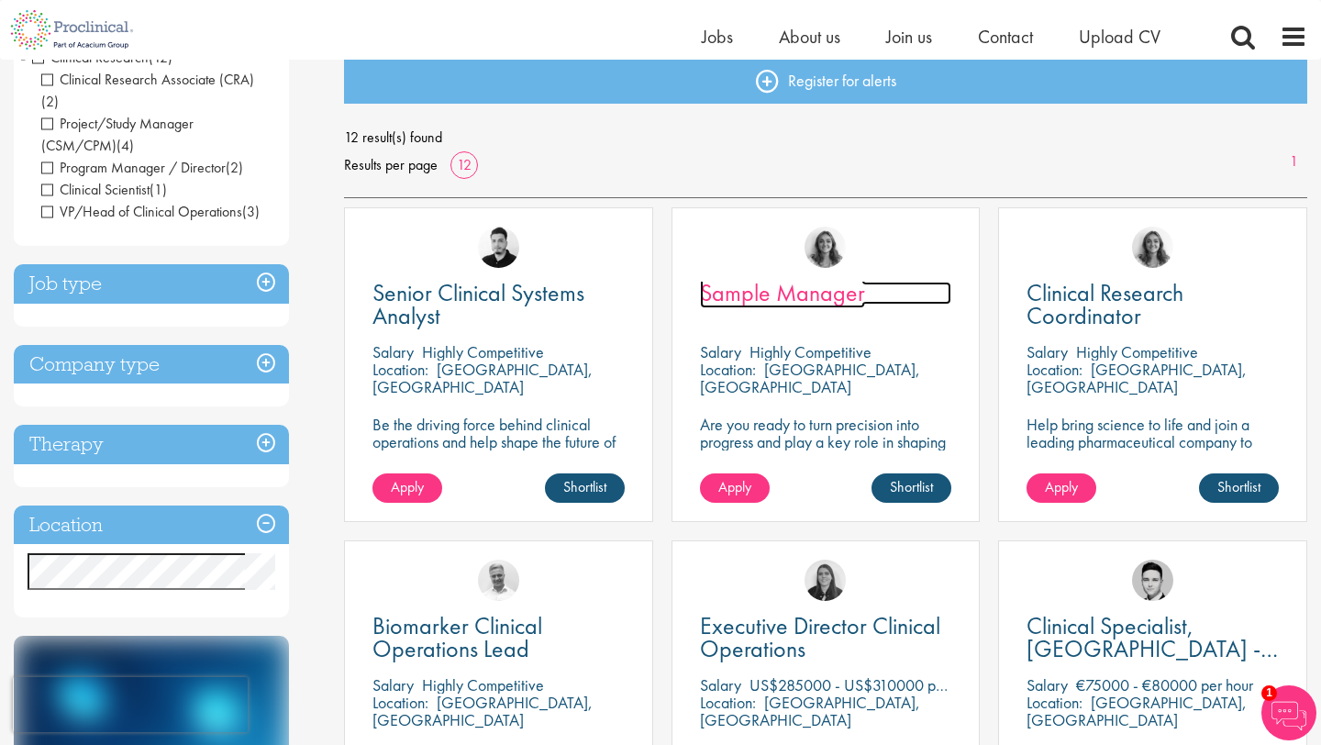
click at [711, 293] on span "Sample Manager" at bounding box center [782, 292] width 165 height 31
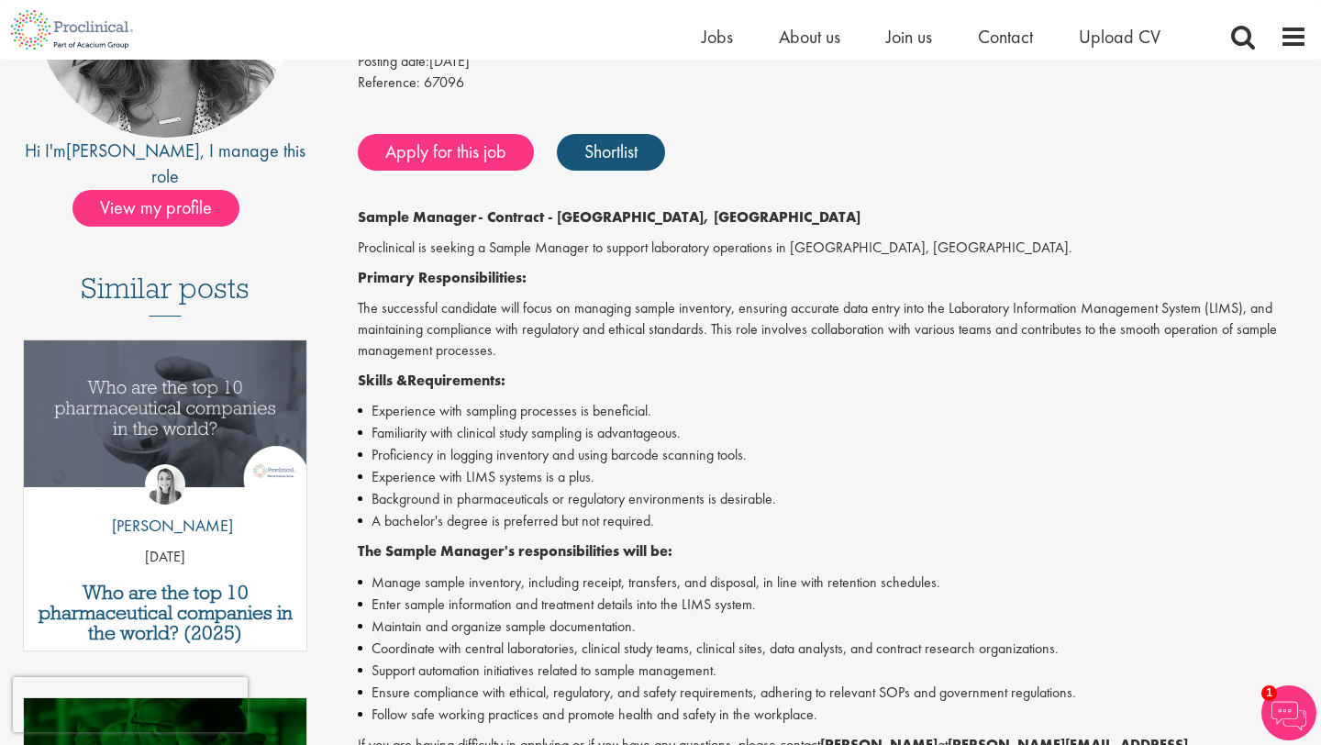
scroll to position [329, 0]
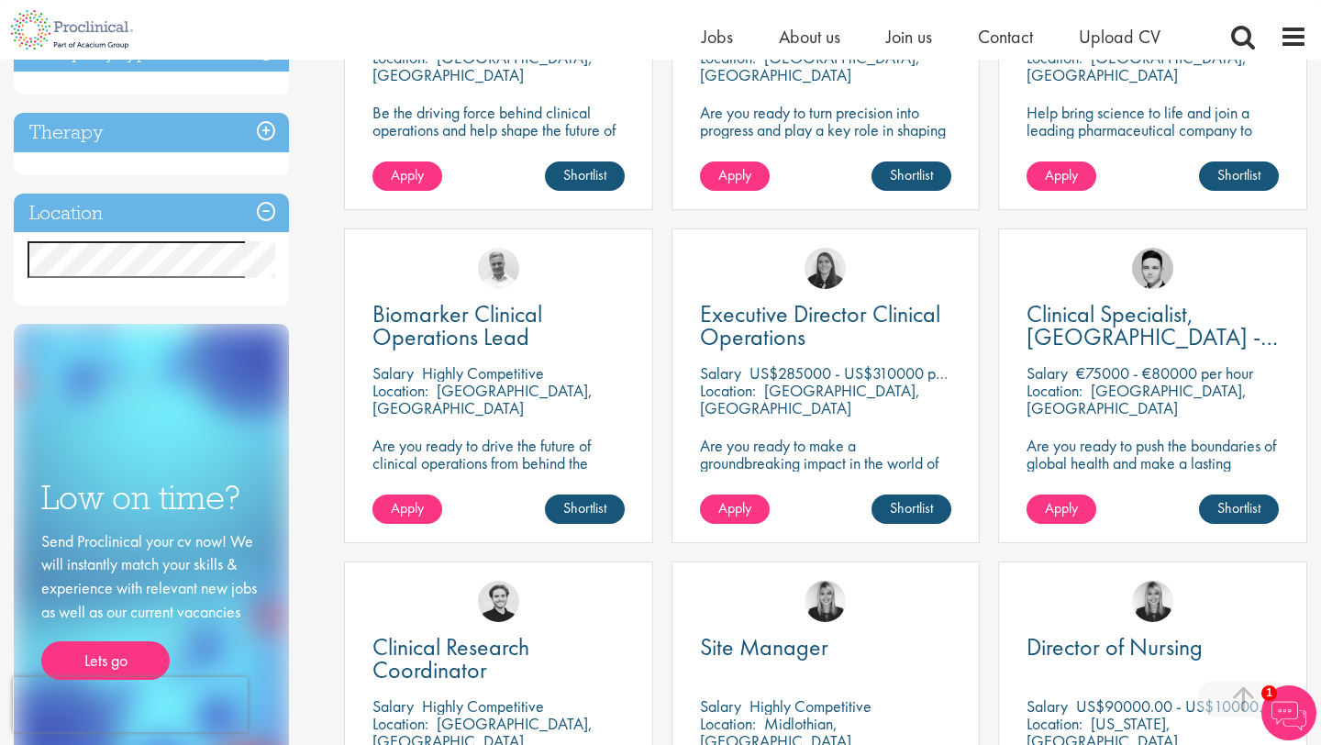
scroll to position [520, 0]
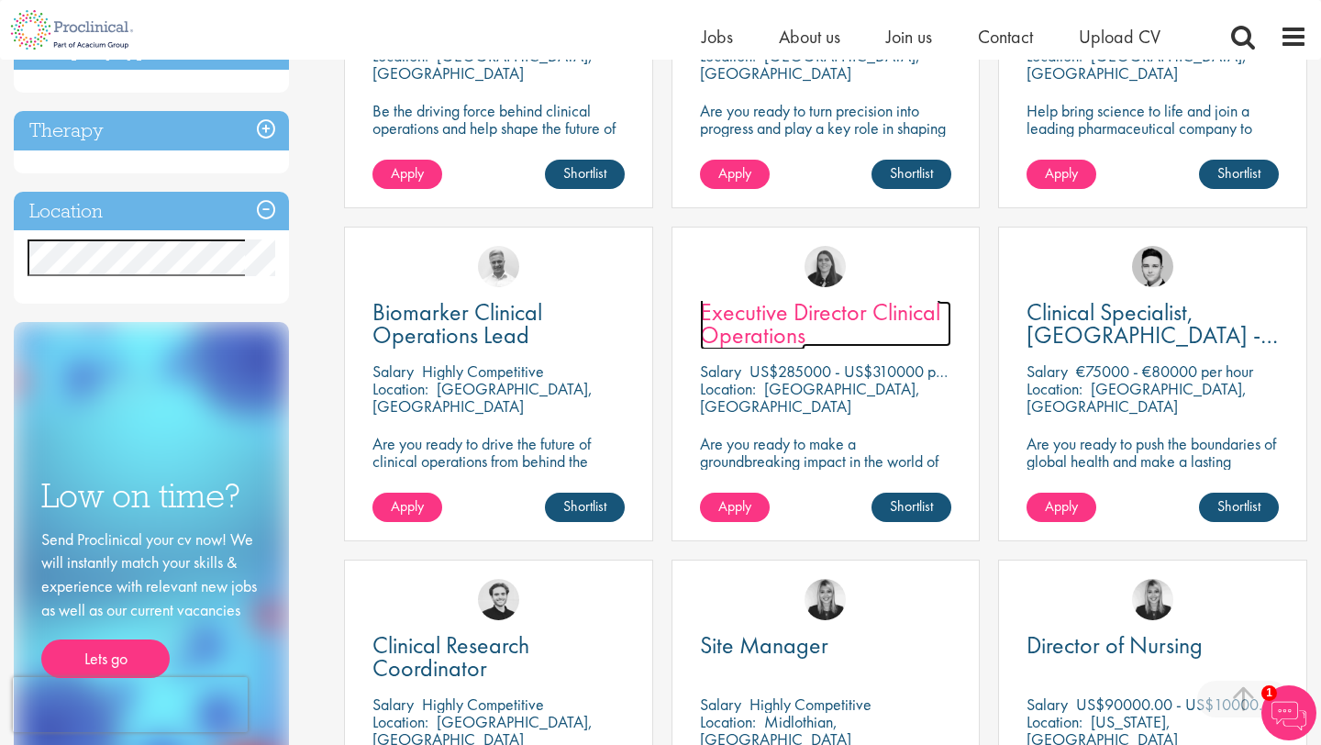
click at [826, 312] on span "Executive Director Clinical Operations" at bounding box center [820, 323] width 240 height 54
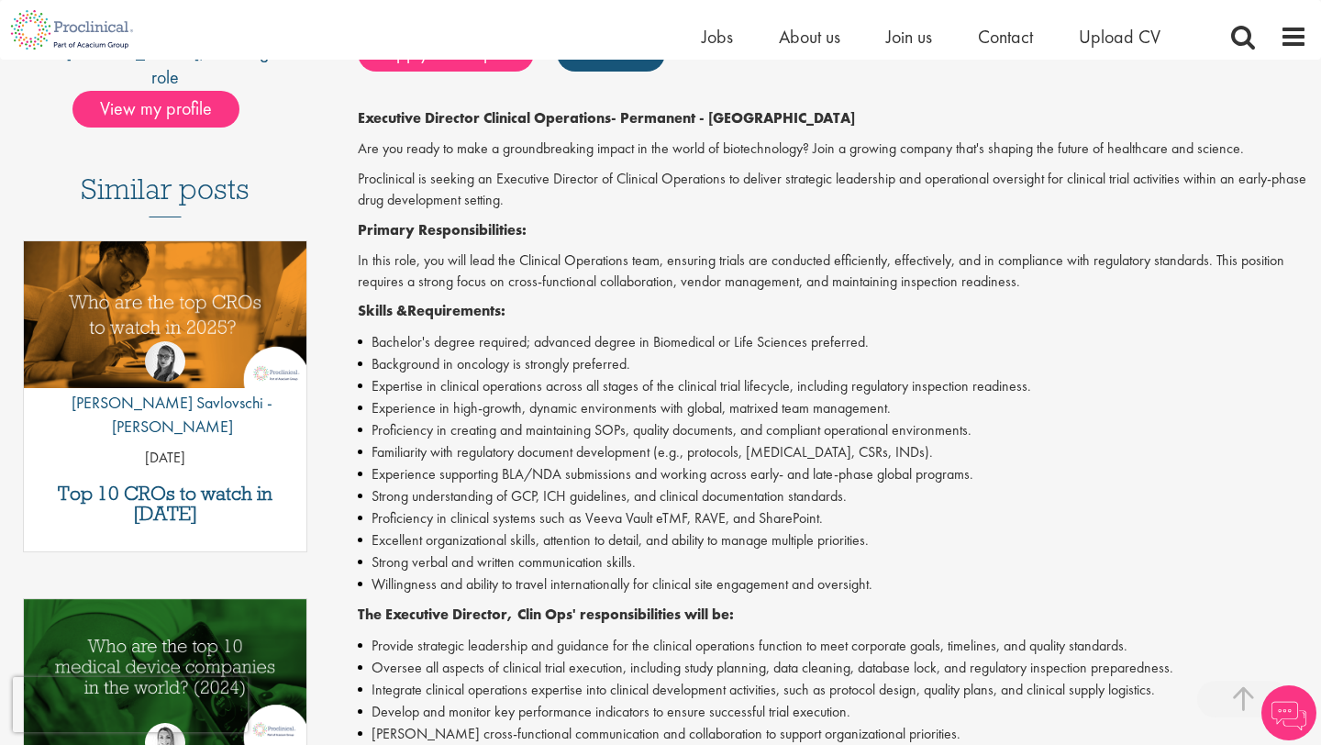
scroll to position [420, 0]
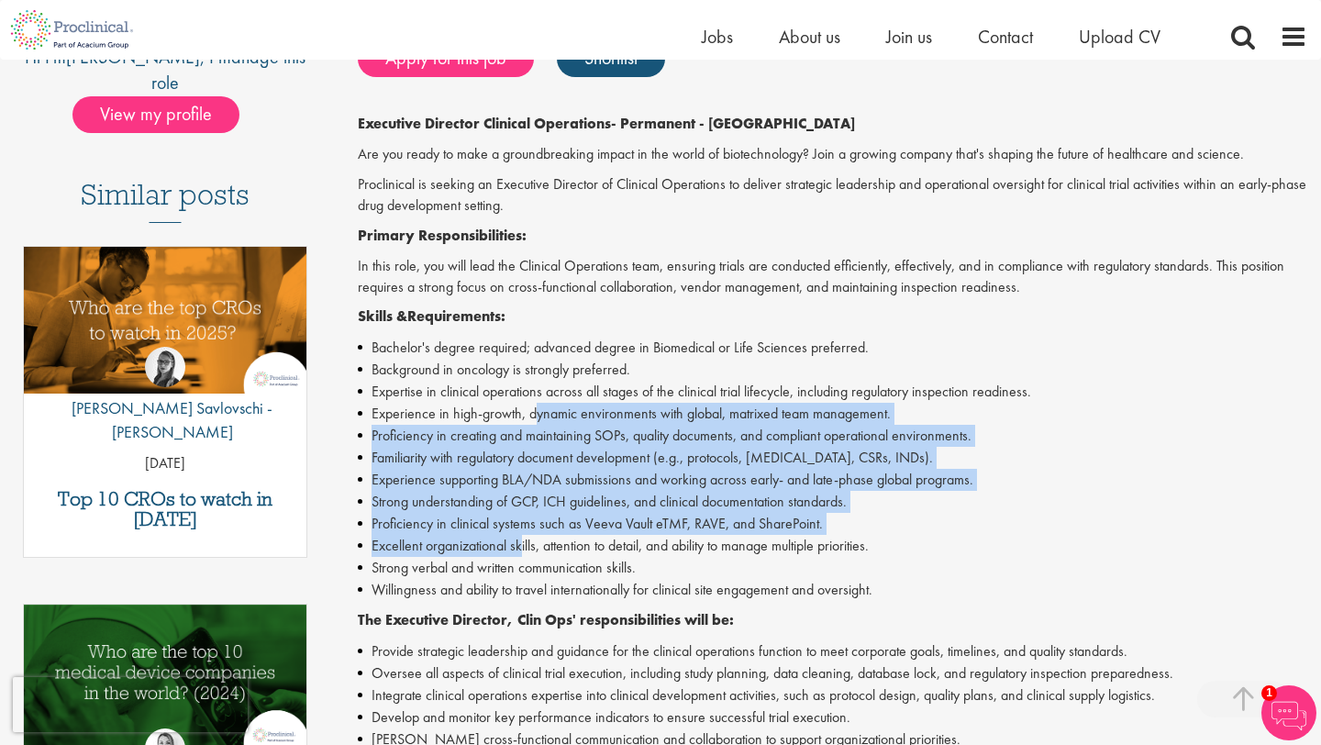
drag, startPoint x: 535, startPoint y: 415, endPoint x: 522, endPoint y: 552, distance: 138.3
click at [522, 552] on ul "Bachelor's degree required; advanced degree in Biomedical or Life Sciences pref…" at bounding box center [833, 469] width 950 height 264
click at [522, 552] on li "Excellent organizational skills, attention to detail, and ability to manage mul…" at bounding box center [833, 546] width 950 height 22
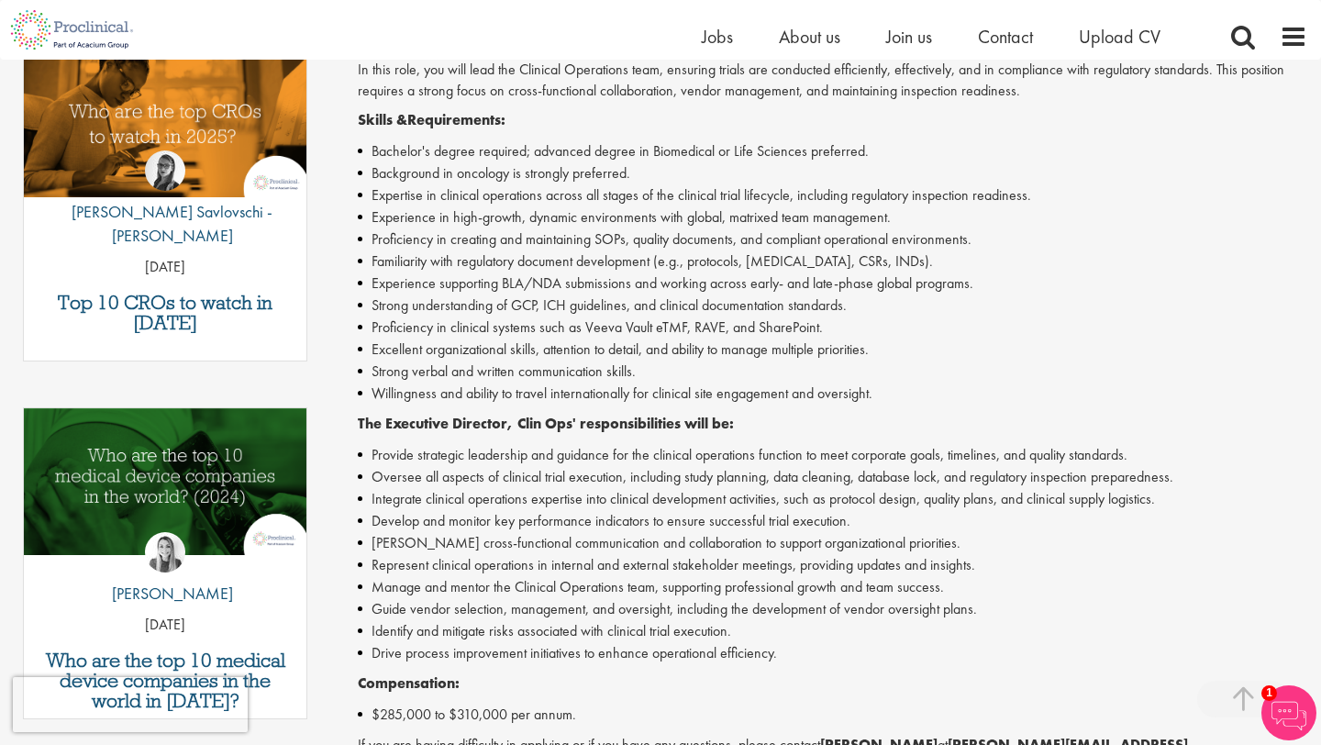
scroll to position [618, 0]
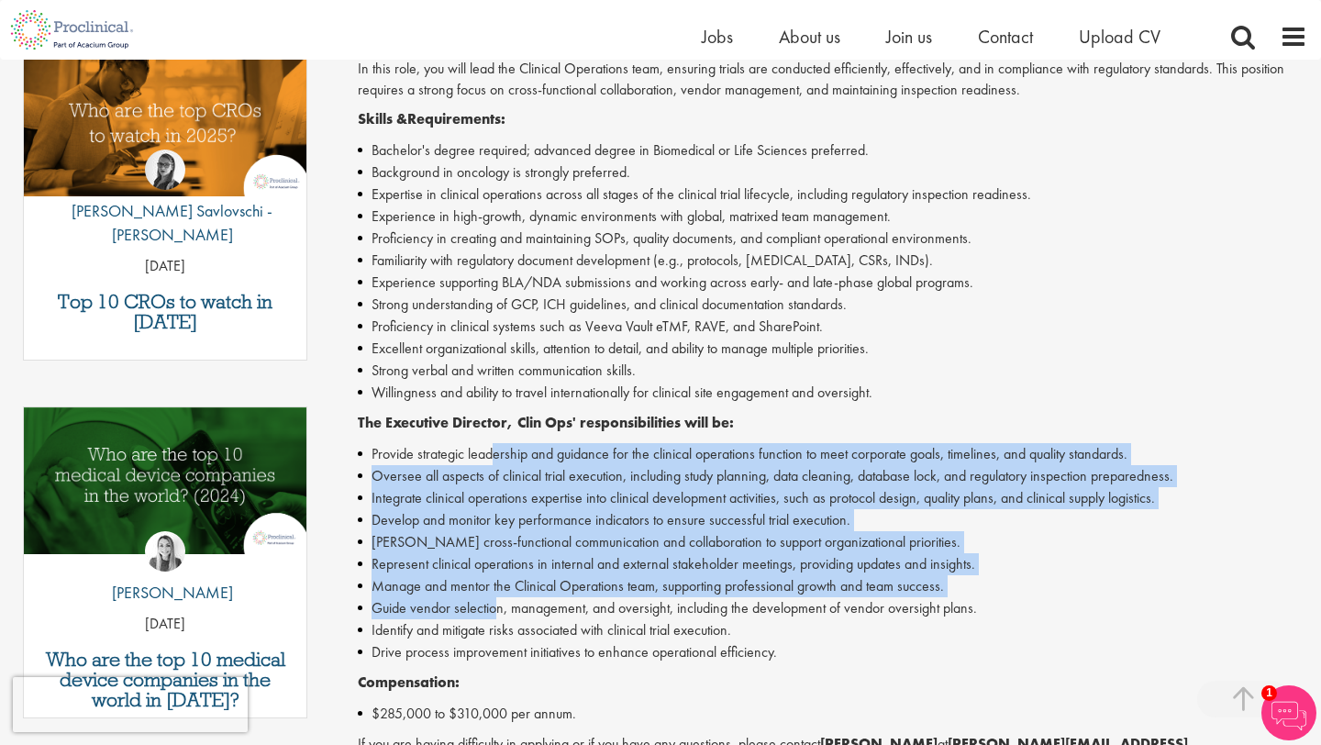
drag, startPoint x: 496, startPoint y: 463, endPoint x: 496, endPoint y: 604, distance: 141.3
click at [496, 604] on ul "Provide strategic leadership and guidance for the clinical operations function …" at bounding box center [833, 553] width 950 height 220
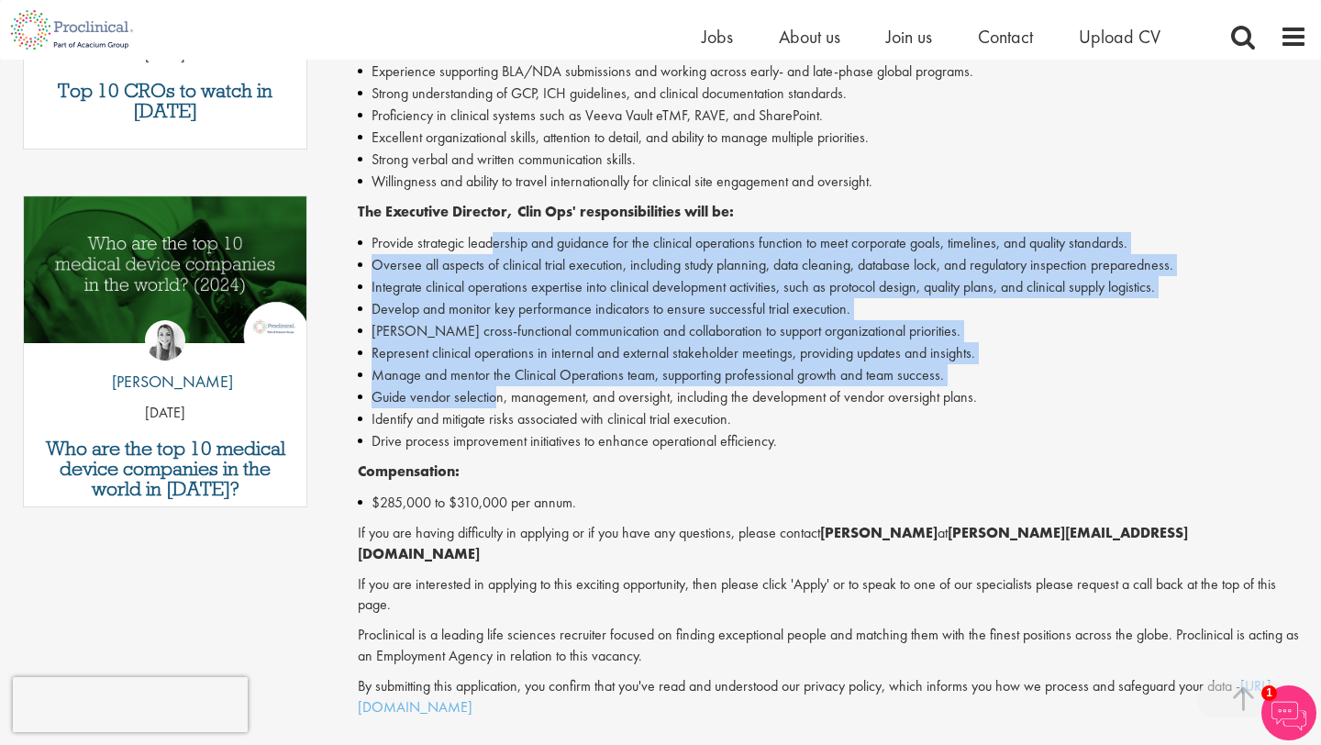
scroll to position [833, 0]
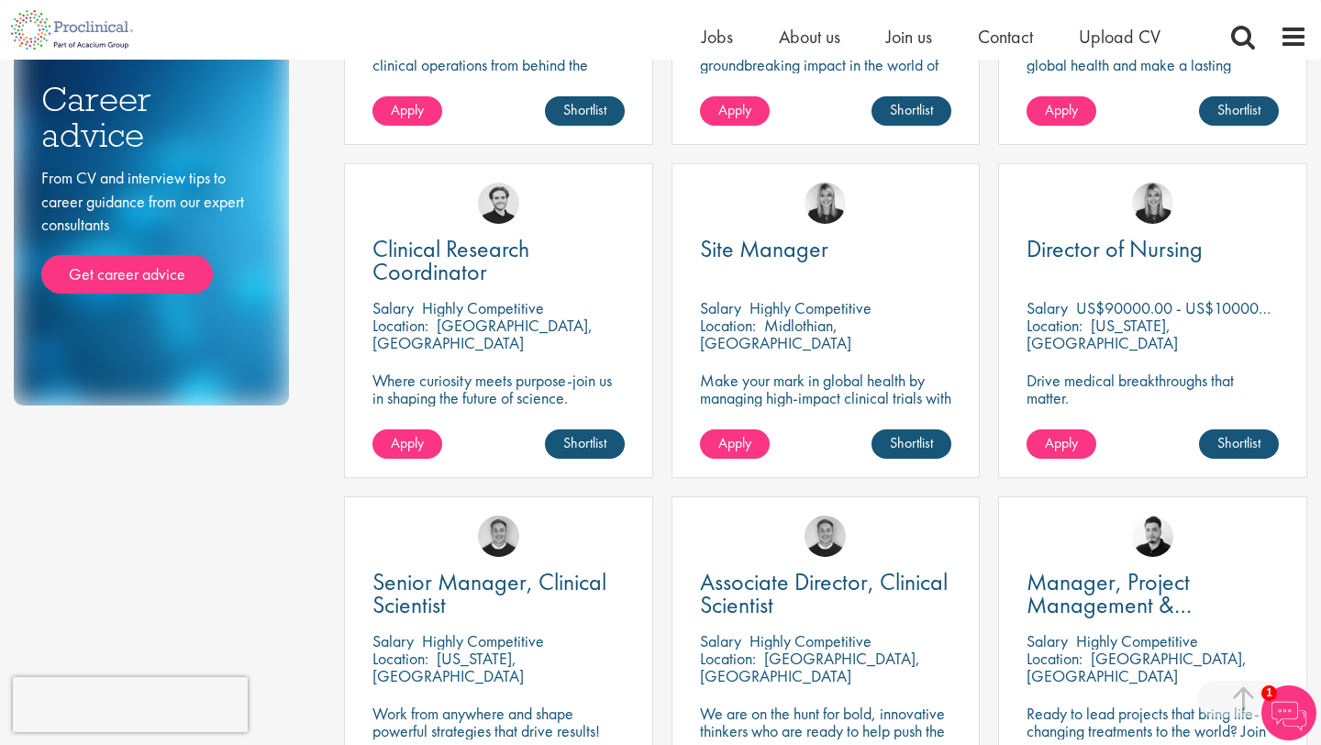
scroll to position [920, 0]
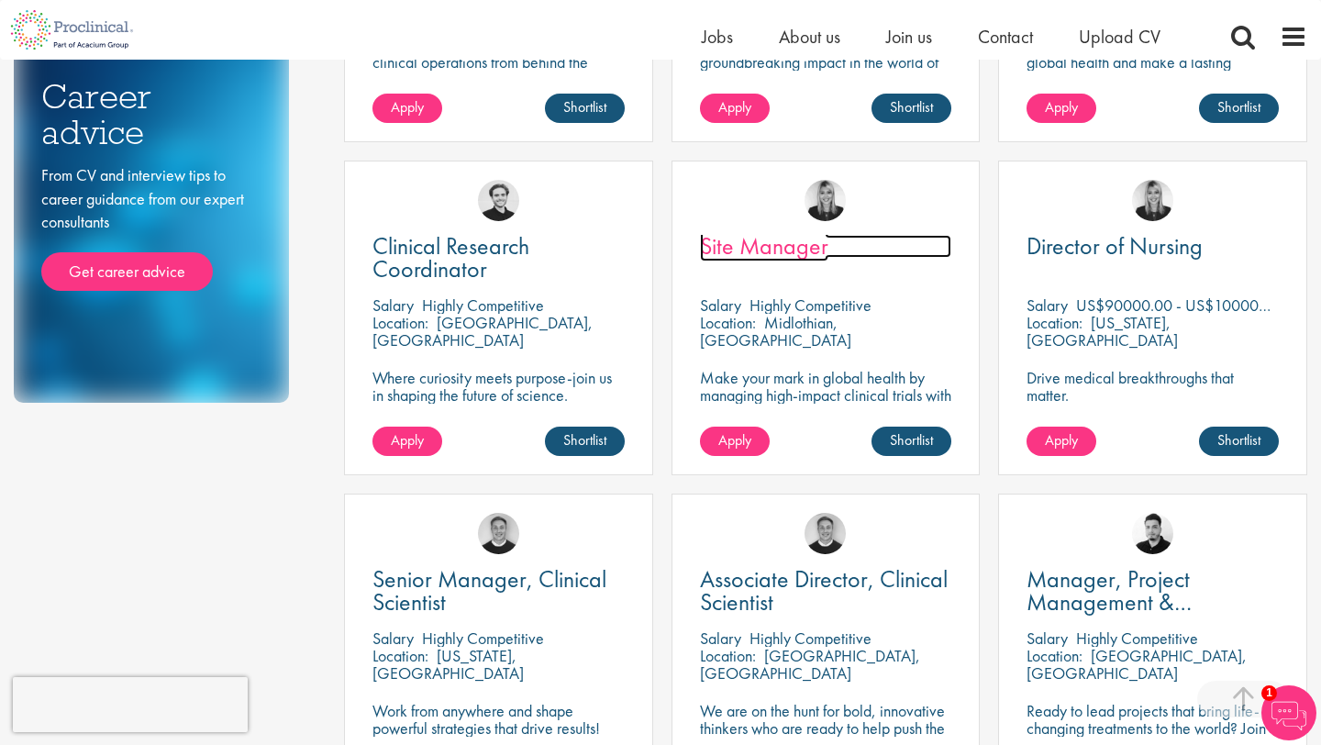
click at [814, 251] on span "Site Manager" at bounding box center [764, 245] width 128 height 31
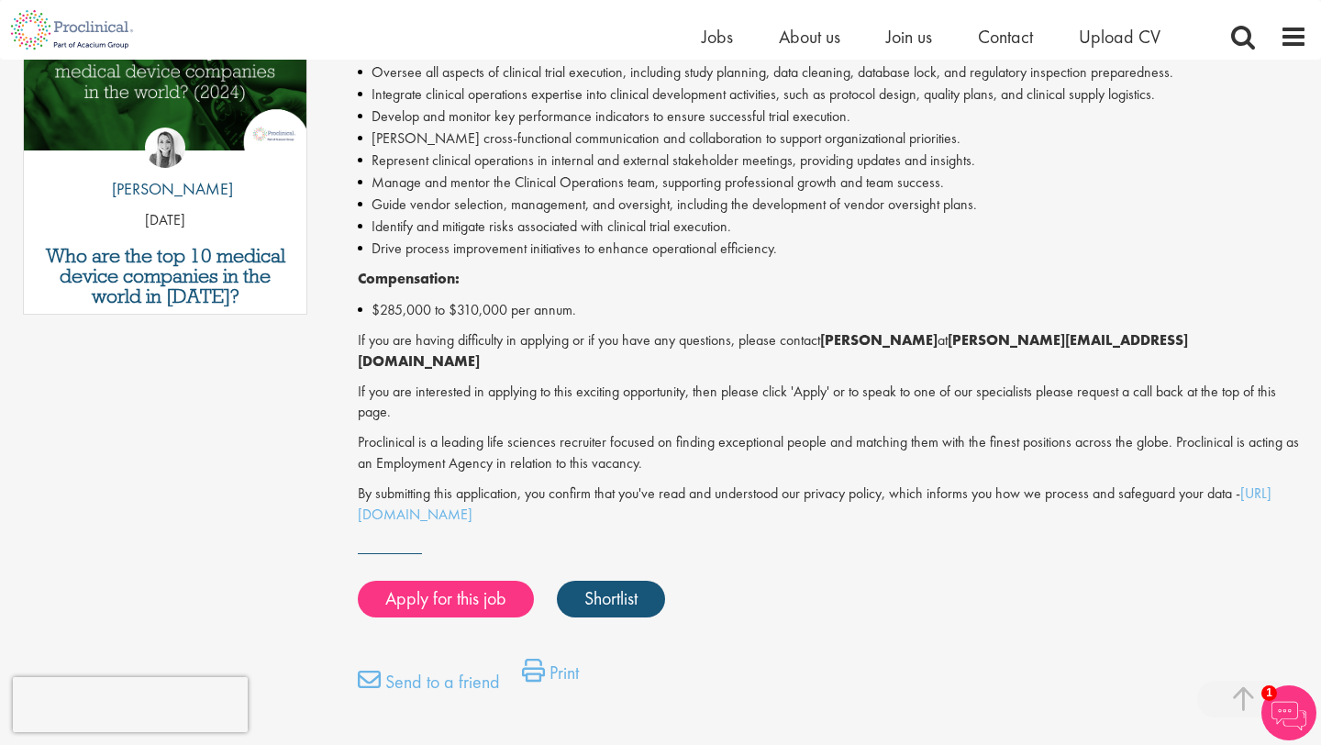
scroll to position [1023, 0]
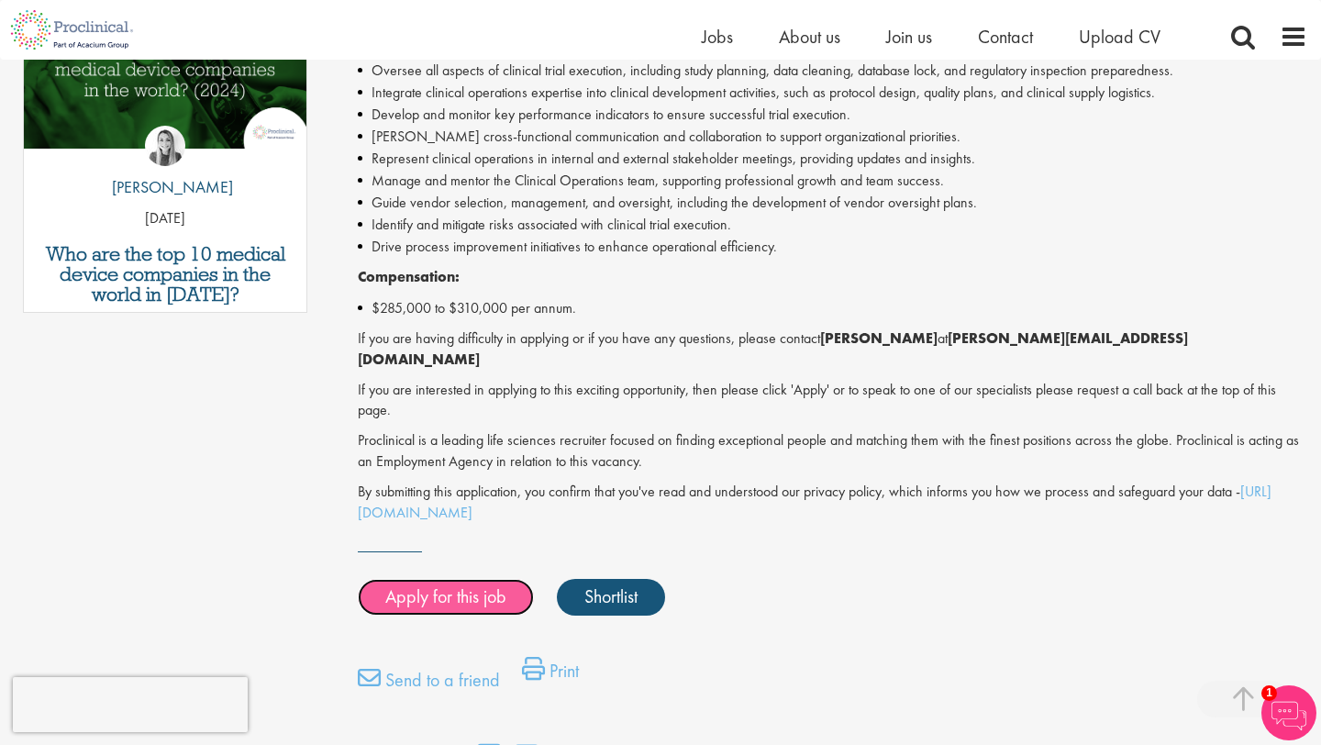
click at [519, 579] on link "Apply for this job" at bounding box center [446, 597] width 176 height 37
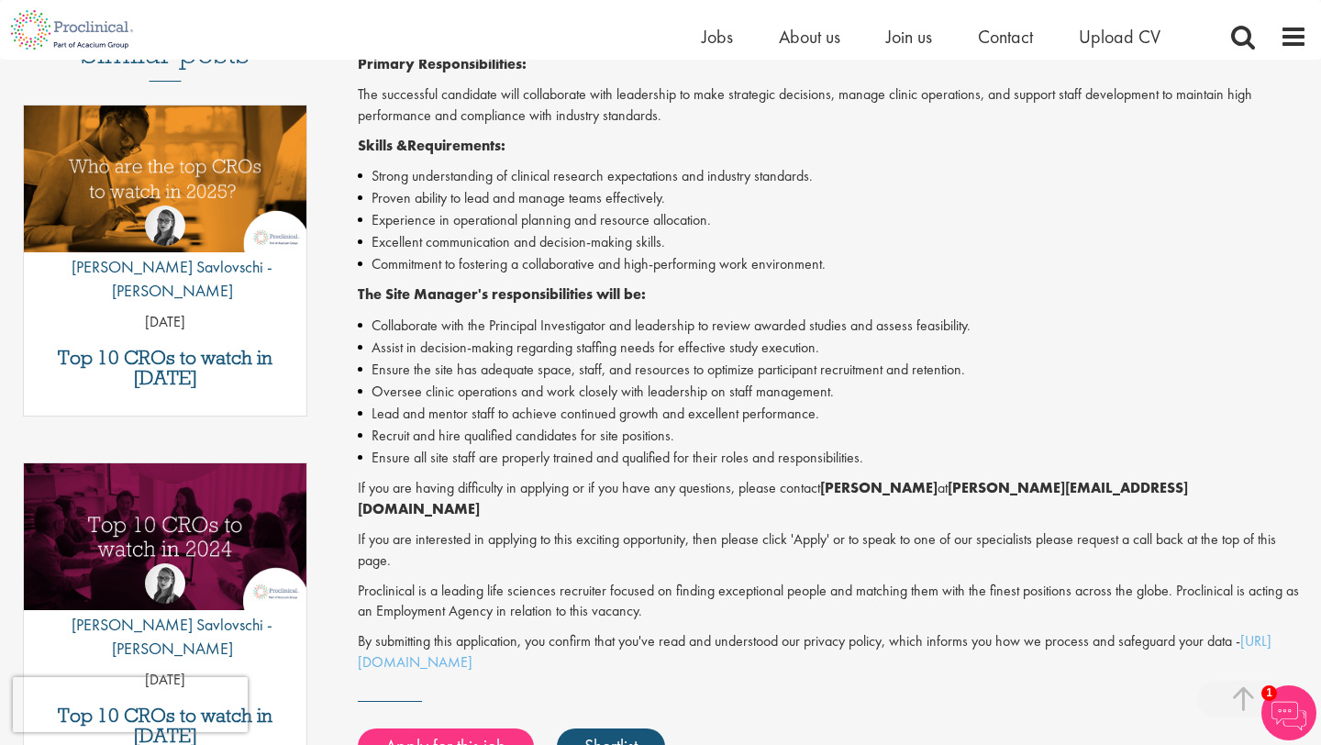
scroll to position [560, 0]
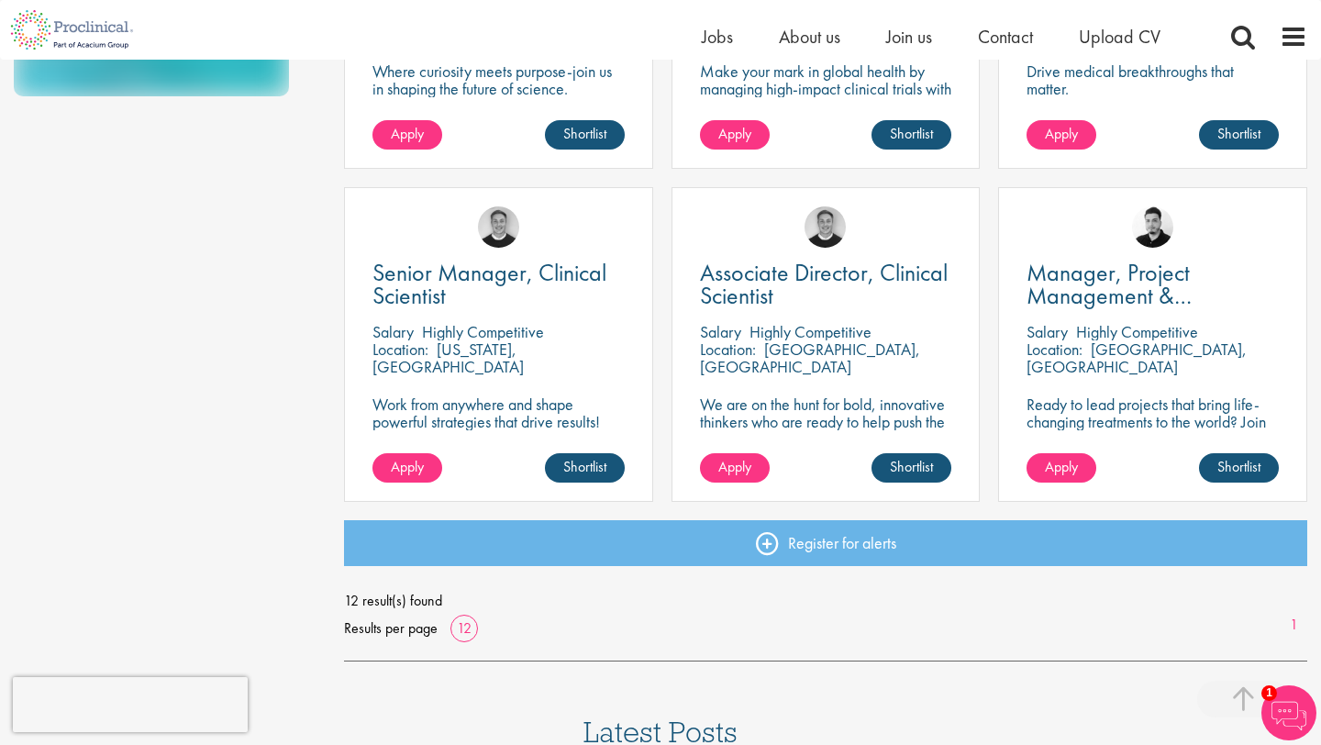
scroll to position [1227, 0]
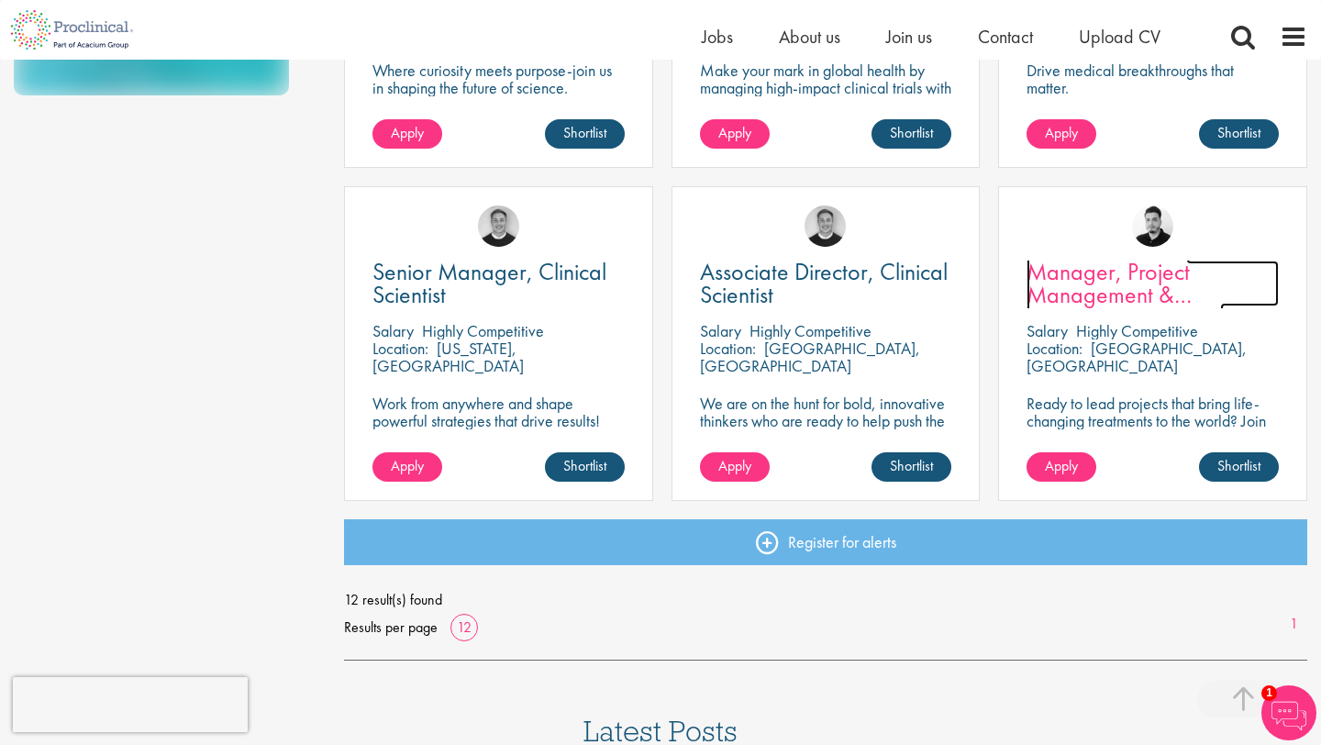
click at [1043, 273] on span "Manager, Project Management & Operational Delivery" at bounding box center [1125, 294] width 197 height 77
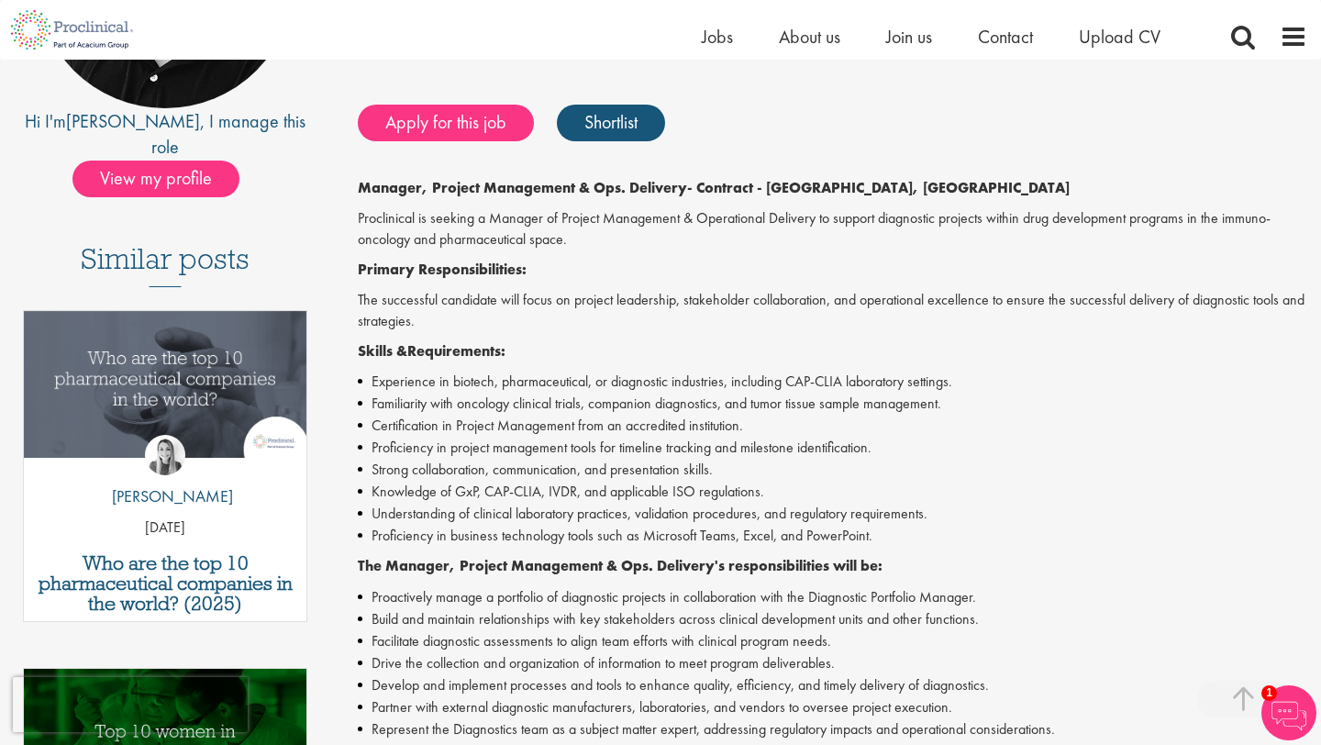
scroll to position [358, 0]
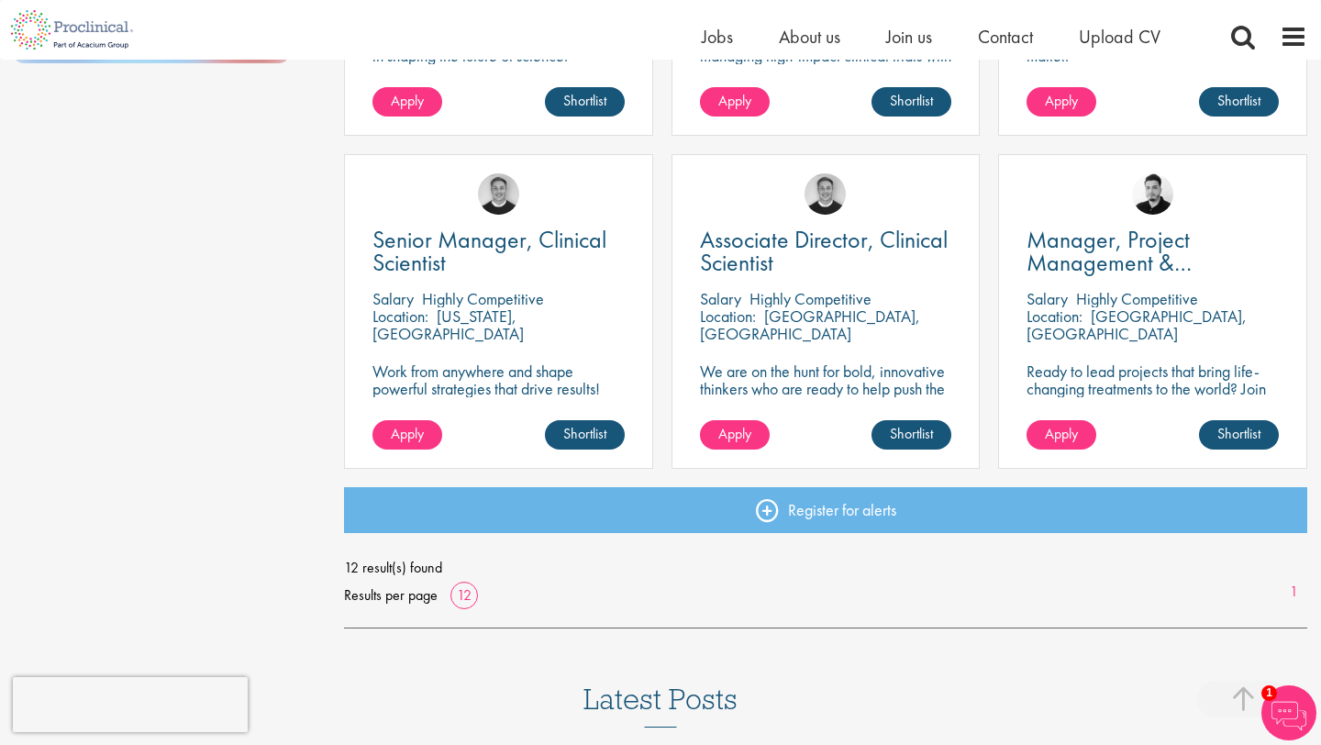
scroll to position [1287, 0]
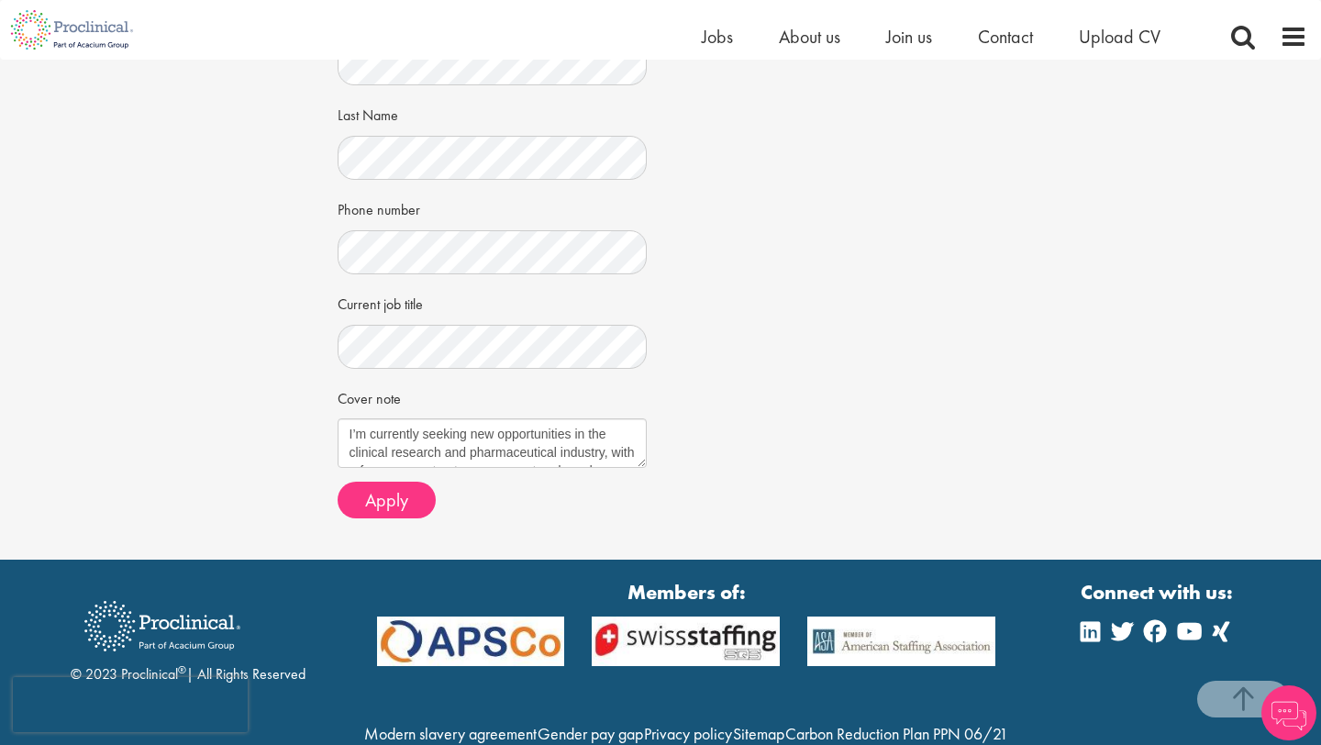
scroll to position [470, 0]
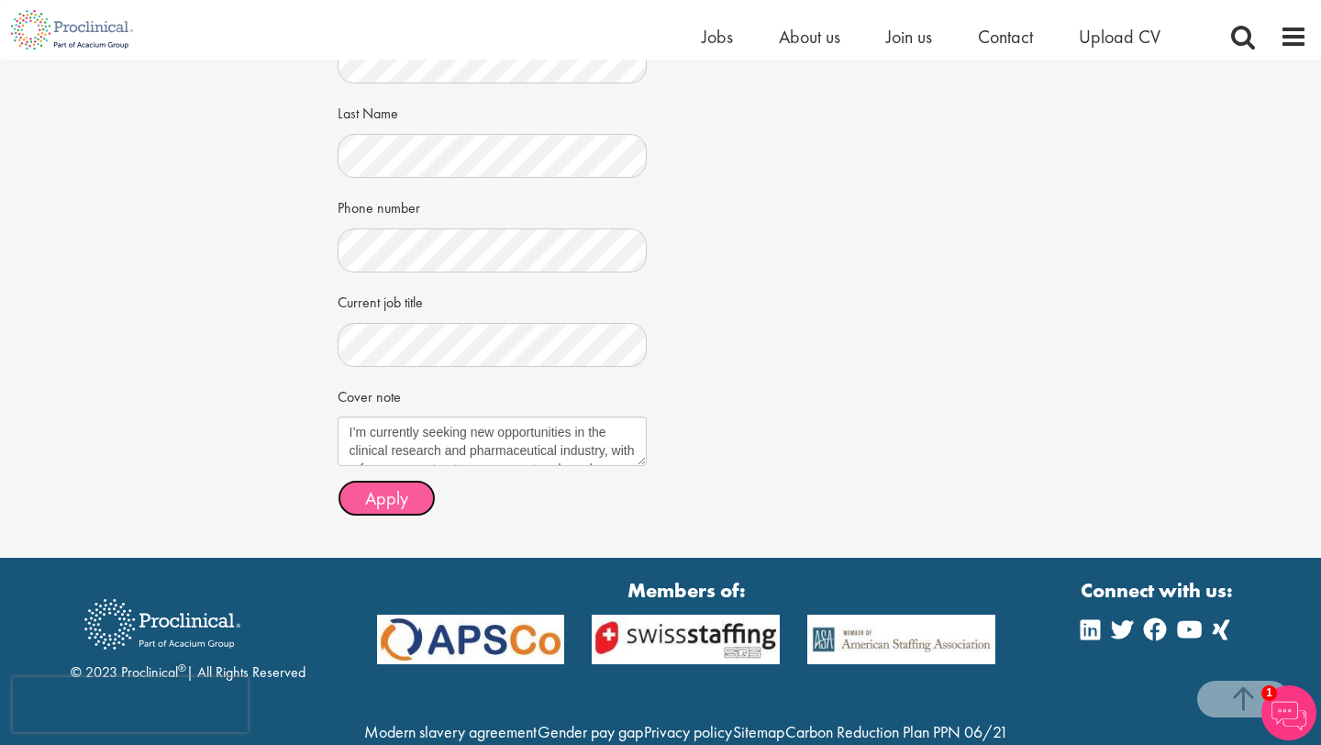
click at [420, 499] on button "Apply" at bounding box center [387, 498] width 98 height 37
click at [404, 501] on span "Apply" at bounding box center [386, 498] width 43 height 24
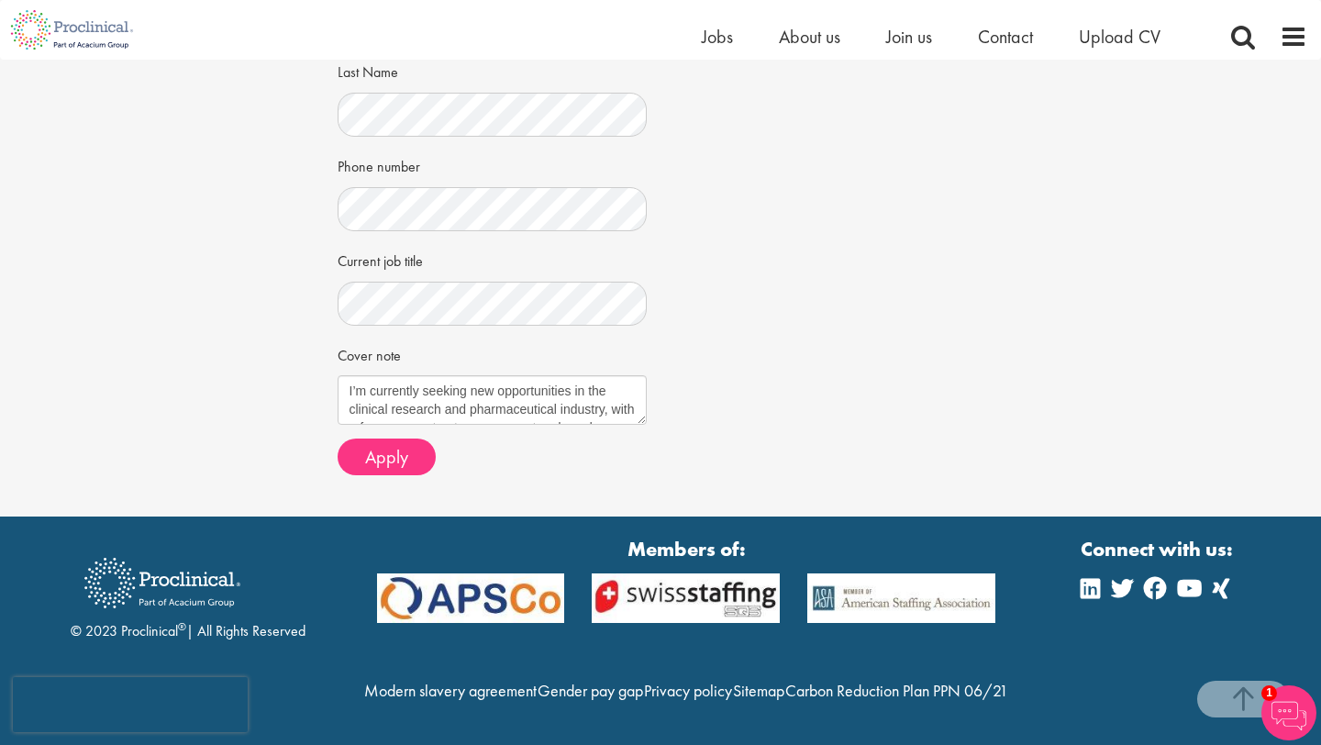
scroll to position [551, 0]
click at [377, 439] on button "Apply" at bounding box center [387, 457] width 98 height 37
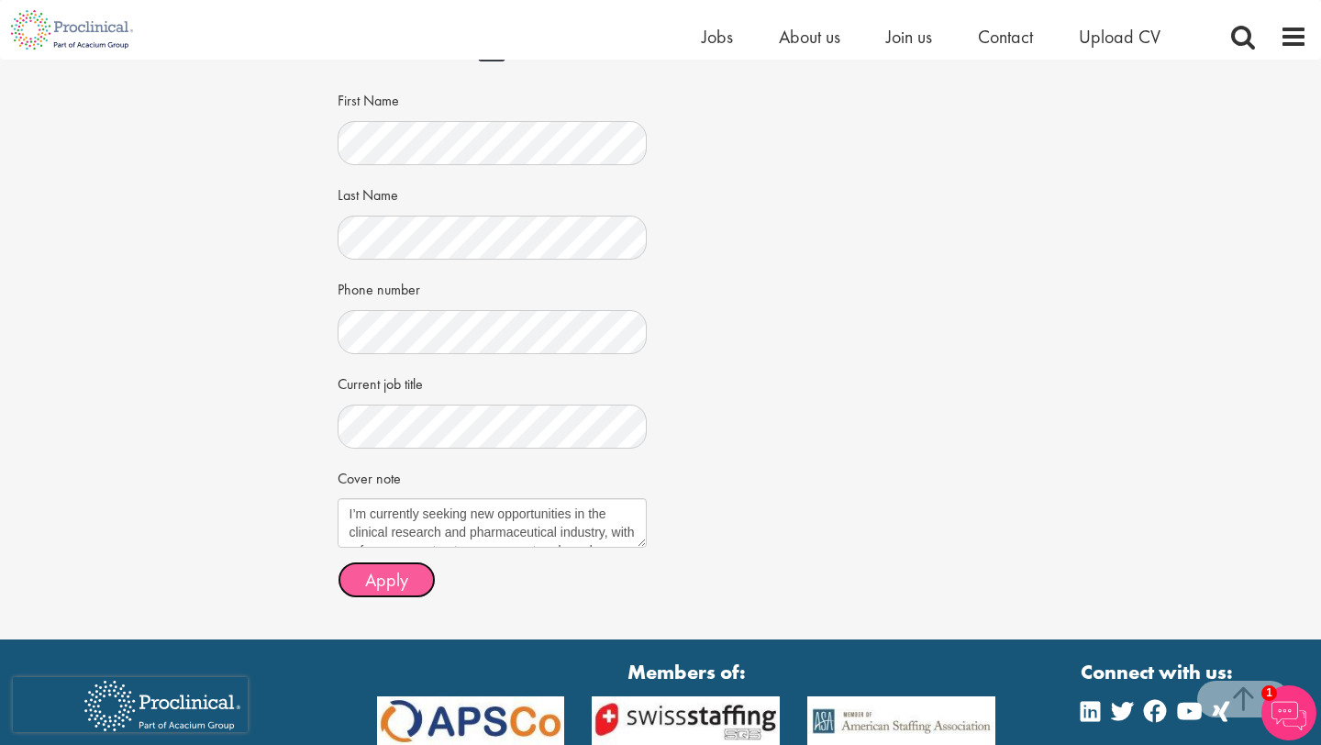
scroll to position [394, 0]
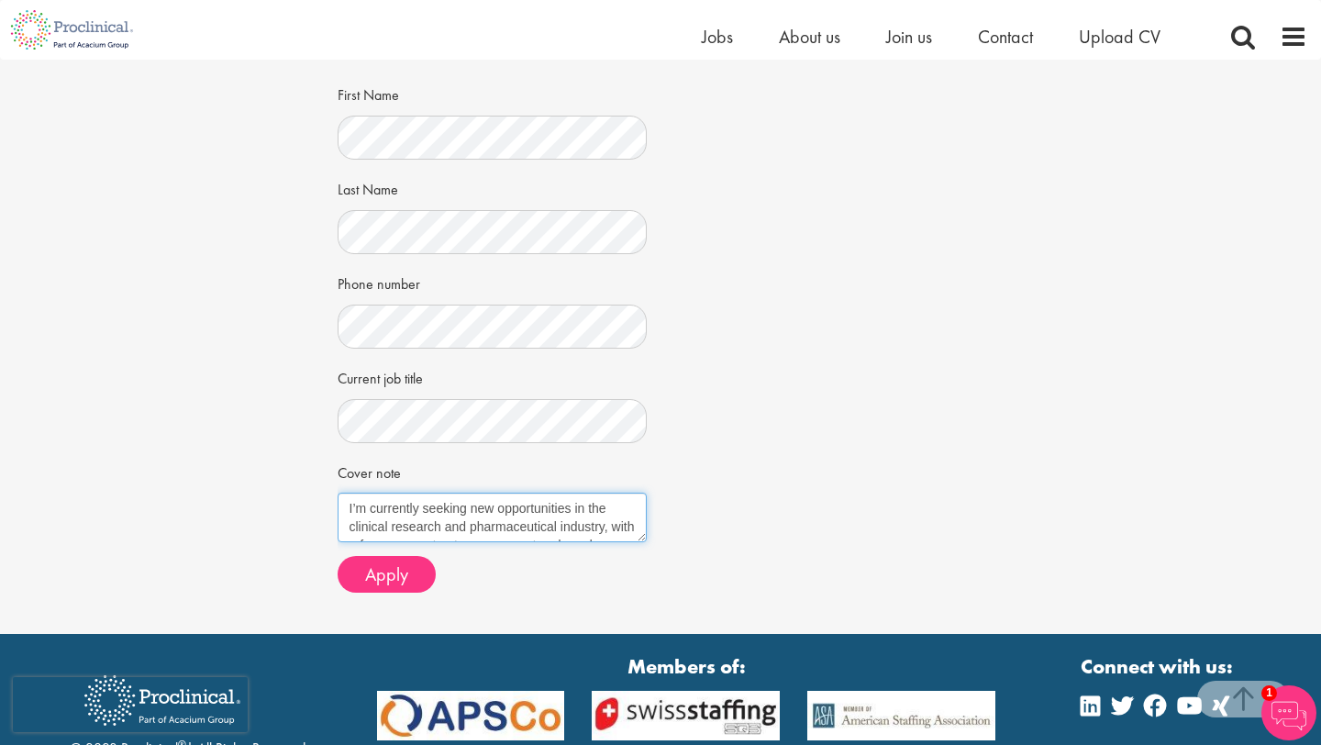
click at [422, 527] on textarea "I’m currently seeking new opportunities in the clinical research and pharmaceut…" at bounding box center [493, 518] width 310 height 50
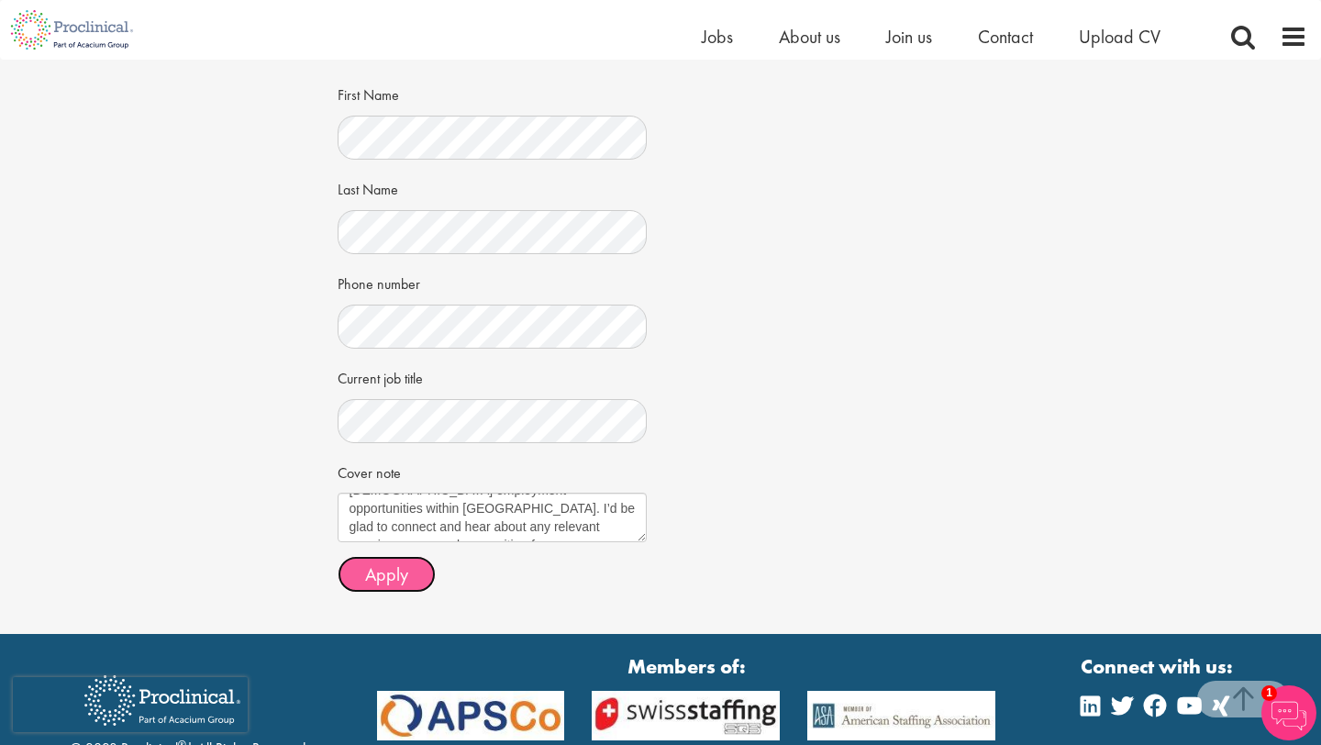
click at [400, 574] on span "Apply" at bounding box center [386, 575] width 43 height 24
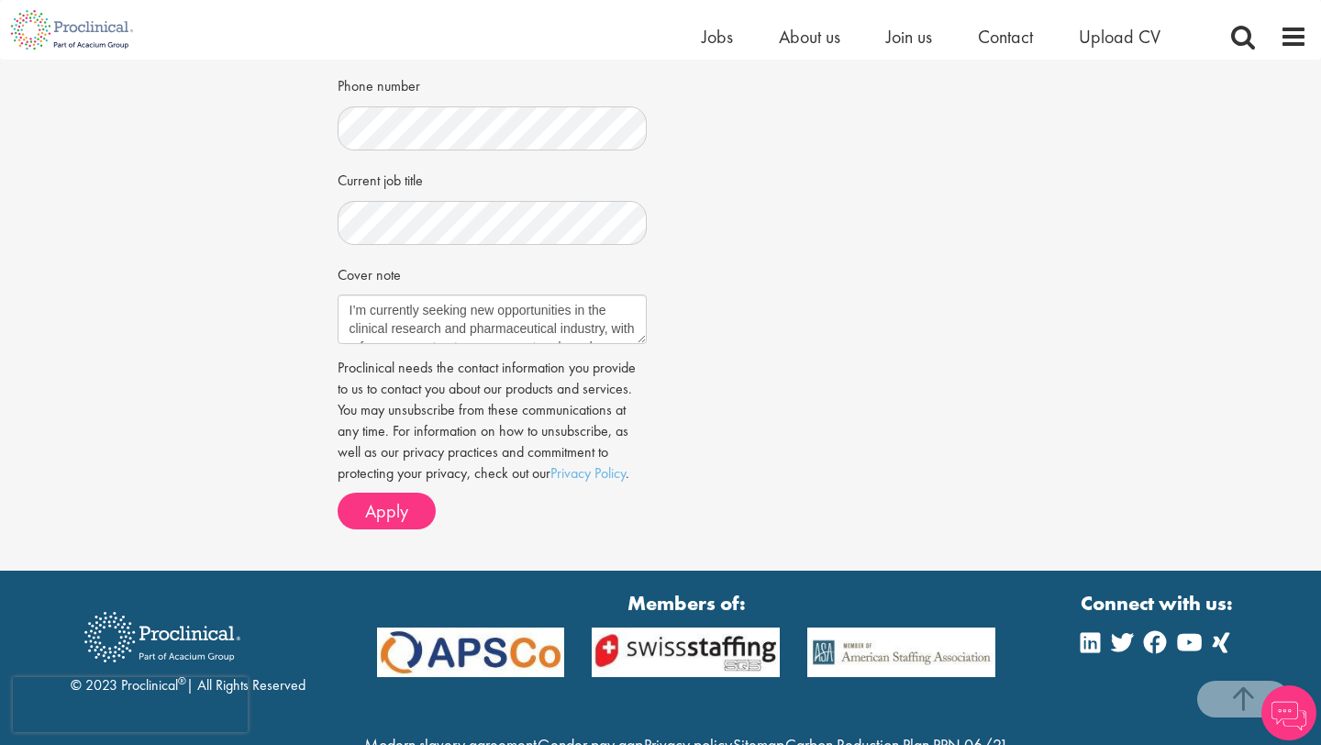
scroll to position [605, 0]
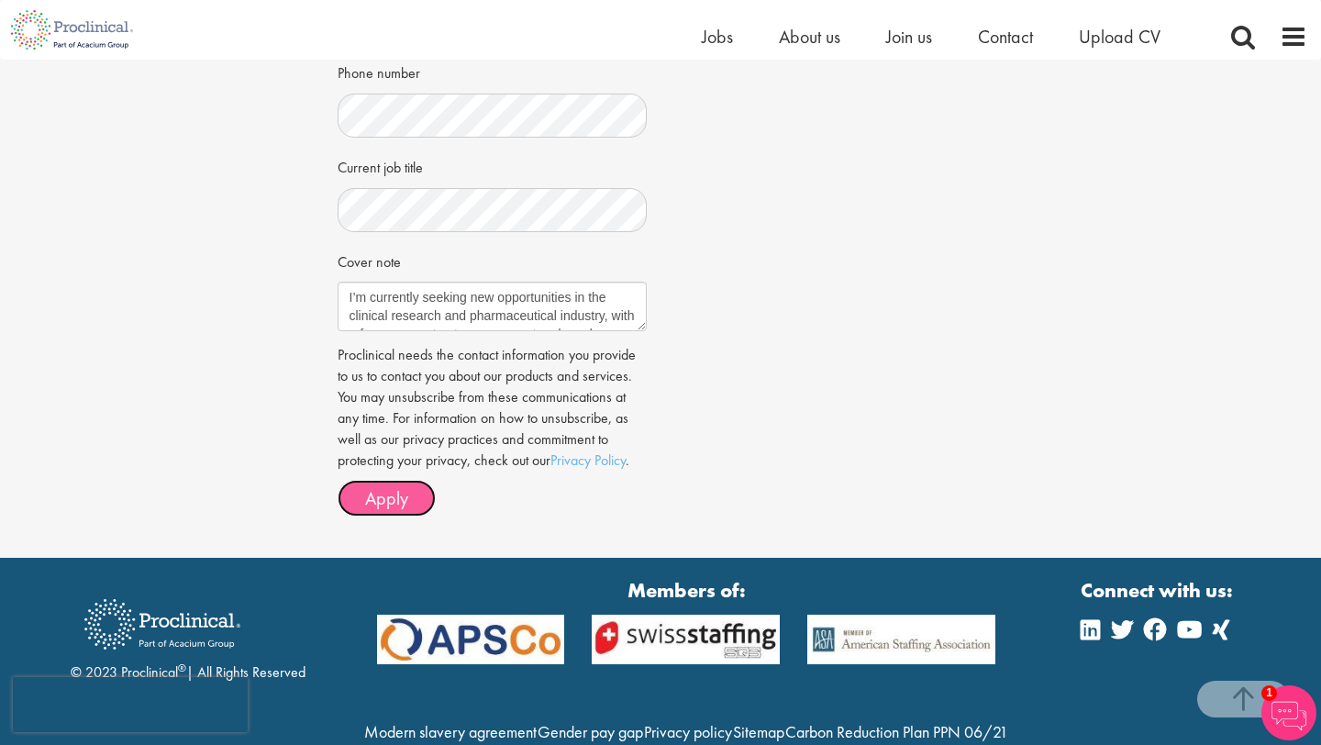
click at [381, 496] on span "Apply" at bounding box center [386, 498] width 43 height 24
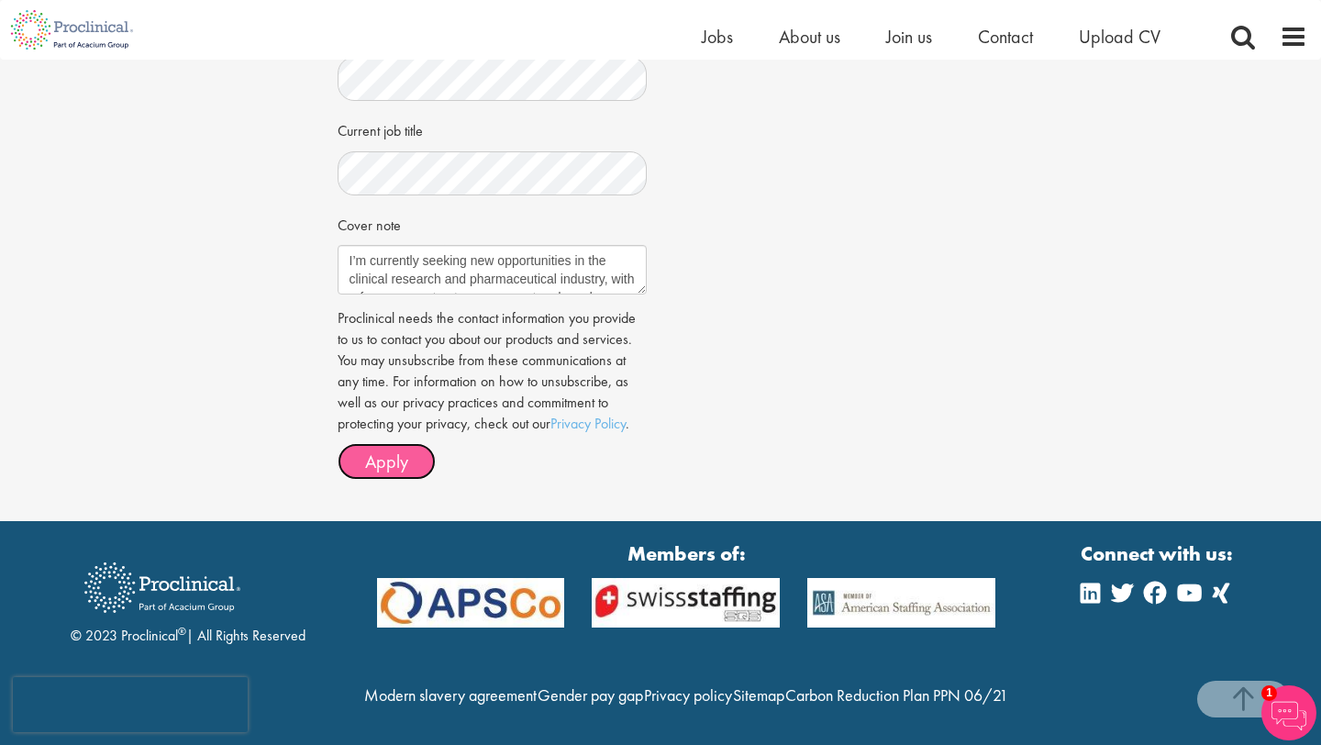
scroll to position [615, 0]
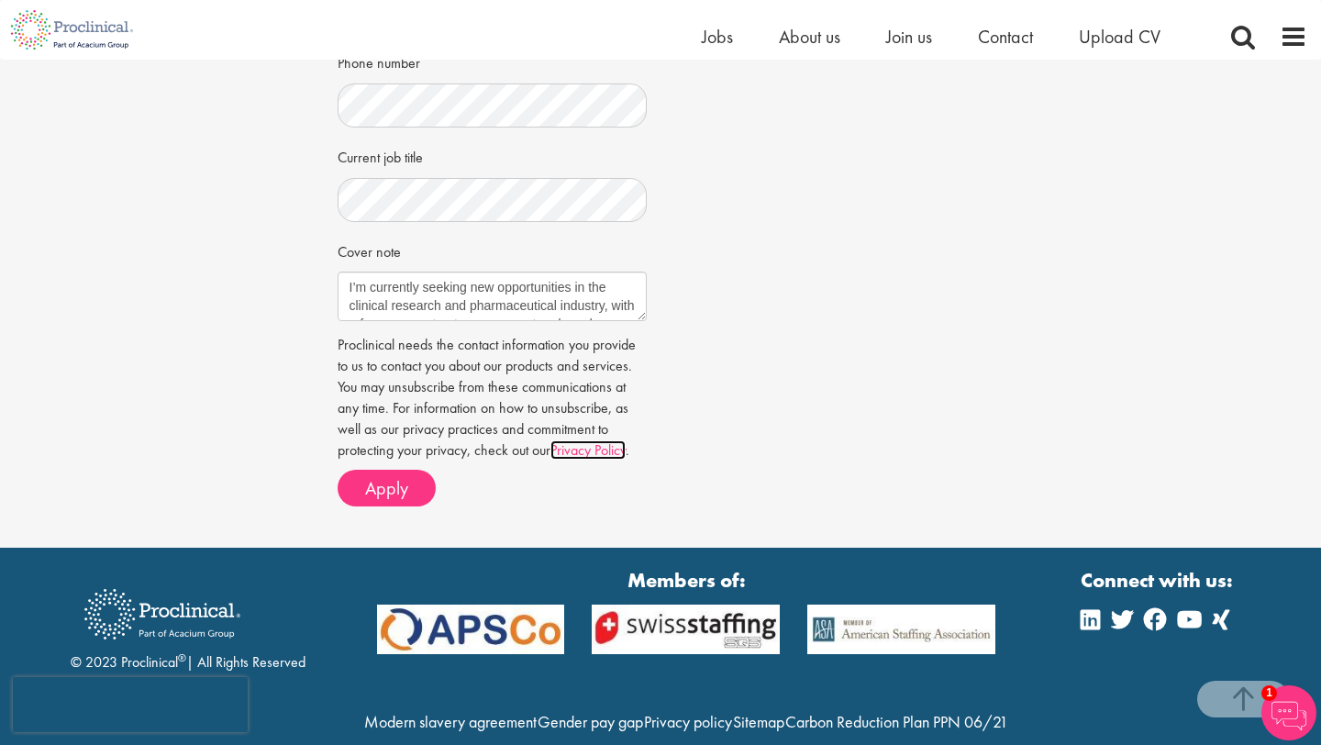
click at [566, 443] on link "Privacy Policy" at bounding box center [588, 449] width 75 height 19
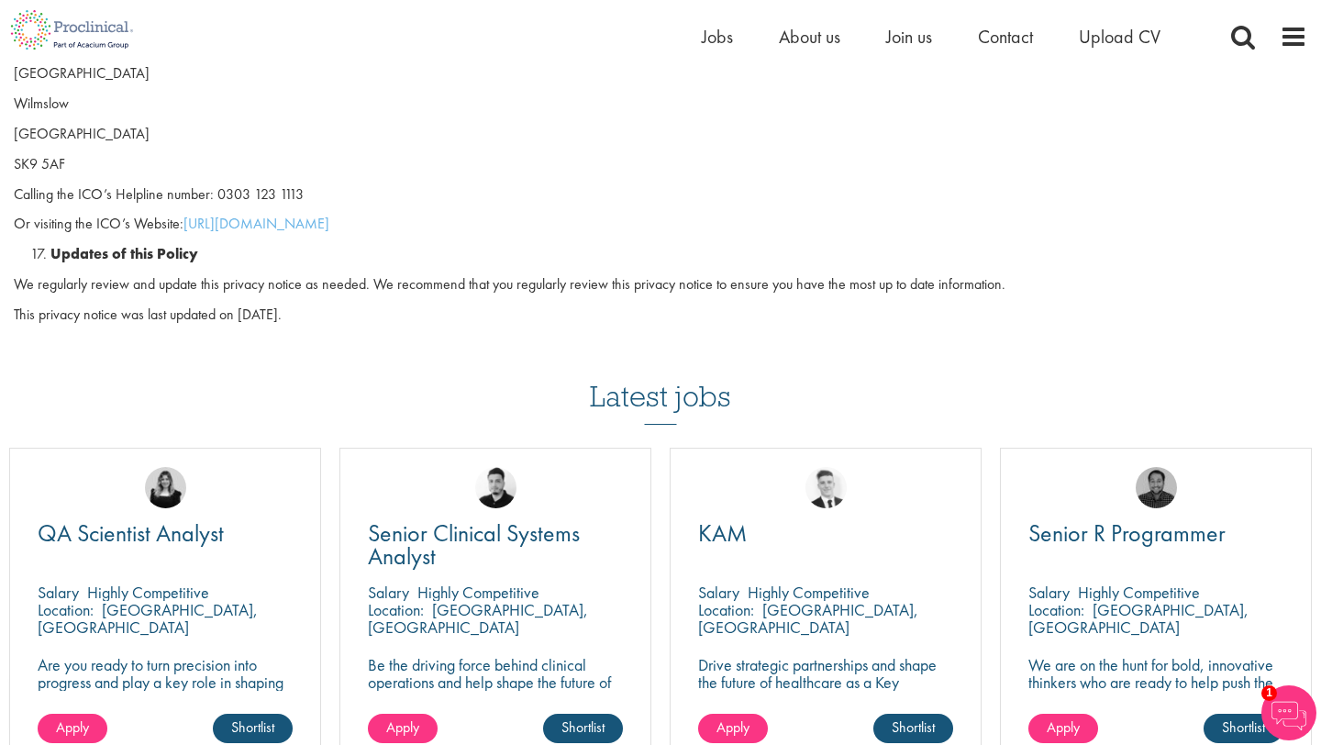
scroll to position [5064, 0]
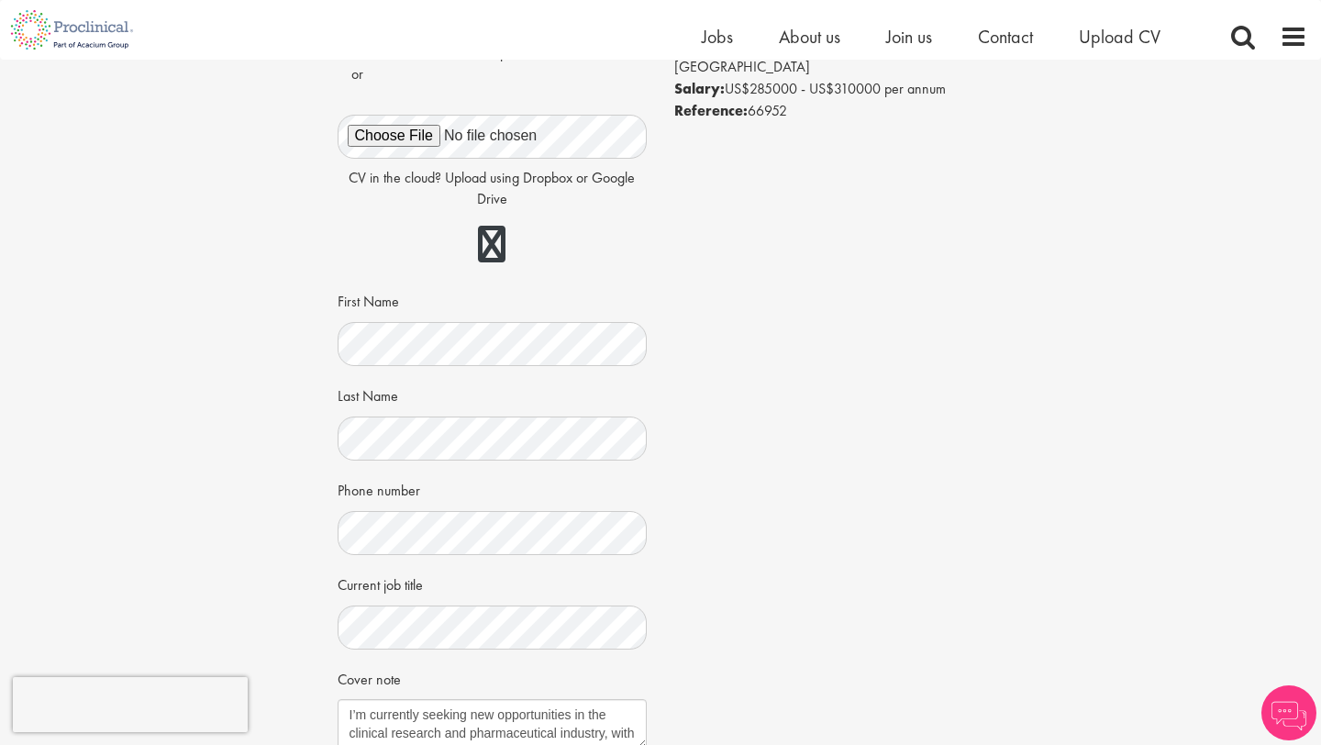
scroll to position [179, 0]
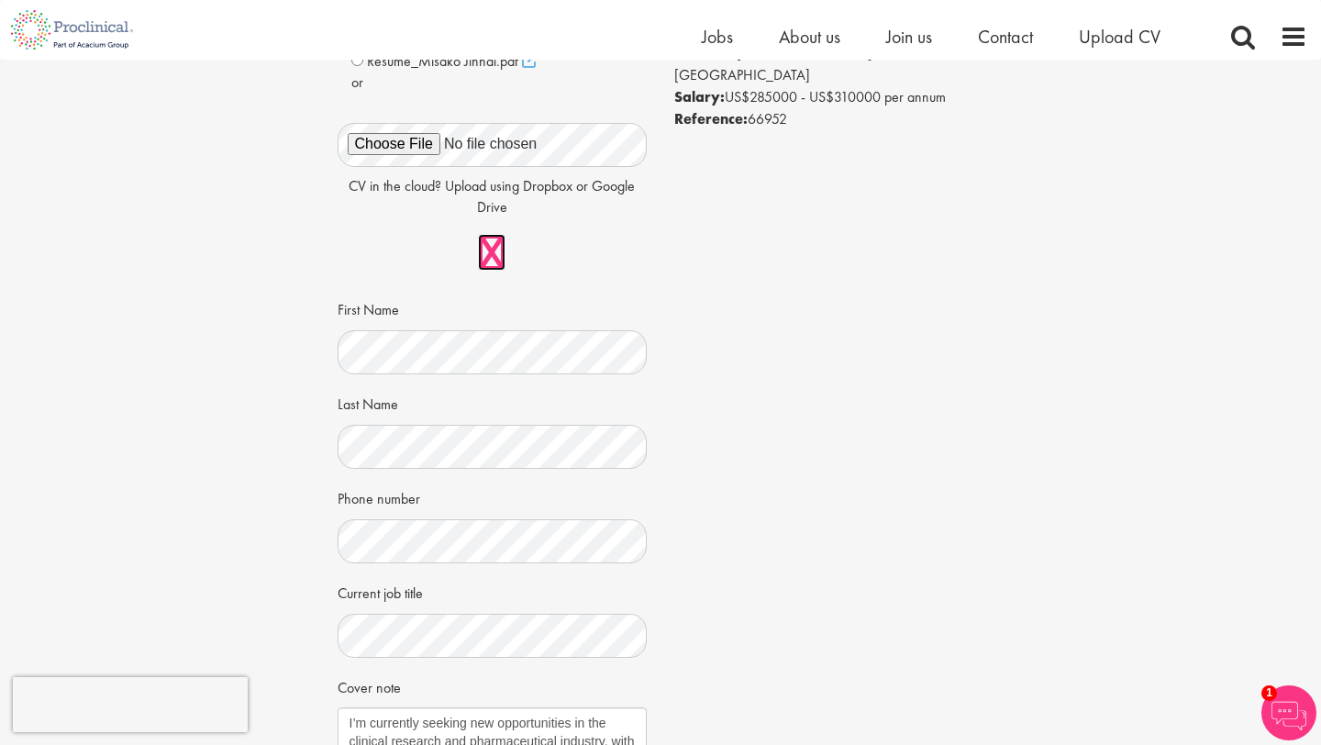
click at [496, 254] on link at bounding box center [492, 252] width 28 height 37
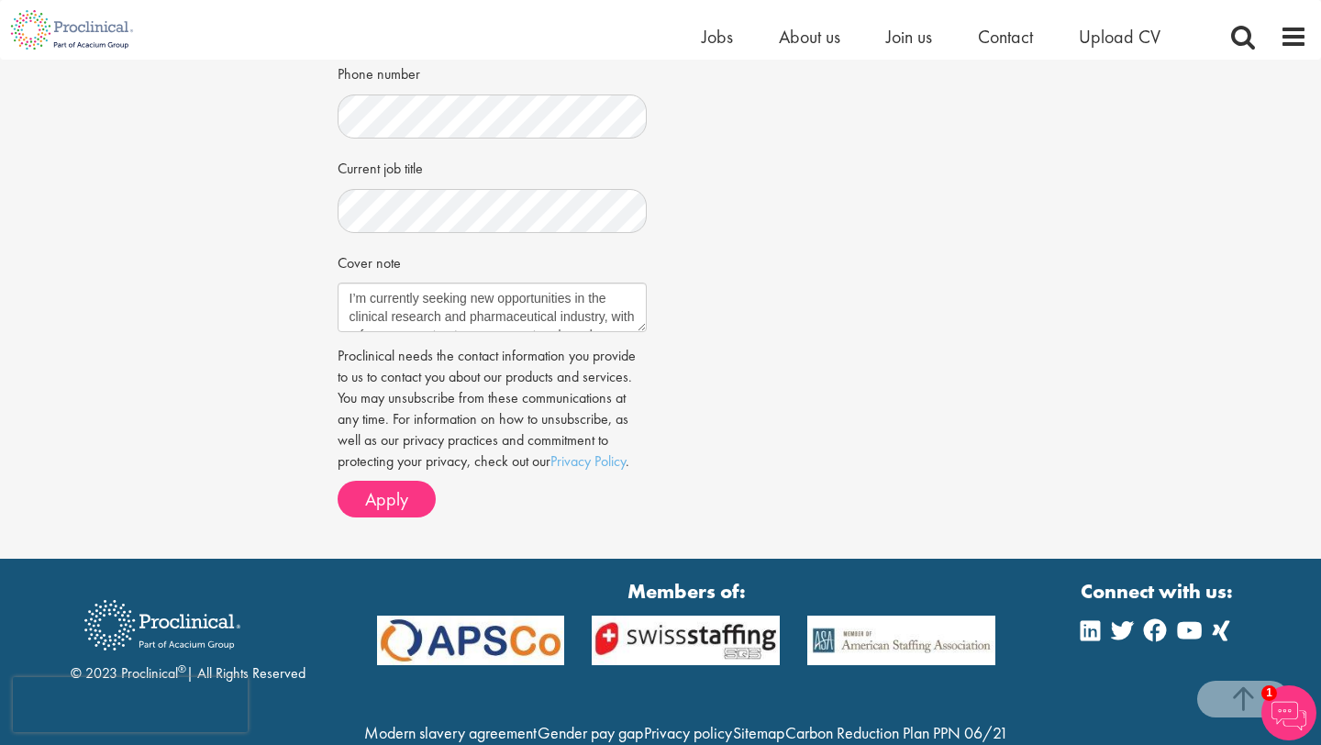
scroll to position [607, 0]
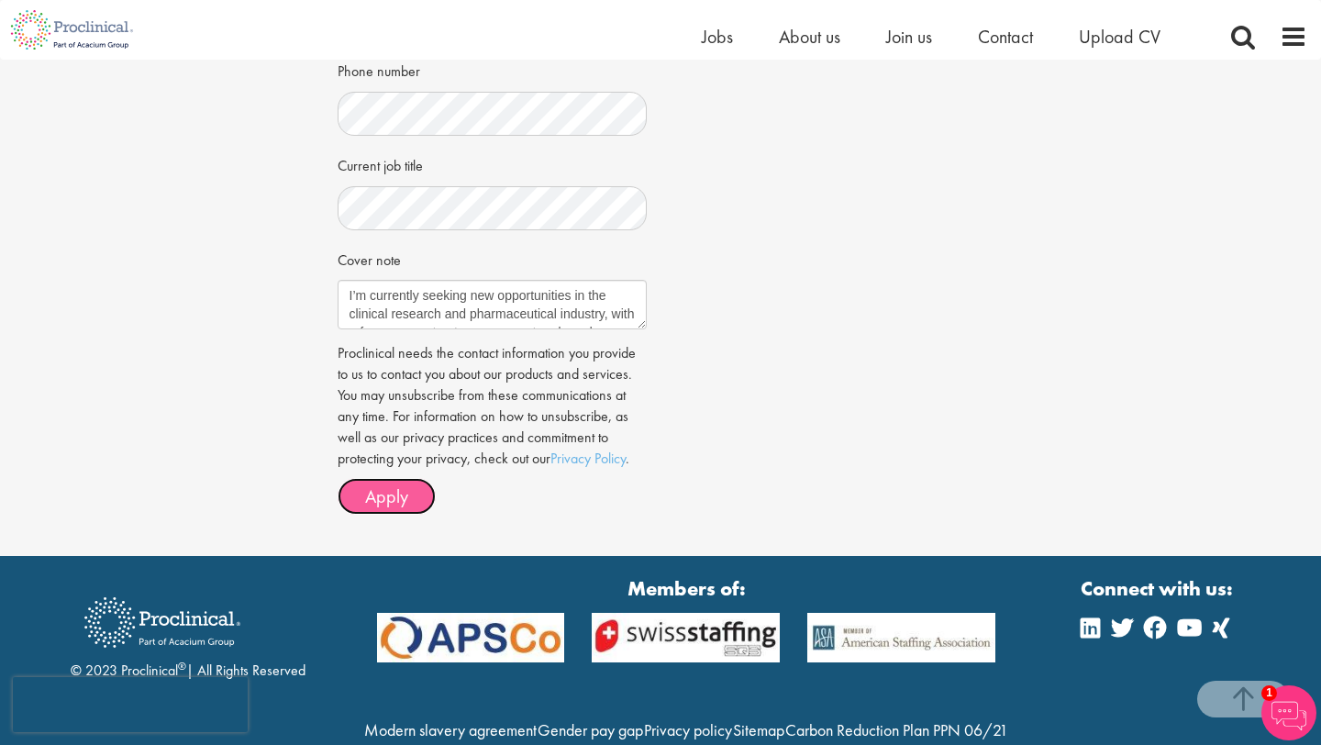
click at [405, 487] on span "Apply" at bounding box center [386, 497] width 43 height 24
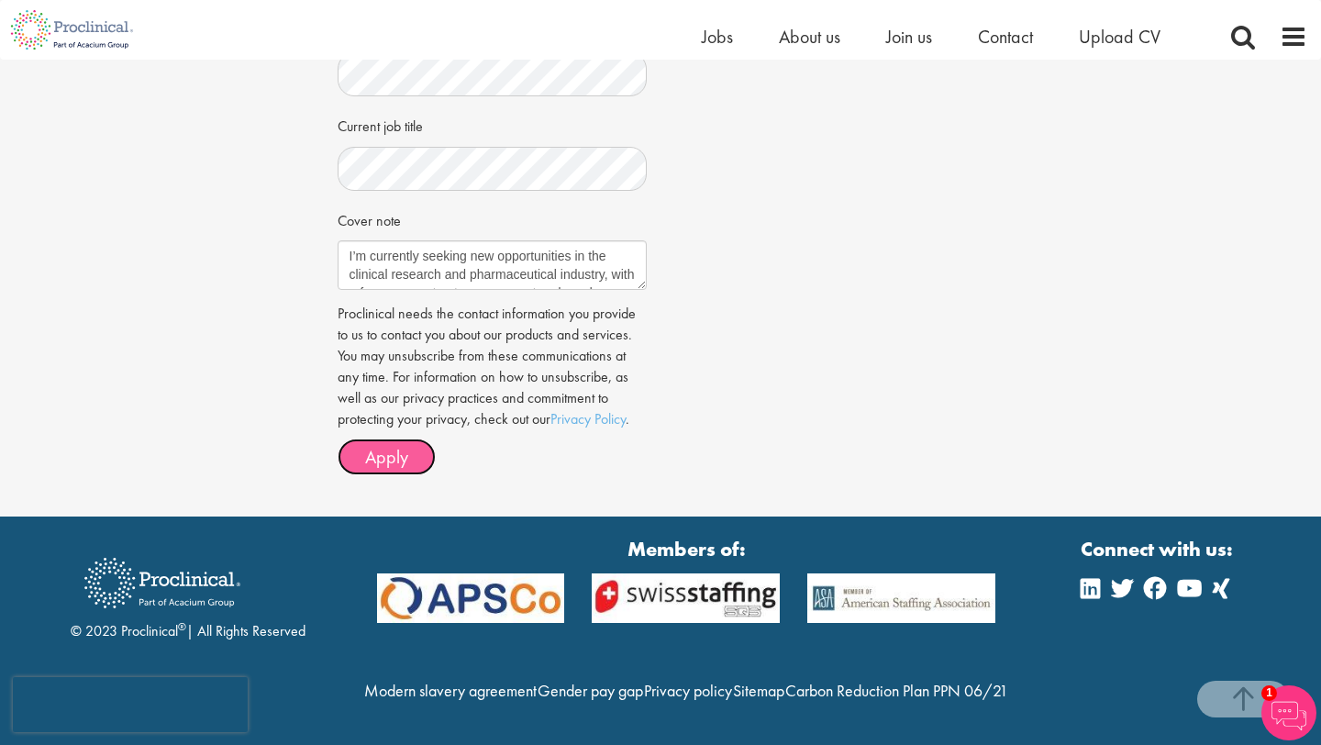
scroll to position [0, 0]
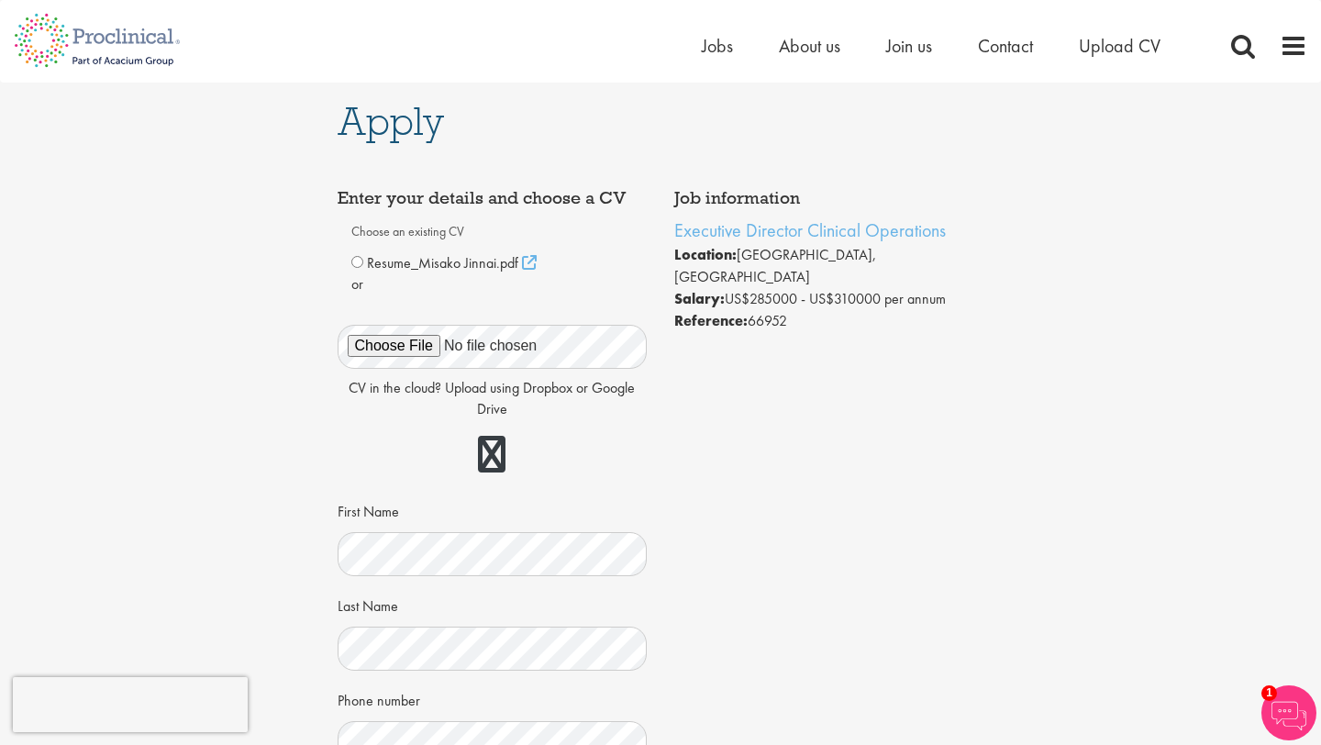
click at [393, 262] on span "Resume_Misako Jinnai.pdf" at bounding box center [442, 262] width 151 height 19
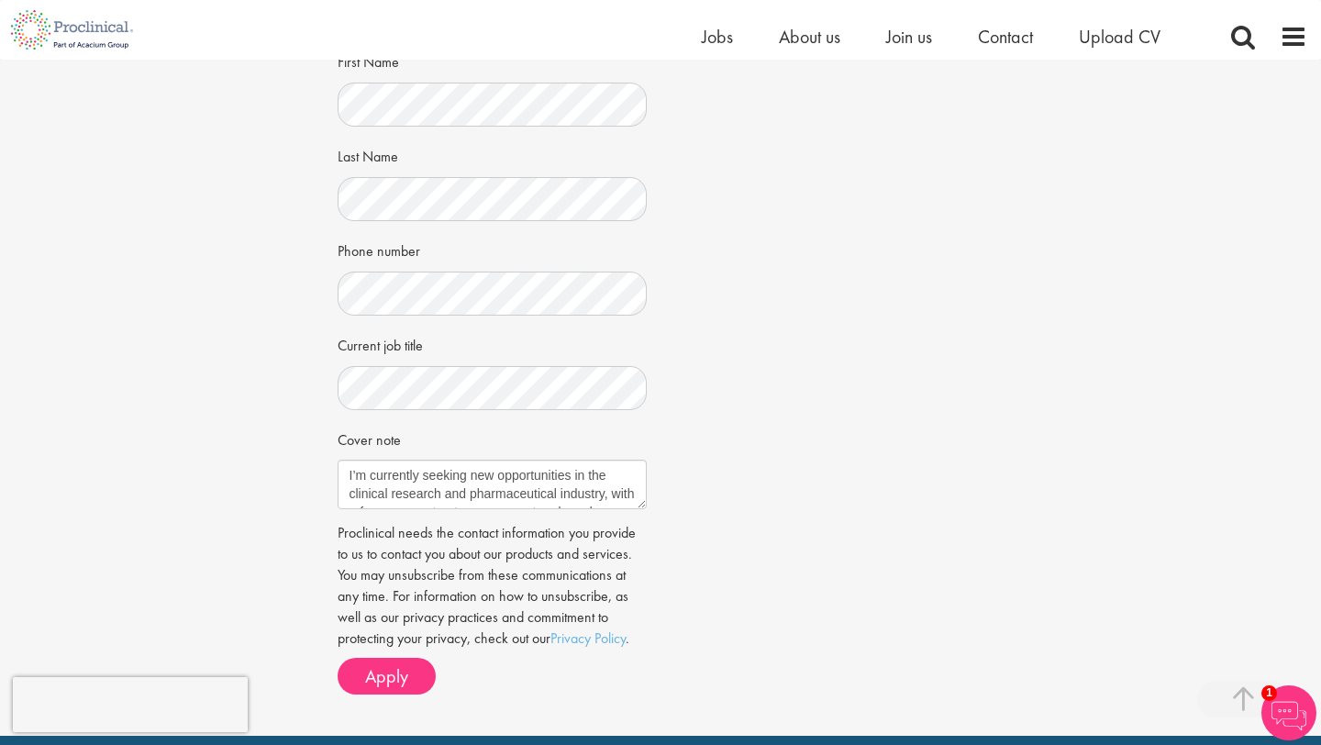
scroll to position [429, 0]
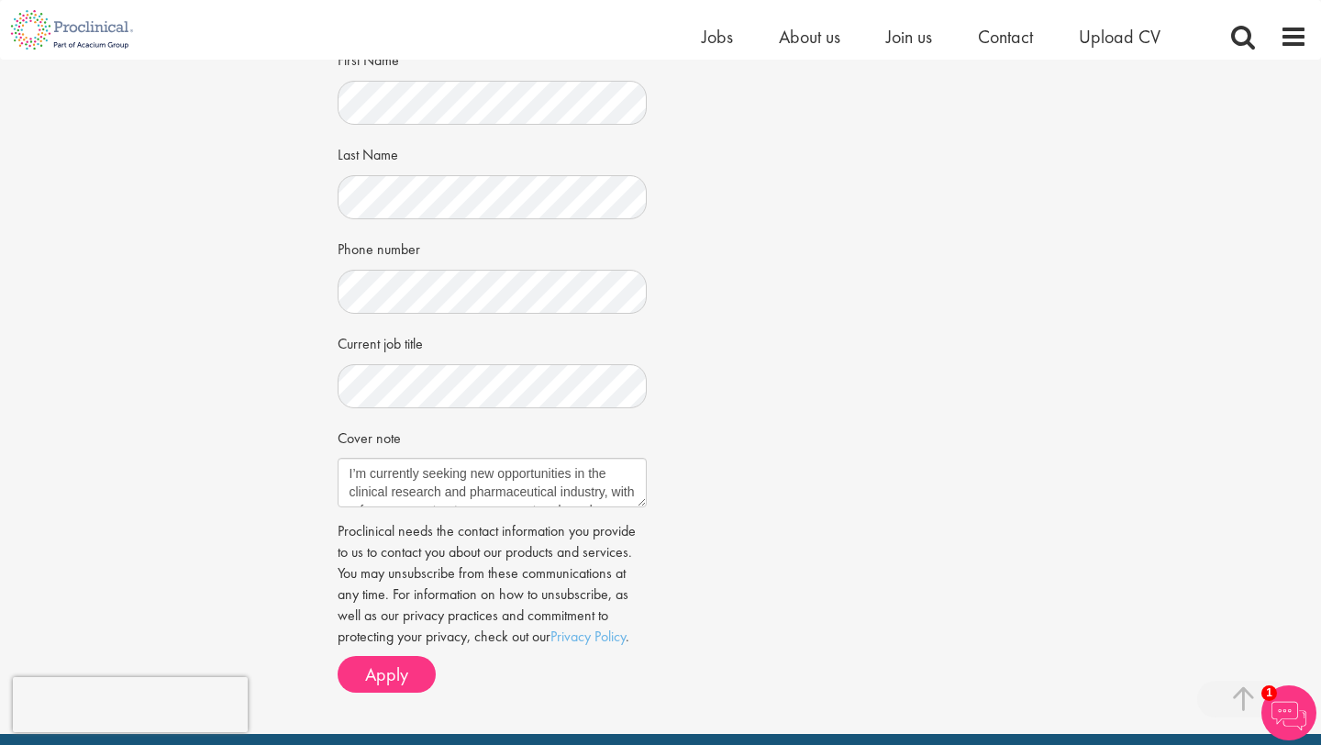
click at [400, 410] on div "Choose an existing CV Resume_Misako Jinnai.pdf" at bounding box center [492, 136] width 283 height 743
click at [398, 472] on textarea "I’m currently seeking new opportunities in the clinical research and pharmaceut…" at bounding box center [493, 483] width 310 height 50
click at [396, 506] on textarea "I’m currently seeking new opportunities in the clinical research and pharmaceut…" at bounding box center [493, 483] width 310 height 50
click at [388, 695] on div "Choose an existing CV Resume_Misako Jinnai.pdf ." at bounding box center [493, 236] width 310 height 942
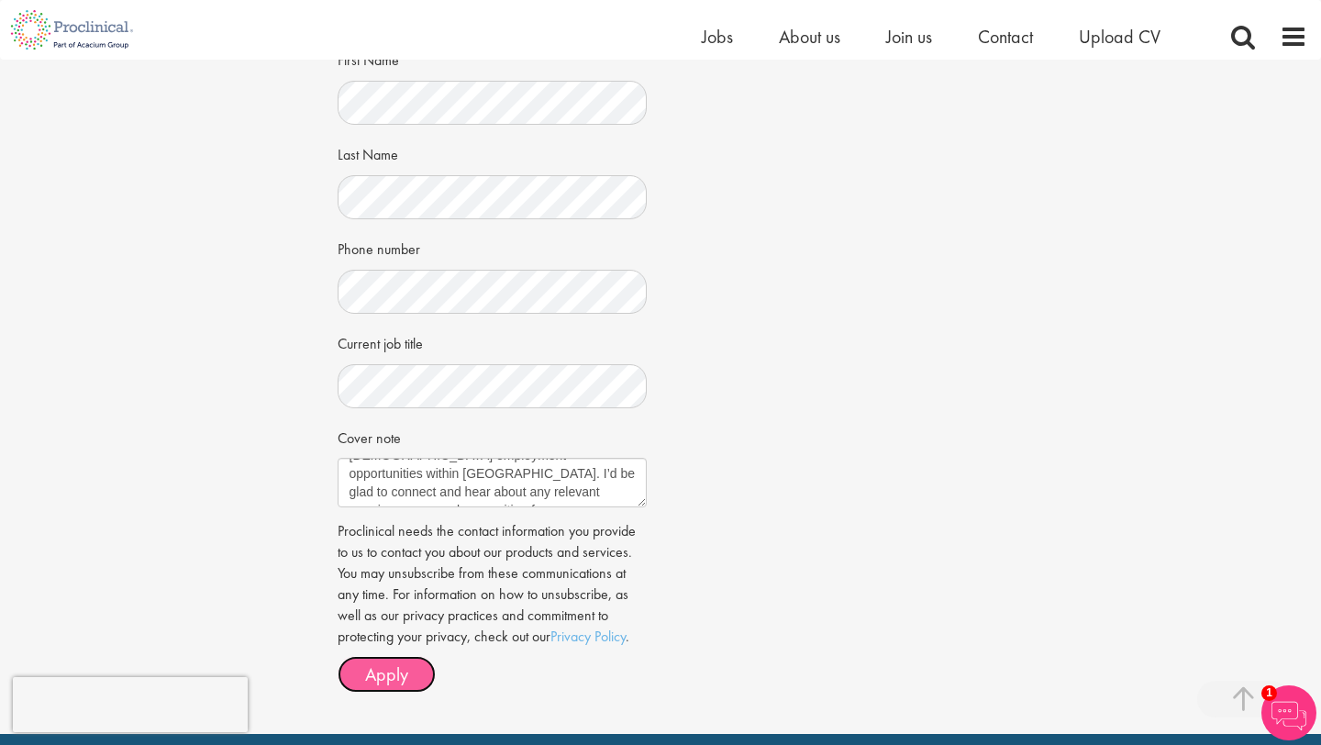
click at [391, 678] on span "Apply" at bounding box center [386, 675] width 43 height 24
click at [1273, 717] on img at bounding box center [1289, 713] width 55 height 55
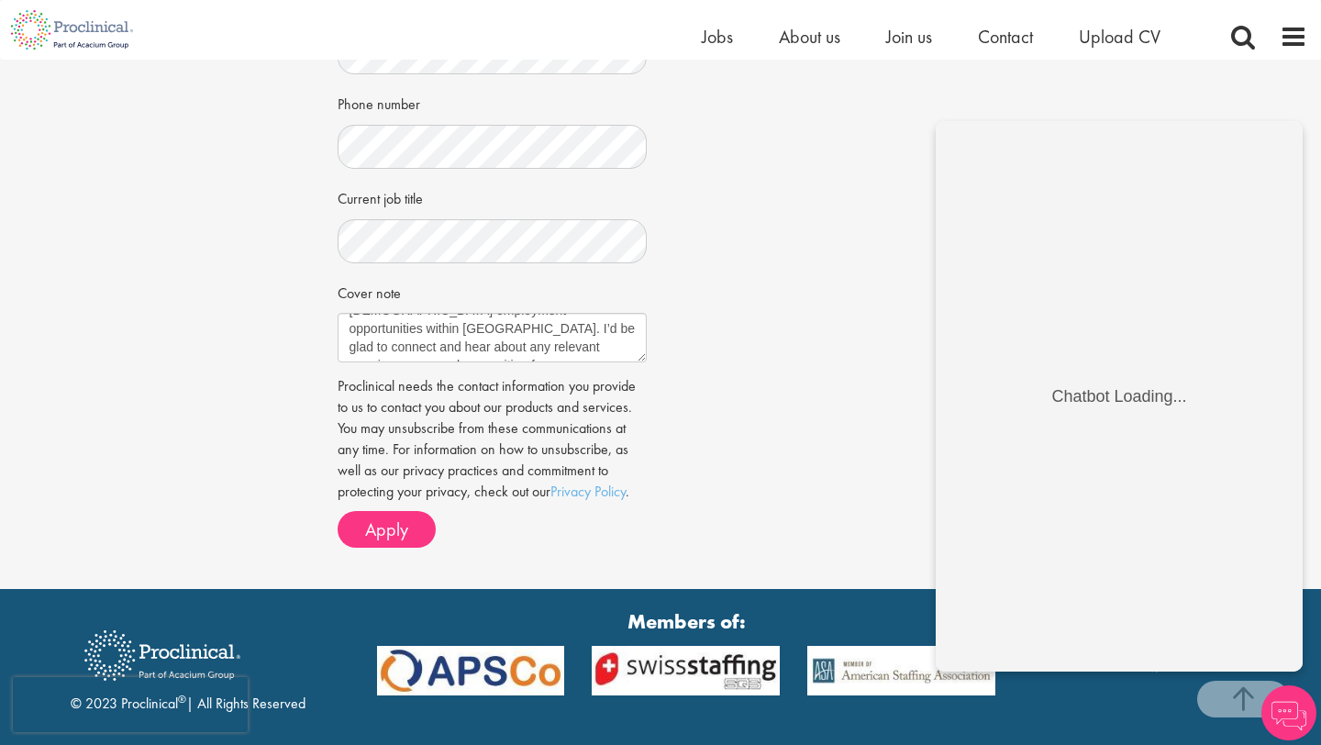
scroll to position [572, 0]
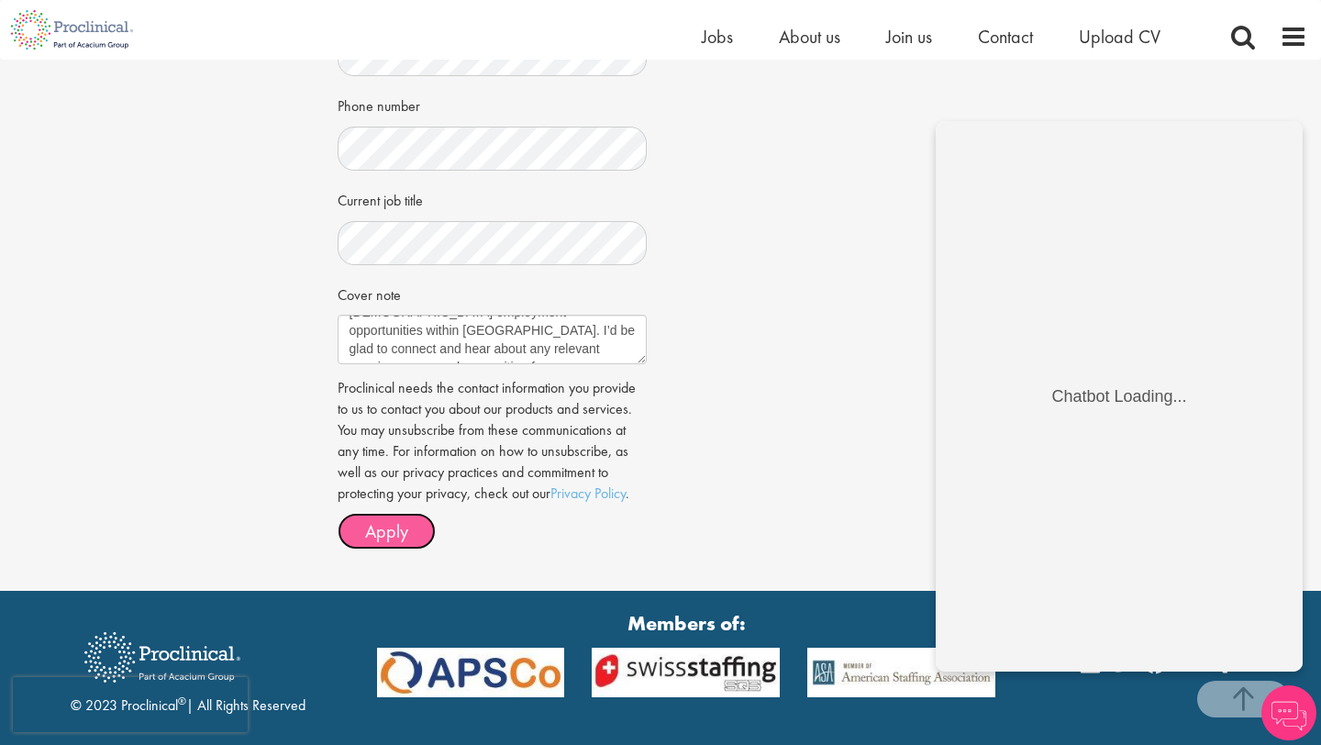
click at [379, 526] on span "Apply" at bounding box center [386, 531] width 43 height 24
click at [382, 534] on span "Apply" at bounding box center [386, 531] width 43 height 24
